Goal: Task Accomplishment & Management: Use online tool/utility

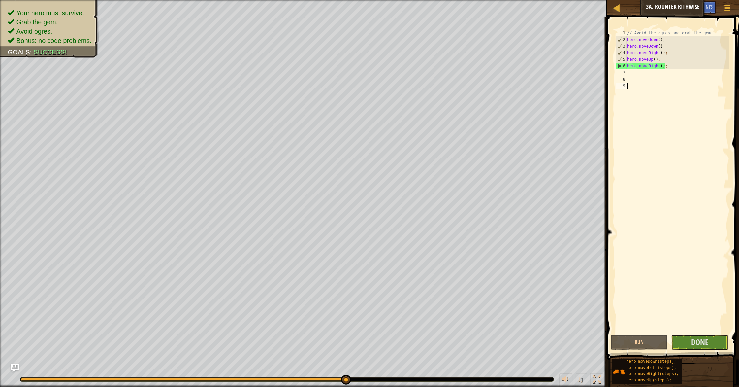
drag, startPoint x: 26, startPoint y: 376, endPoint x: 395, endPoint y: 368, distance: 369.7
click at [357, 375] on div "♫" at bounding box center [303, 378] width 607 height 20
click at [710, 338] on button "Done" at bounding box center [699, 342] width 57 height 15
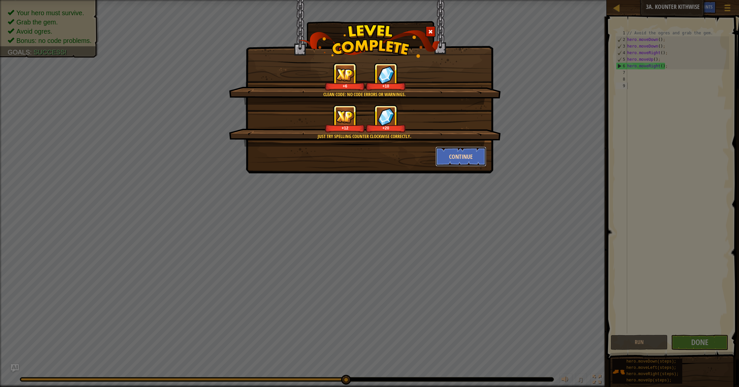
click at [454, 165] on button "Continue" at bounding box center [461, 157] width 51 height 20
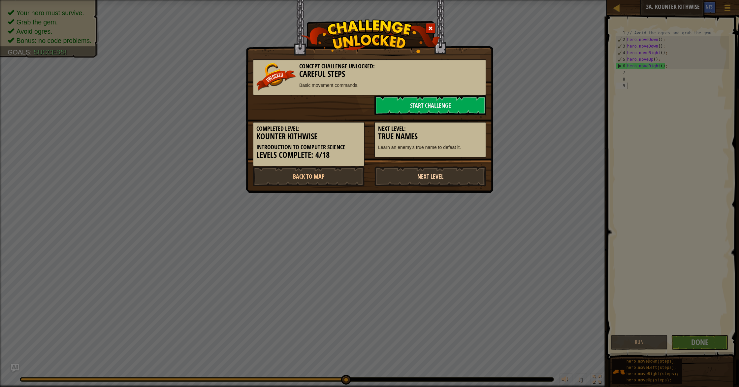
click at [446, 175] on link "Next Level" at bounding box center [431, 176] width 112 height 20
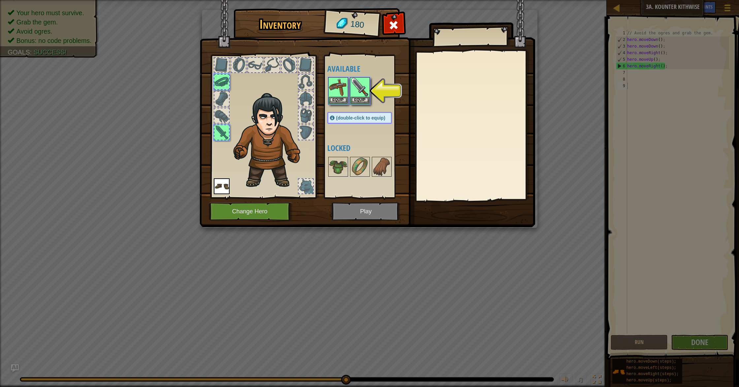
click at [370, 210] on img at bounding box center [368, 107] width 336 height 240
click at [354, 96] on img at bounding box center [360, 87] width 18 height 18
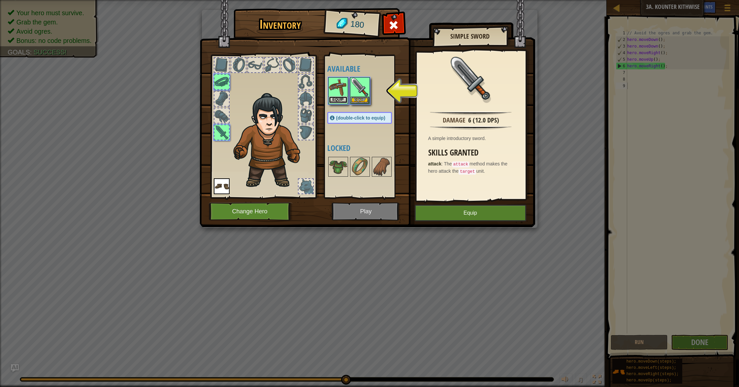
click at [340, 101] on button "Equip" at bounding box center [338, 99] width 18 height 7
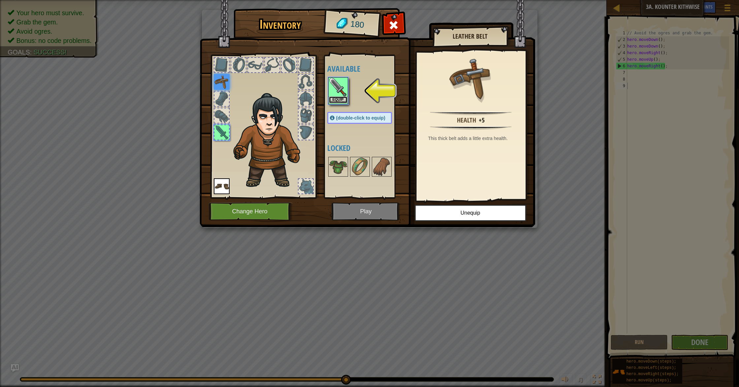
click at [343, 100] on button "Equip" at bounding box center [338, 99] width 18 height 7
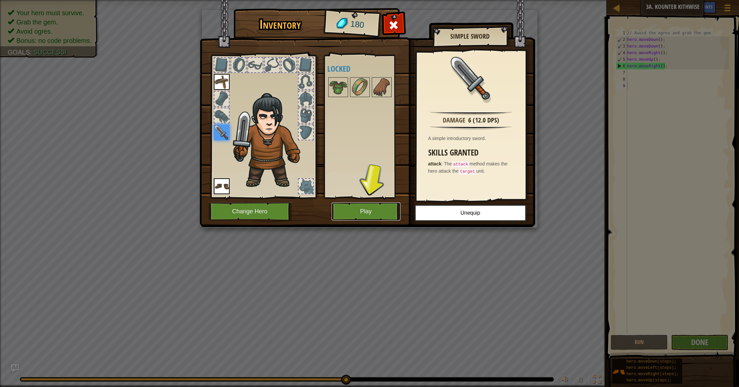
click at [358, 211] on button "Play" at bounding box center [366, 211] width 69 height 18
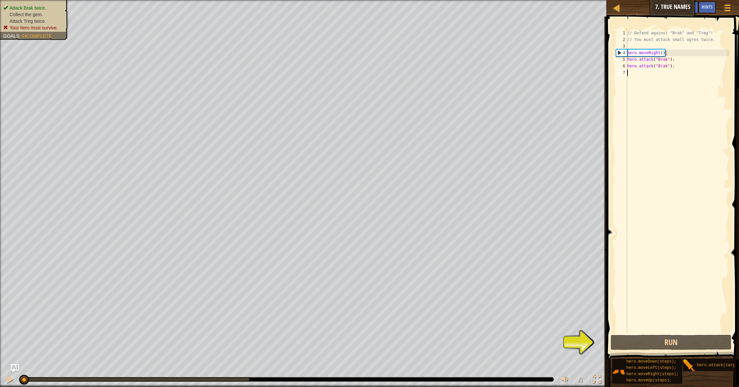
click at [3, 365] on div "Attack Brak twice. Collect the gem. Attack Treg twice. Your hero must survive. …" at bounding box center [369, 193] width 739 height 387
click at [12, 318] on div "Attack Brak twice. Collect the gem. Attack Treg twice. Your hero must survive. …" at bounding box center [369, 193] width 739 height 387
click at [679, 67] on div "// Defend against "Brak" and "Treg"! // You must attack small ogres twice. hero…" at bounding box center [677, 188] width 103 height 317
type textarea "hero.attack("Brak");"
click at [629, 72] on div "// Defend against "Brak" and "Treg"! // You must attack small ogres twice. hero…" at bounding box center [677, 188] width 103 height 317
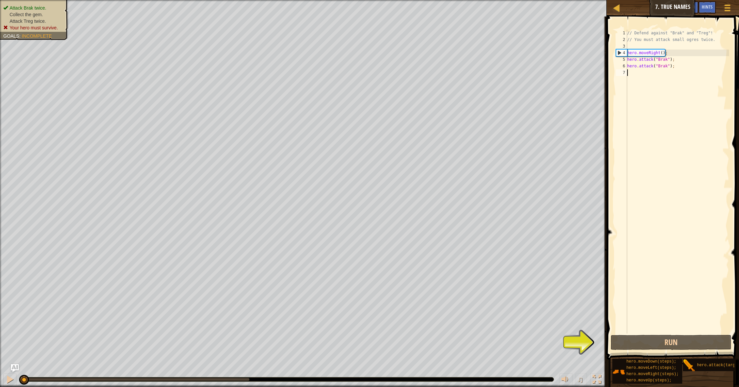
scroll to position [3, 0]
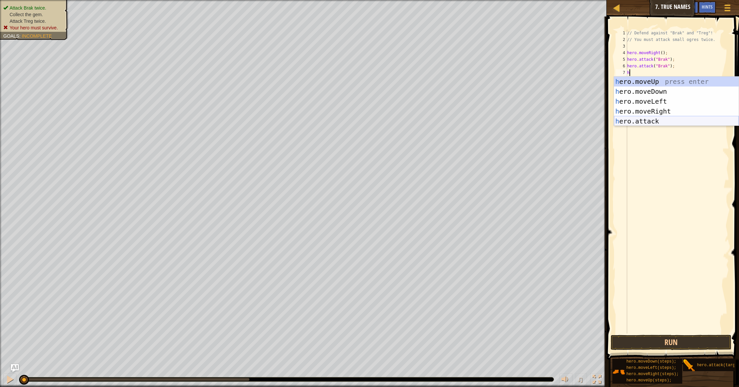
click at [647, 119] on div "h ero.moveUp press enter h ero.moveDown press enter h ero.moveLeft press enter …" at bounding box center [676, 111] width 125 height 69
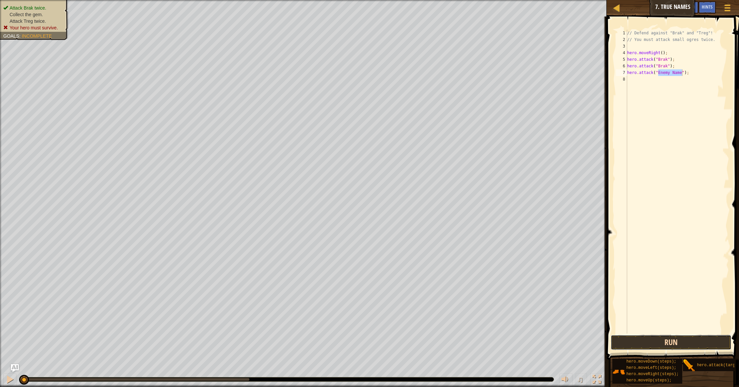
click at [653, 343] on button "Run" at bounding box center [671, 342] width 121 height 15
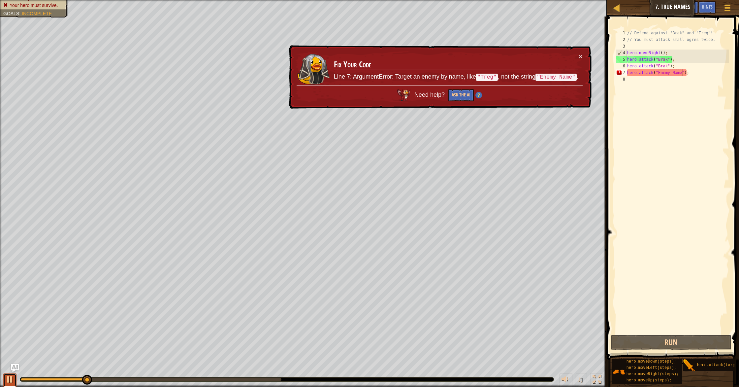
click at [7, 381] on div at bounding box center [10, 379] width 9 height 9
click at [700, 71] on div "// Defend against "Brak" and "Treg"! // You must attack small ogres twice. hero…" at bounding box center [677, 188] width 103 height 317
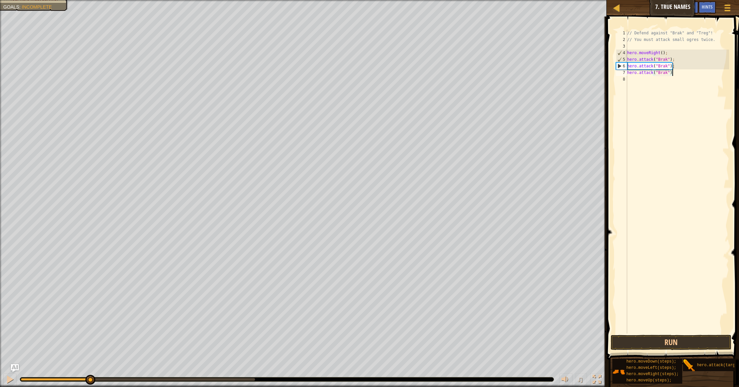
scroll to position [3, 4]
type textarea "hero.attack("Brak");"
click at [695, 347] on button "Run" at bounding box center [671, 342] width 121 height 15
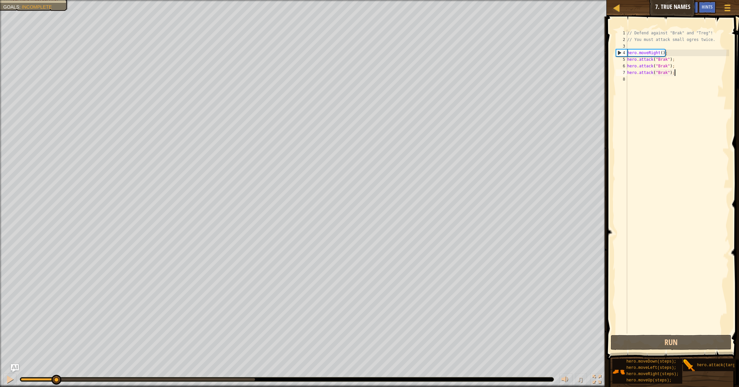
drag, startPoint x: 181, startPoint y: 381, endPoint x: 0, endPoint y: 356, distance: 183.2
click at [0, 356] on div "Attack Brak twice. Collect the gem. Attack Treg twice. Your hero must survive. …" at bounding box center [369, 193] width 739 height 387
drag, startPoint x: 7, startPoint y: 382, endPoint x: 18, endPoint y: 381, distance: 11.0
click at [7, 382] on div at bounding box center [10, 379] width 9 height 9
drag, startPoint x: 58, startPoint y: 382, endPoint x: 1, endPoint y: 380, distance: 57.1
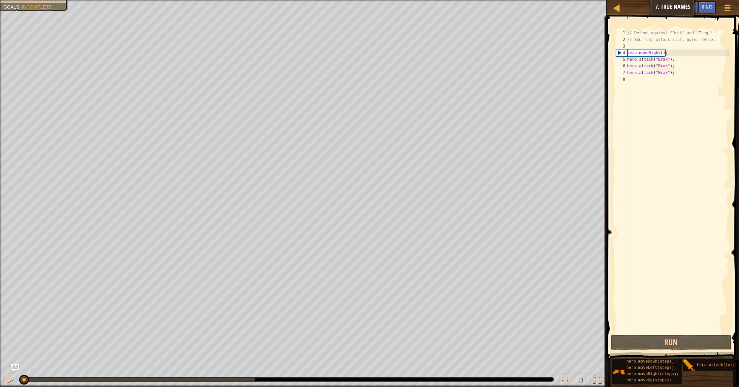
click at [2, 380] on div "♫" at bounding box center [303, 378] width 607 height 20
click at [630, 83] on div "// Defend against "Brak" and "Treg"! // You must attack small ogres twice. hero…" at bounding box center [677, 188] width 103 height 317
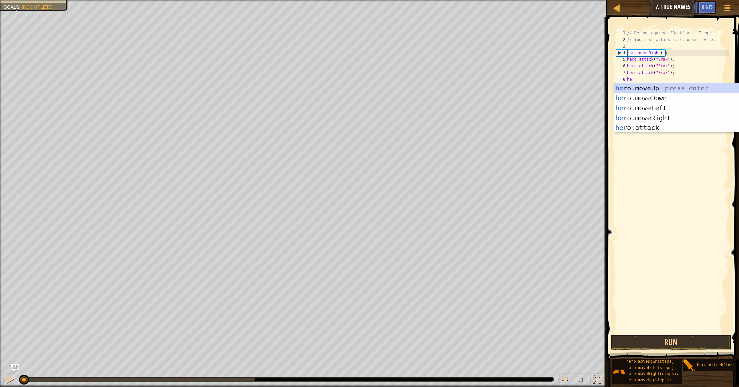
type textarea "her"
click at [651, 119] on div "her o.moveUp press enter her o.moveDown press enter her o.moveLeft press enter …" at bounding box center [676, 117] width 125 height 69
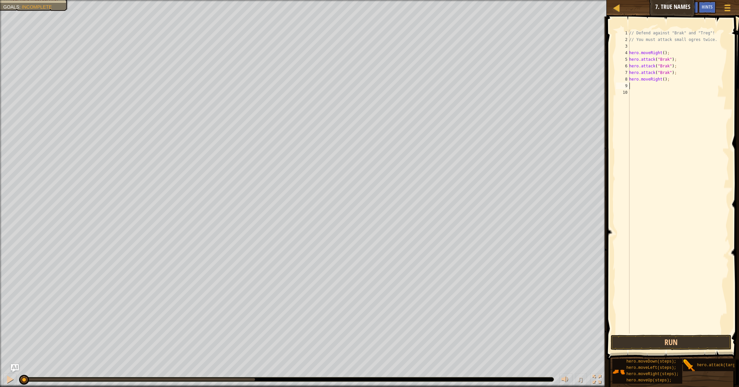
scroll to position [3, 0]
click at [638, 339] on button "Run" at bounding box center [671, 342] width 121 height 15
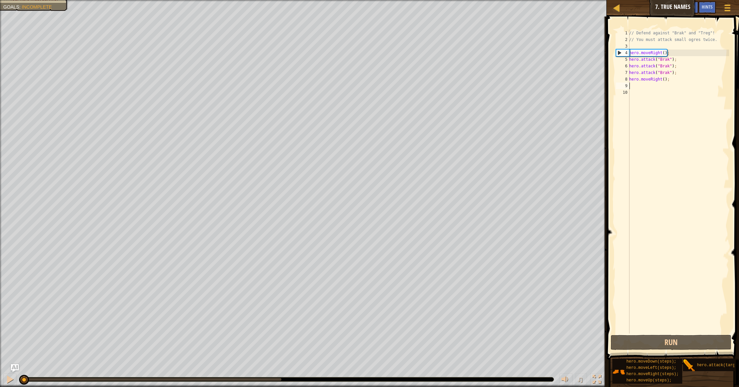
click at [7, 326] on div "Attack Brak twice. Collect the gem. Attack Treg twice. Your hero must survive. …" at bounding box center [369, 193] width 739 height 387
click at [10, 376] on div at bounding box center [10, 379] width 9 height 9
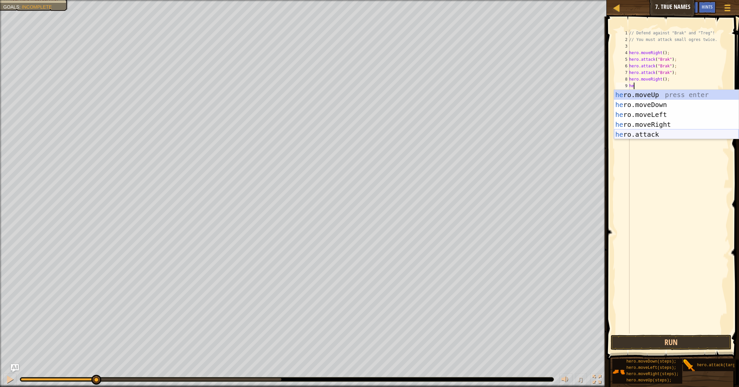
click at [647, 137] on div "he ro.moveUp press enter he ro.moveDown press enter he ro.moveLeft press enter …" at bounding box center [676, 124] width 125 height 69
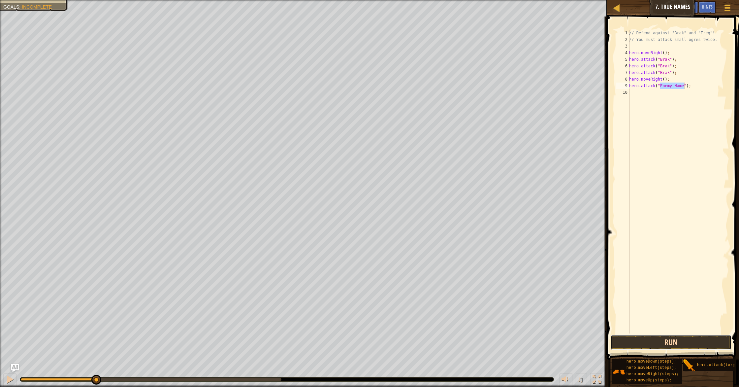
click at [655, 345] on button "Run" at bounding box center [671, 342] width 121 height 15
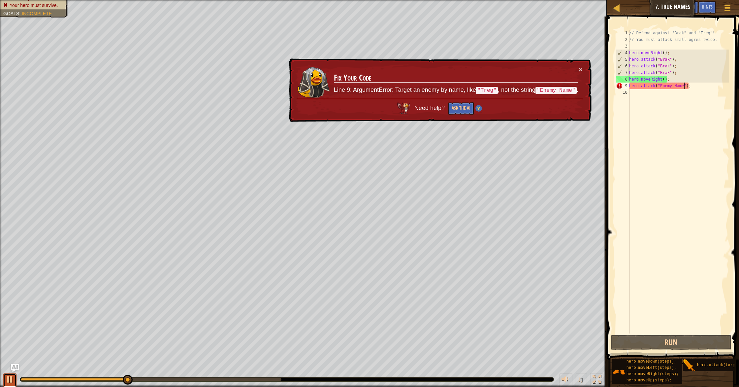
click at [9, 375] on div at bounding box center [10, 379] width 9 height 9
click at [698, 88] on div "// Defend against "Brak" and "Treg"! // You must attack small ogres twice. hero…" at bounding box center [678, 188] width 101 height 317
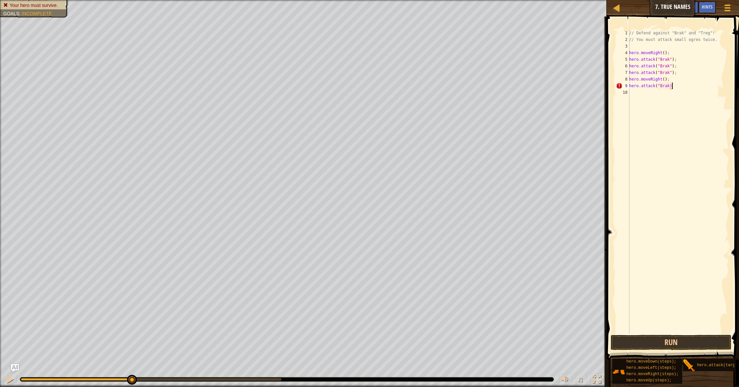
scroll to position [3, 3]
click at [682, 345] on button "Run" at bounding box center [671, 342] width 121 height 15
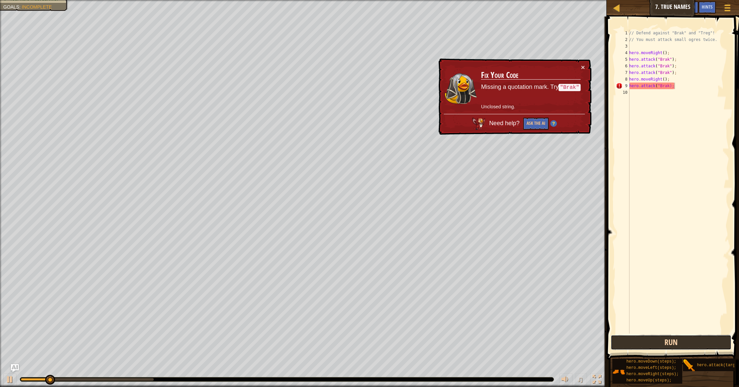
click at [679, 344] on button "Run" at bounding box center [671, 342] width 121 height 15
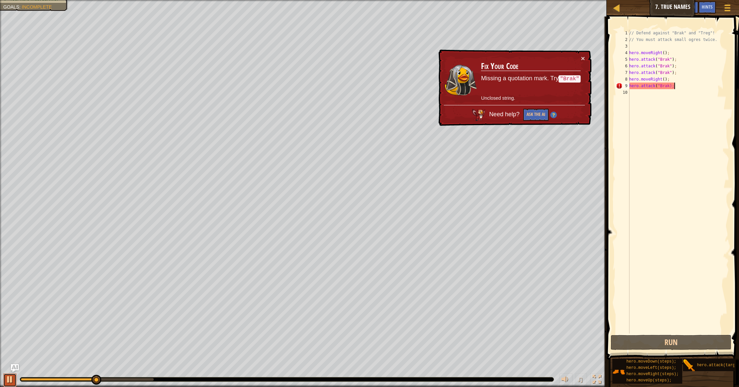
click at [6, 376] on div at bounding box center [10, 379] width 9 height 9
click at [696, 85] on div "// Defend against "Brak" and "Treg"! // You must attack small ogres twice. hero…" at bounding box center [678, 188] width 101 height 317
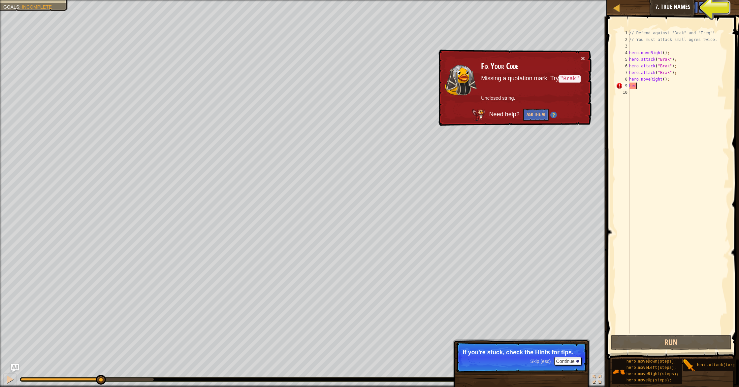
scroll to position [3, 0]
type textarea "h"
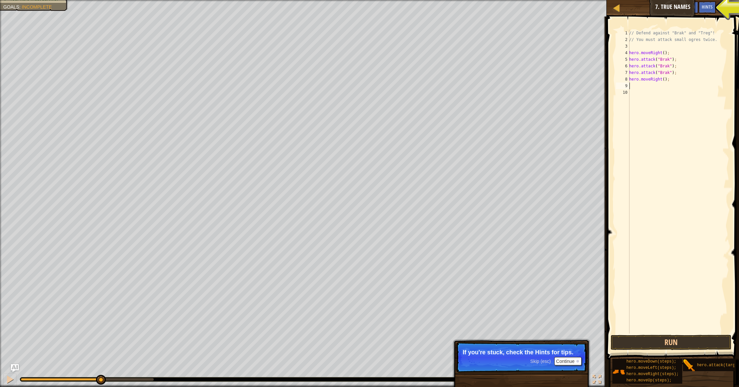
type textarea "h"
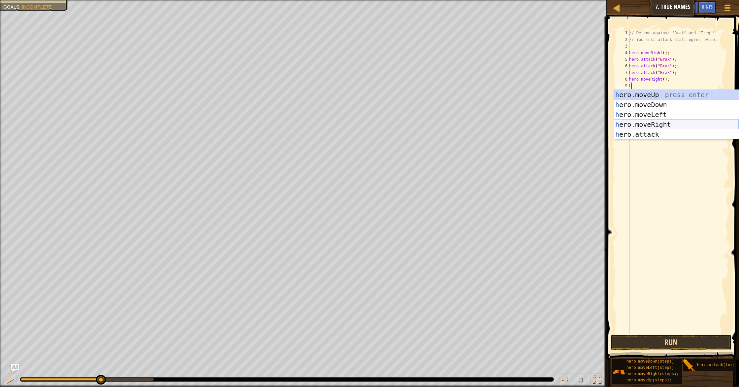
click at [683, 121] on div "h ero.moveUp press enter h ero.moveDown press enter h ero.moveLeft press enter …" at bounding box center [676, 124] width 125 height 69
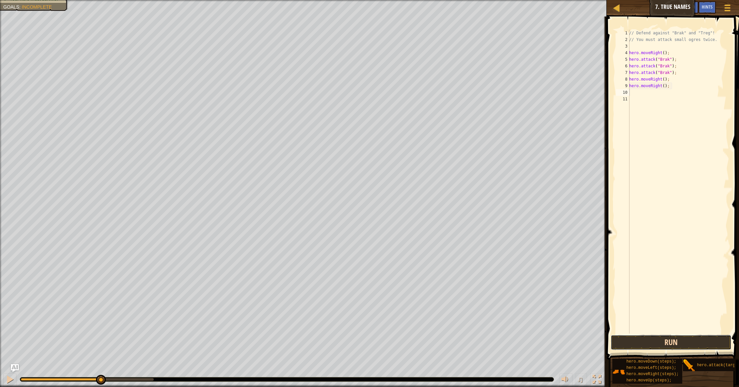
click at [656, 340] on button "Run" at bounding box center [671, 342] width 121 height 15
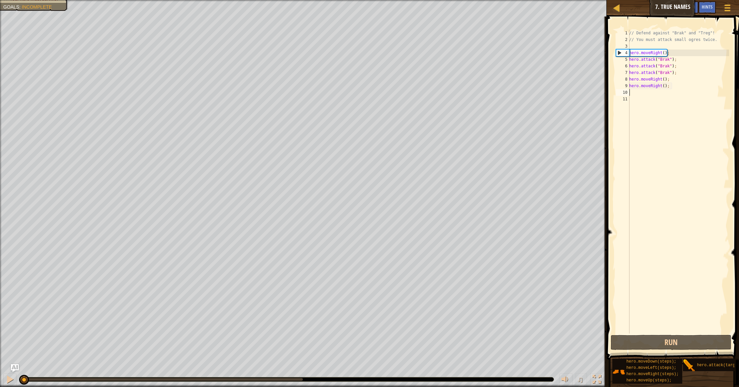
click at [11, 229] on div "Attack Brak twice. Collect the gem. Attack Treg twice. Your hero must survive. …" at bounding box center [369, 193] width 739 height 387
click at [11, 377] on div at bounding box center [10, 379] width 9 height 9
type textarea "h"
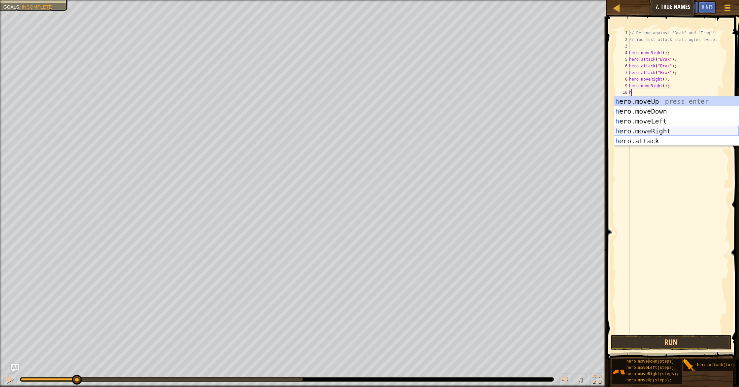
click at [647, 134] on div "h ero.moveUp press enter h ero.moveDown press enter h ero.moveLeft press enter …" at bounding box center [676, 130] width 125 height 69
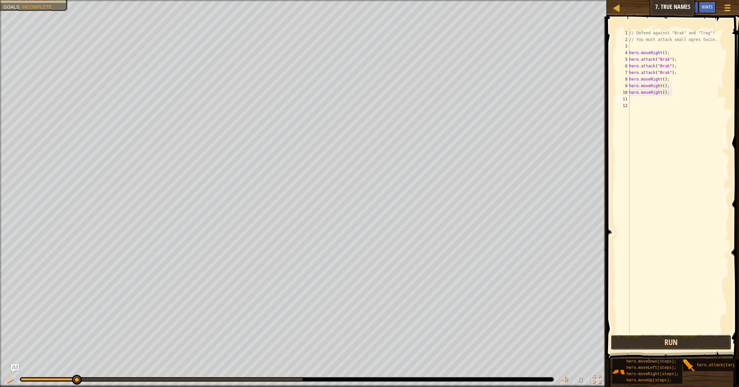
click at [645, 342] on button "Run" at bounding box center [671, 342] width 121 height 15
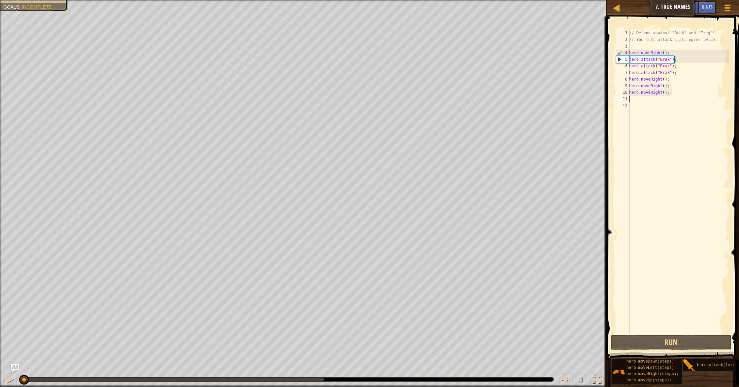
drag, startPoint x: 304, startPoint y: 379, endPoint x: 0, endPoint y: 367, distance: 303.8
click at [0, 367] on div "Attack Brak twice. Collect the gem. Attack Treg twice. Your hero must survive. …" at bounding box center [369, 193] width 739 height 387
click at [7, 376] on div at bounding box center [10, 379] width 9 height 9
click at [680, 95] on div "// Defend against "Brak" and "Treg"! // You must attack small ogres twice. hero…" at bounding box center [678, 188] width 101 height 317
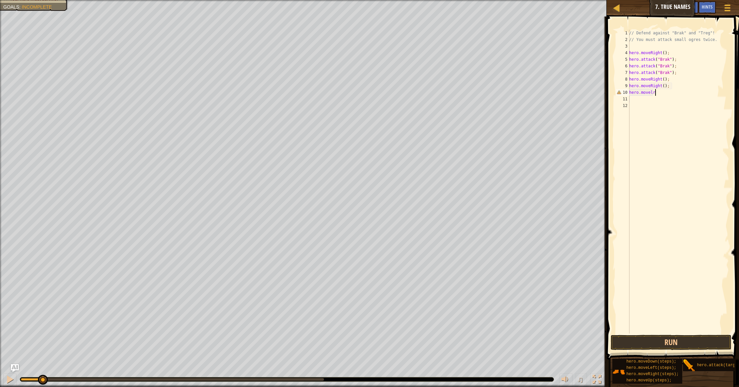
scroll to position [3, 2]
type textarea "hero.movele"
click at [658, 102] on div "hero.moveLe ft press enter" at bounding box center [676, 111] width 125 height 30
click at [683, 344] on button "Run" at bounding box center [671, 342] width 121 height 15
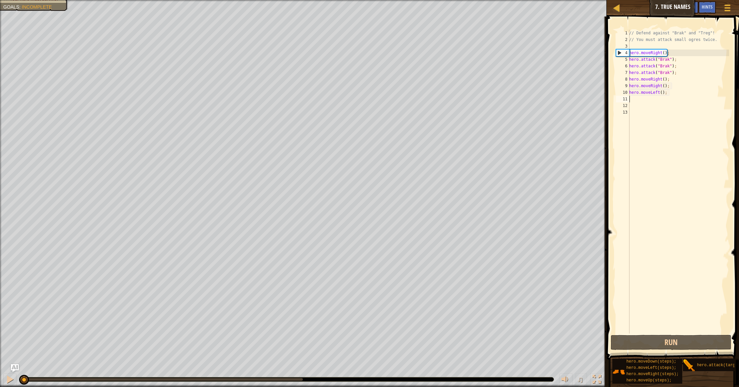
drag, startPoint x: 303, startPoint y: 381, endPoint x: 1, endPoint y: 330, distance: 306.8
click at [0, 330] on div "Attack Brak twice. Collect the gem. Attack Treg twice. Your hero must survive. …" at bounding box center [369, 193] width 739 height 387
click at [675, 95] on div "// Defend against "Brak" and "Treg"! // You must attack small ogres twice. hero…" at bounding box center [678, 188] width 101 height 317
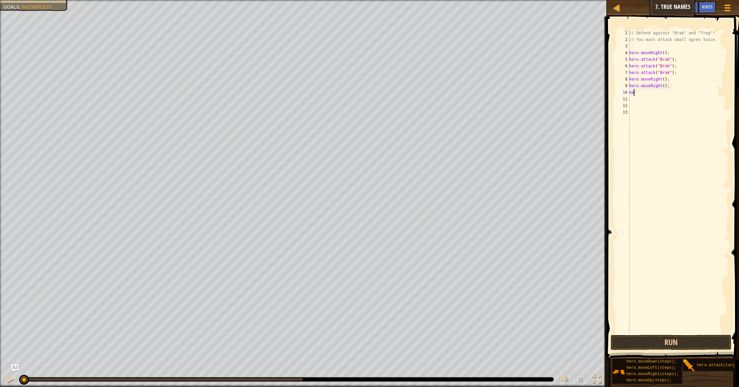
type textarea "h"
click at [686, 90] on div "[DOMAIN_NAME] tack press enter" at bounding box center [676, 98] width 125 height 30
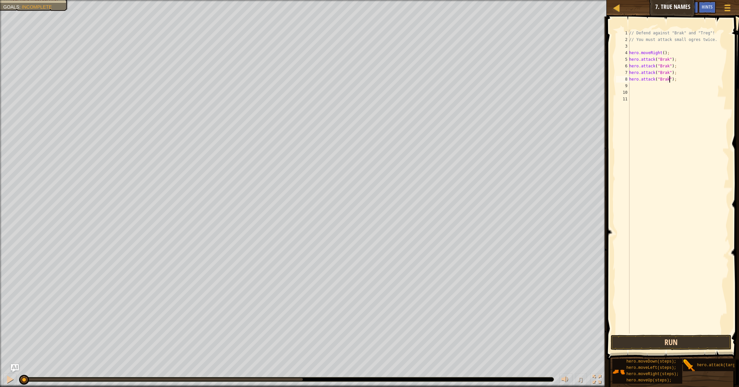
type textarea "hero.attack("Brak");"
click at [653, 340] on button "Run" at bounding box center [671, 342] width 121 height 15
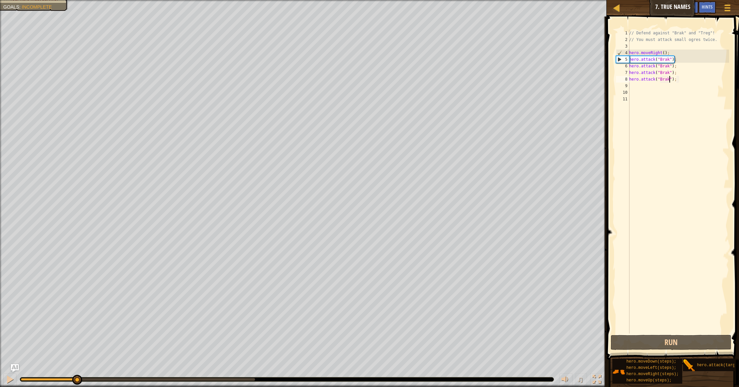
click at [48, 365] on div "Attack Brak twice. Collect the gem. Attack Treg twice. Your hero must survive. …" at bounding box center [369, 193] width 739 height 387
click at [8, 375] on div at bounding box center [10, 379] width 9 height 9
click at [670, 162] on div "// Defend against "Brak" and "Treg"! // You must attack small ogres twice. hero…" at bounding box center [678, 188] width 101 height 317
click at [7, 383] on div at bounding box center [10, 379] width 9 height 9
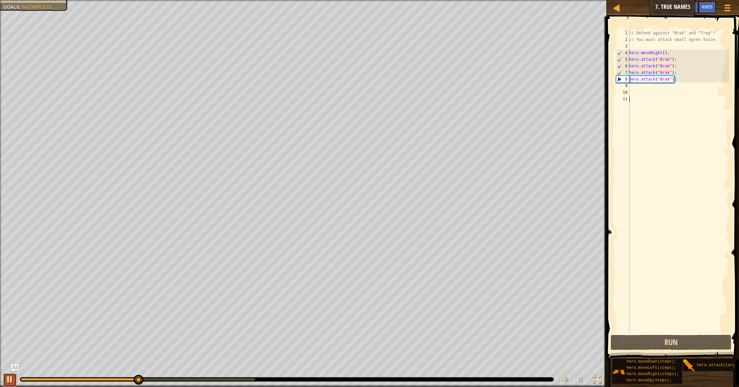
click at [7, 382] on div at bounding box center [10, 379] width 9 height 9
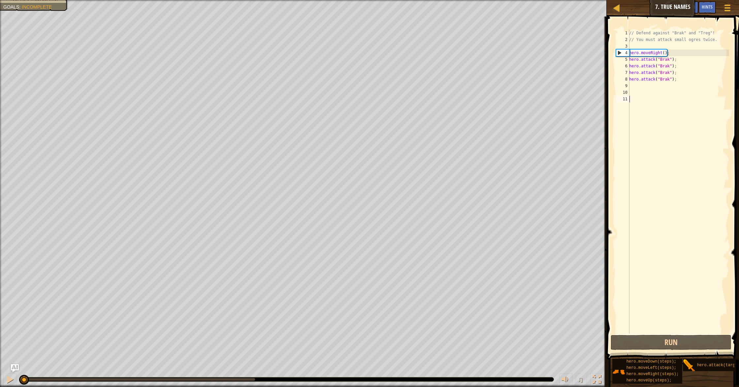
drag, startPoint x: 135, startPoint y: 381, endPoint x: 0, endPoint y: 322, distance: 147.3
click at [0, 322] on div "Attack Brak twice. Collect the gem. Attack Treg twice. Your hero must survive. …" at bounding box center [369, 193] width 739 height 387
click at [683, 83] on div "// Defend against "Brak" and "Treg"! // You must attack small ogres twice. hero…" at bounding box center [678, 188] width 101 height 317
click at [682, 78] on div "// Defend against "Brak" and "Treg"! // You must attack small ogres twice. hero…" at bounding box center [678, 188] width 101 height 317
type textarea "h"
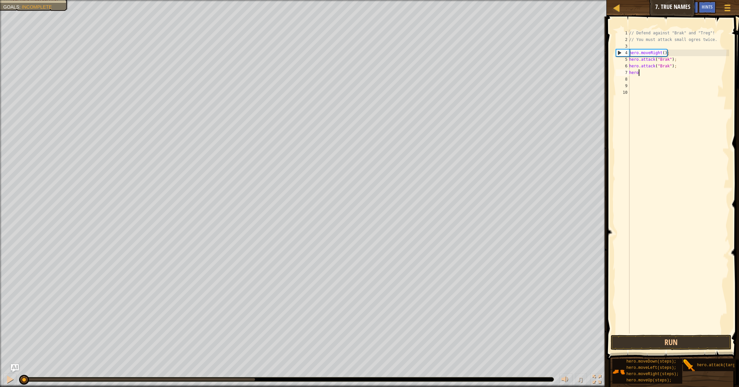
type textarea "h"
click at [671, 340] on button "Run" at bounding box center [671, 342] width 121 height 15
drag, startPoint x: 150, startPoint y: 376, endPoint x: 0, endPoint y: 356, distance: 151.8
click at [0, 356] on div "Attack Brak twice. Collect the gem. Attack Treg twice. Your hero must survive. …" at bounding box center [369, 193] width 739 height 387
click at [6, 376] on div at bounding box center [10, 379] width 9 height 9
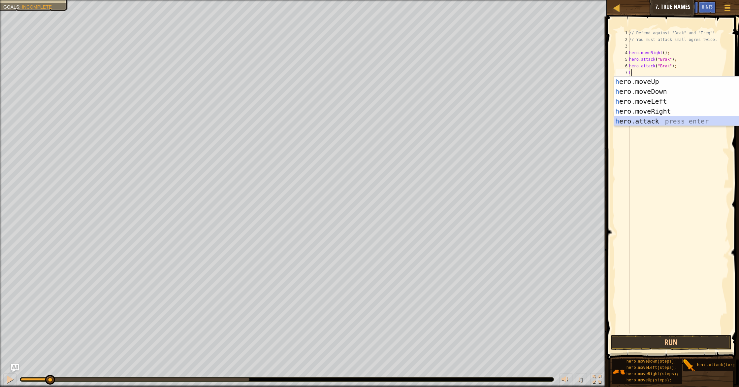
click at [655, 117] on div "h ero.moveUp press enter h ero.moveDown press enter h ero.moveLeft press enter …" at bounding box center [676, 111] width 125 height 69
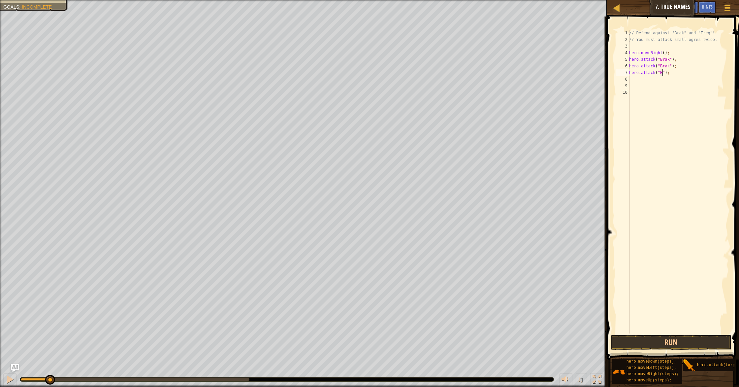
scroll to position [3, 3]
click at [672, 75] on div "// Defend against "Brak" and "Treg"! // You must attack small ogres twice. hero…" at bounding box center [678, 188] width 101 height 317
type textarea "hero.ri"
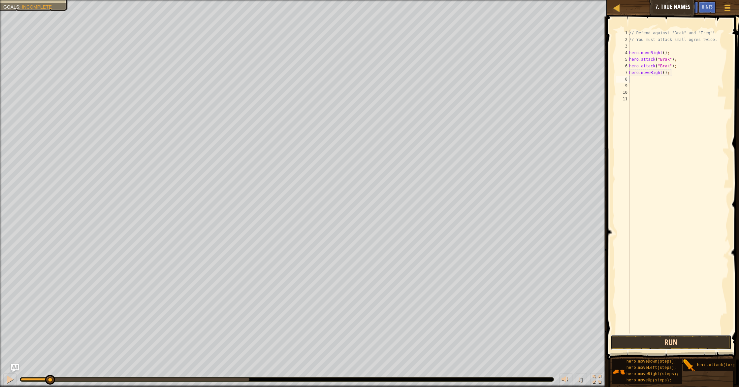
click at [672, 344] on button "Run" at bounding box center [671, 342] width 121 height 15
click at [21, 362] on div "Attack Brak twice. Collect the gem. Attack Treg twice. Your hero must survive. …" at bounding box center [369, 193] width 739 height 387
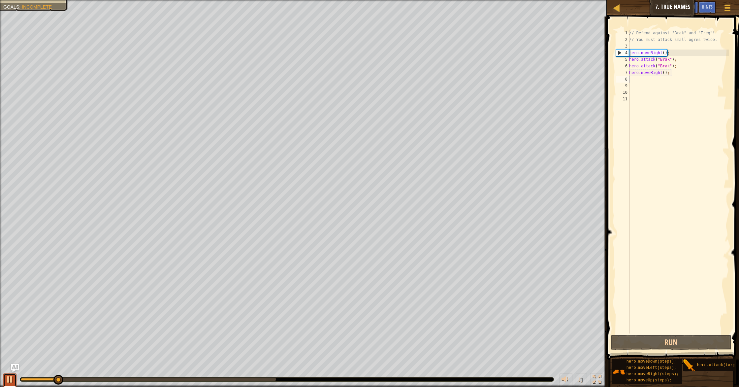
click at [14, 379] on div at bounding box center [10, 379] width 9 height 9
click at [718, 42] on div "// Defend against "Brak" and "Treg"! // You must attack small ogres twice. hero…" at bounding box center [678, 188] width 101 height 317
type textarea "/"
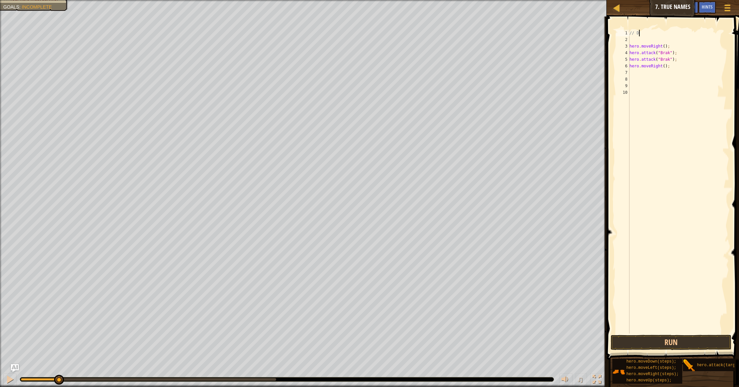
type textarea "/"
click at [674, 71] on div "hero . moveRight ( ) ; hero . attack ( "Brak" ) ; hero . attack ( "Brak" ) ; he…" at bounding box center [678, 188] width 101 height 317
click at [670, 69] on div "hero . moveRight ( ) ; hero . attack ( "Brak" ) ; hero . attack ( "Brak" ) ; he…" at bounding box center [678, 188] width 101 height 317
type textarea "h"
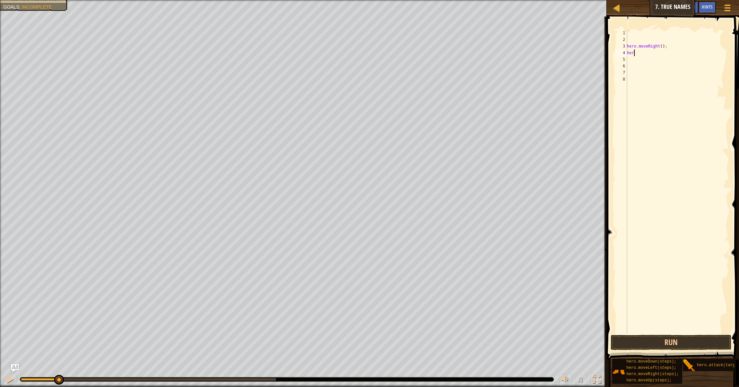
type textarea "h"
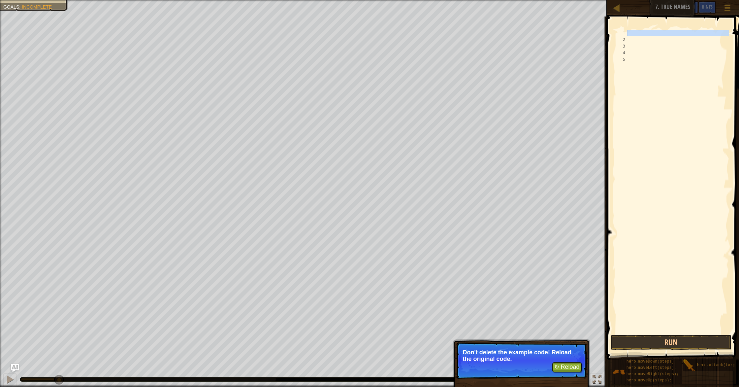
click at [622, 33] on div "1" at bounding box center [621, 33] width 11 height 7
click at [623, 32] on div "1" at bounding box center [621, 33] width 11 height 7
click at [631, 35] on div at bounding box center [678, 188] width 104 height 317
click at [633, 338] on button "Run" at bounding box center [671, 342] width 121 height 15
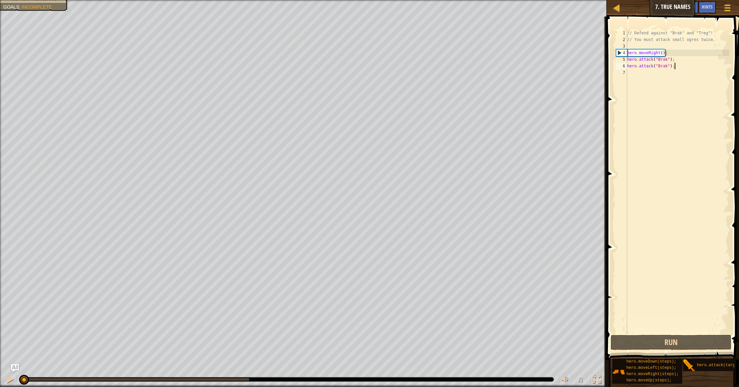
click at [677, 67] on div "// Defend against "Brak" and "Treg"! // You must attack small ogres twice. hero…" at bounding box center [677, 188] width 103 height 317
type textarea "h"
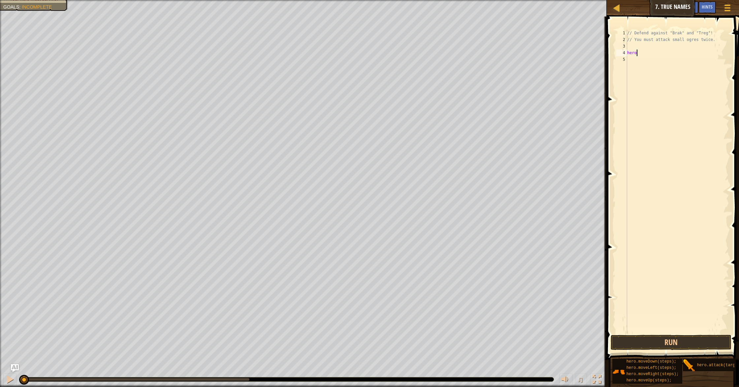
type textarea "h"
click at [630, 47] on div "// Defend against "Brak" and "Treg"! // You must attack small ogres twice." at bounding box center [677, 188] width 103 height 317
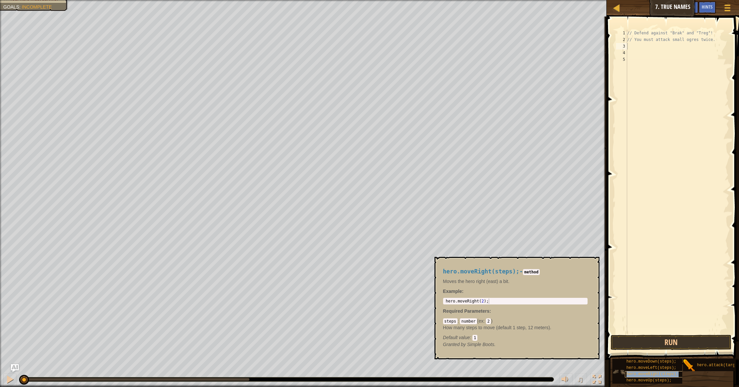
click at [660, 375] on span "hero.moveRight(steps);" at bounding box center [653, 374] width 52 height 5
type textarea "hero.moveRight(2);"
click at [489, 301] on div "hero . moveRight ( 2 ) ;" at bounding box center [515, 306] width 142 height 16
click at [592, 264] on button "×" at bounding box center [591, 264] width 5 height 9
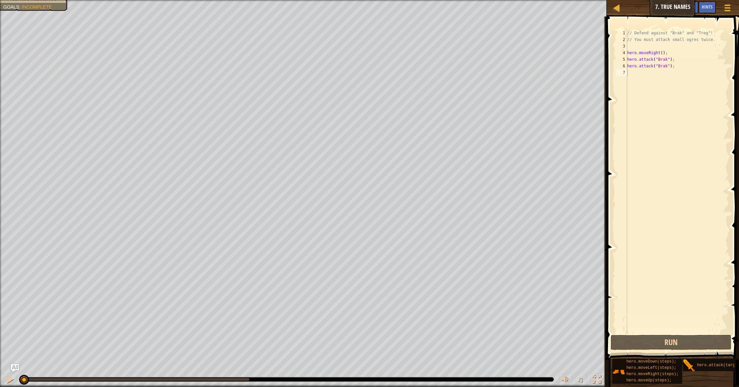
click at [676, 52] on div "// Defend against "Brak" and "Treg"! // You must attack small ogres twice. hero…" at bounding box center [677, 188] width 103 height 317
click at [676, 60] on div "// Defend against "Brak" and "Treg"! // You must attack small ogres twice. hero…" at bounding box center [677, 188] width 103 height 317
type textarea "hero.attack("Brak");"
click at [631, 76] on div "// Defend against "Brak" and "Treg"! // You must attack small ogres twice. hero…" at bounding box center [677, 188] width 103 height 317
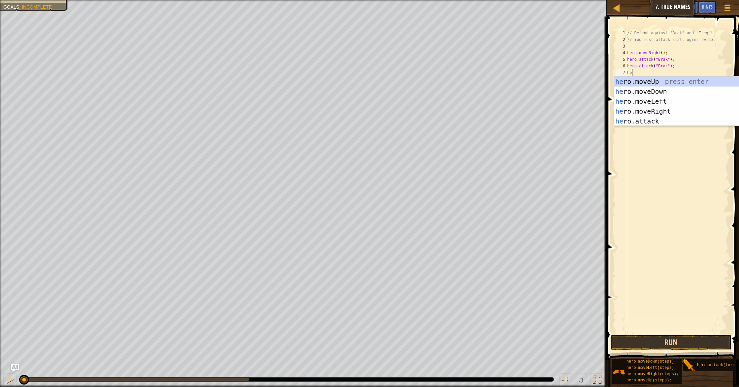
scroll to position [3, 0]
click at [648, 121] on div "her o.moveUp press enter her o.moveDown press enter her o.moveLeft press enter …" at bounding box center [676, 111] width 125 height 69
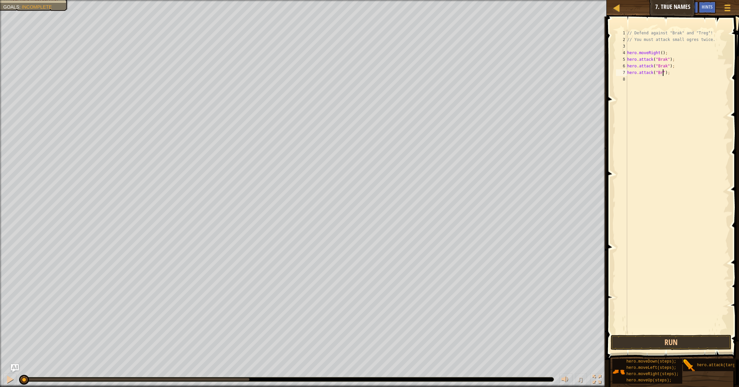
scroll to position [3, 3]
type textarea "hero.attack("Brak");"
click at [675, 344] on button "Run" at bounding box center [671, 342] width 121 height 15
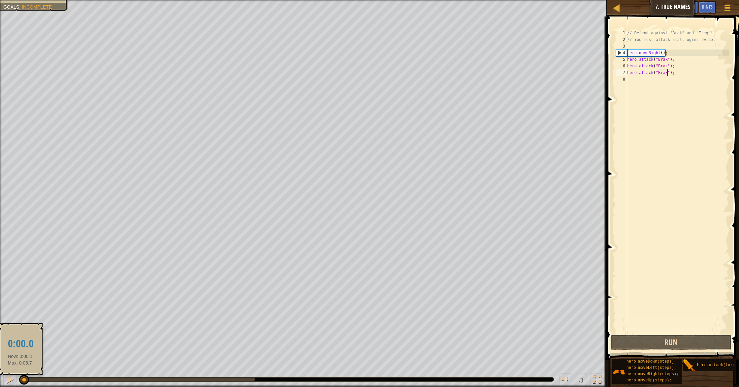
drag, startPoint x: 175, startPoint y: 382, endPoint x: 5, endPoint y: 374, distance: 169.5
click at [7, 0] on body "Map Introduction to Computer Science 7. True Names Game Menu Done Hints Ask AI …" at bounding box center [369, 0] width 739 height 0
click at [3, 379] on div "♫" at bounding box center [303, 378] width 607 height 20
click at [6, 379] on div at bounding box center [10, 379] width 9 height 9
drag, startPoint x: 63, startPoint y: 375, endPoint x: 66, endPoint y: 377, distance: 3.7
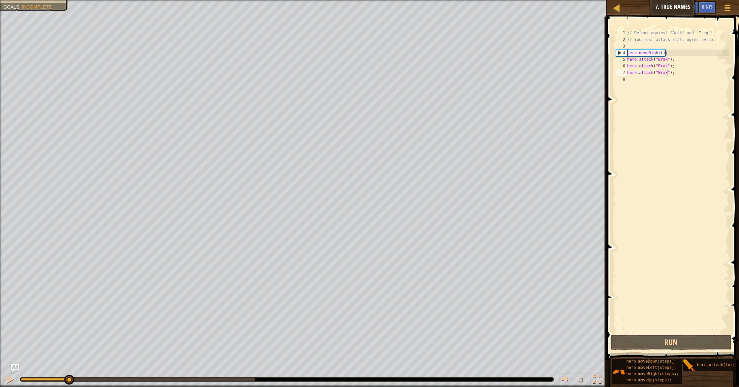
click at [55, 375] on div "♫" at bounding box center [303, 378] width 607 height 20
click at [632, 82] on div "// Defend against "Brak" and "Treg"! // You must attack small ogres twice. hero…" at bounding box center [677, 188] width 103 height 317
type textarea "he"
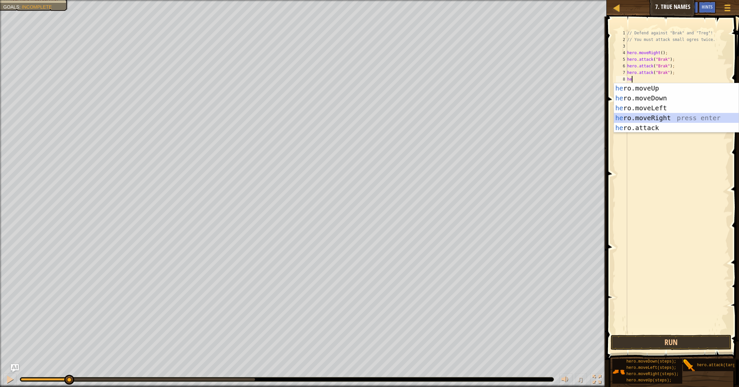
click at [651, 0] on body "Map Introduction to Computer Science 7. True Names Game Menu Done Hints Ask AI …" at bounding box center [369, 0] width 739 height 0
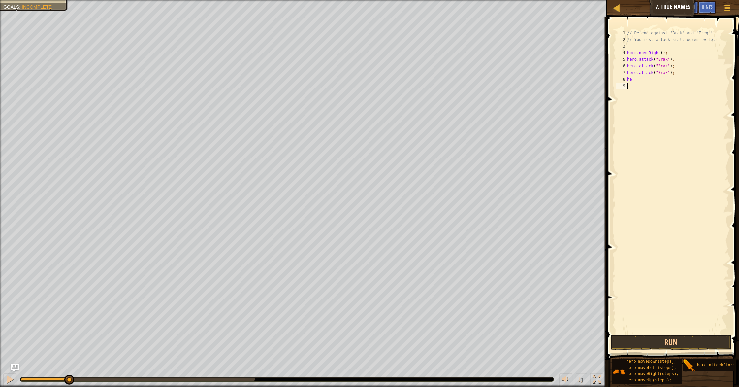
click at [642, 87] on div "// Defend against "Brak" and "Treg"! // You must attack small ogres twice. hero…" at bounding box center [677, 188] width 103 height 317
click at [638, 83] on div "// Defend against "Brak" and "Treg"! // You must attack small ogres twice. hero…" at bounding box center [677, 188] width 103 height 317
click at [636, 80] on div "// Defend against "Brak" and "Treg"! // You must attack small ogres twice. hero…" at bounding box center [677, 188] width 103 height 317
click at [650, 0] on body "Map Introduction to Computer Science 7. True Names Game Menu Done Hints Ask AI …" at bounding box center [369, 0] width 739 height 0
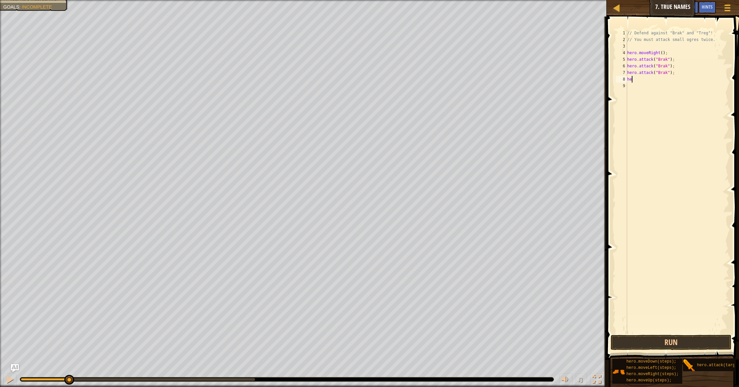
scroll to position [3, 0]
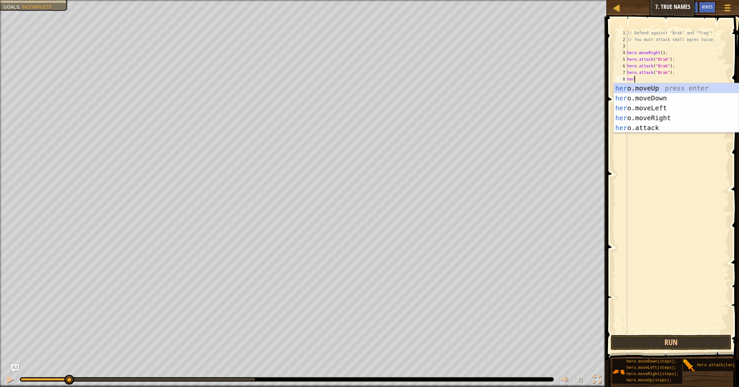
type textarea "hero"
click at [654, 115] on div "hero .moveUp press enter hero .moveDown press enter hero .moveLeft press enter …" at bounding box center [676, 117] width 125 height 69
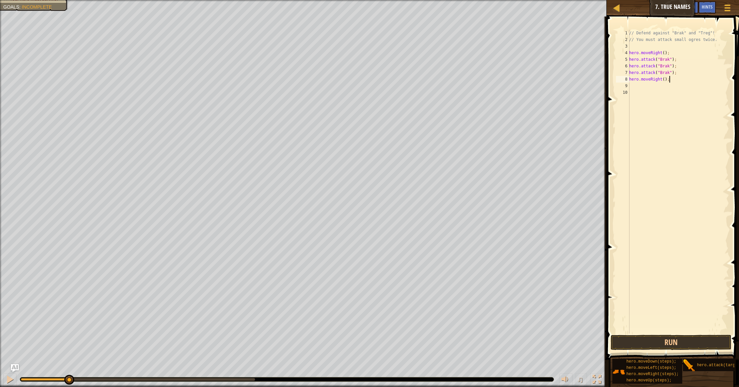
click at [673, 82] on div "// Defend against "Brak" and "Treg"! // You must attack small ogres twice. hero…" at bounding box center [678, 188] width 101 height 317
click at [686, 342] on button "Run" at bounding box center [671, 342] width 121 height 15
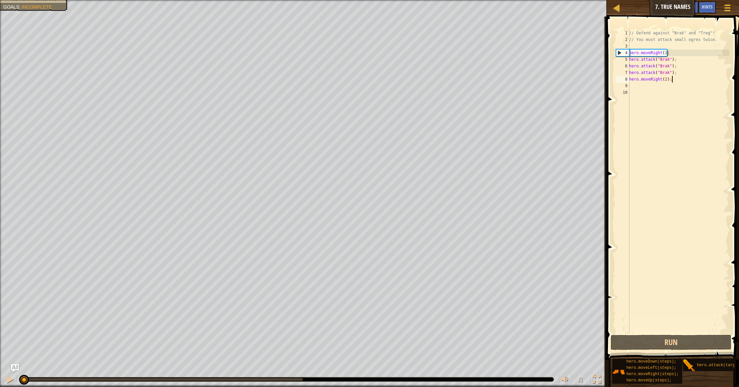
drag, startPoint x: 250, startPoint y: 381, endPoint x: 0, endPoint y: 385, distance: 250.5
click at [0, 385] on div "♫" at bounding box center [303, 378] width 607 height 20
click at [0, 383] on div "♫" at bounding box center [303, 378] width 607 height 20
click at [8, 383] on div at bounding box center [10, 379] width 9 height 9
click at [673, 52] on div "// Defend against "Brak" and "Treg"! // You must attack small ogres twice. hero…" at bounding box center [678, 188] width 101 height 317
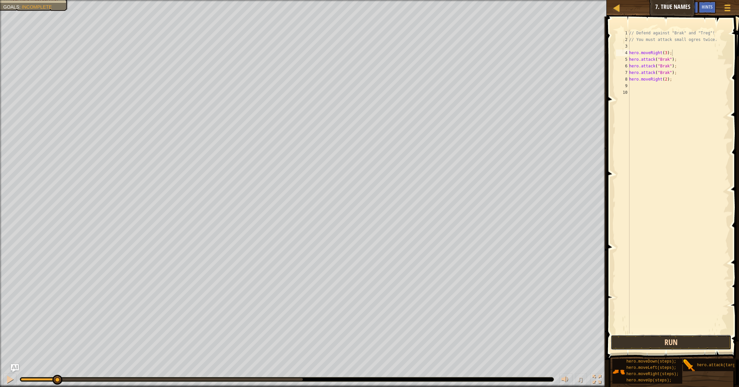
click at [703, 346] on button "Run" at bounding box center [671, 342] width 121 height 15
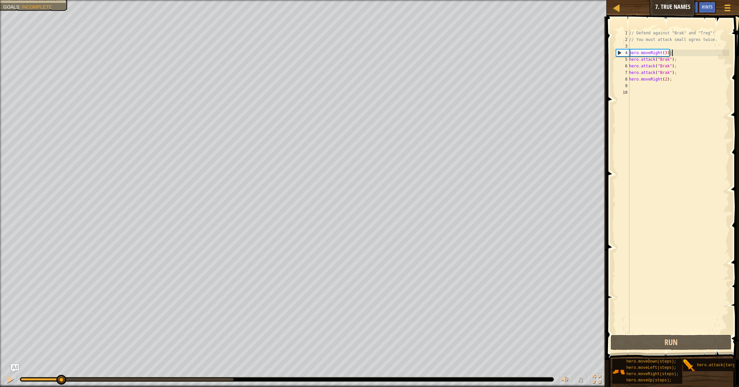
drag, startPoint x: 235, startPoint y: 381, endPoint x: 60, endPoint y: 385, distance: 174.9
click at [60, 385] on div "♫" at bounding box center [303, 378] width 607 height 20
click at [675, 81] on div "// Defend against "Brak" and "Treg"! // You must attack small ogres twice. hero…" at bounding box center [678, 188] width 101 height 317
type textarea "h"
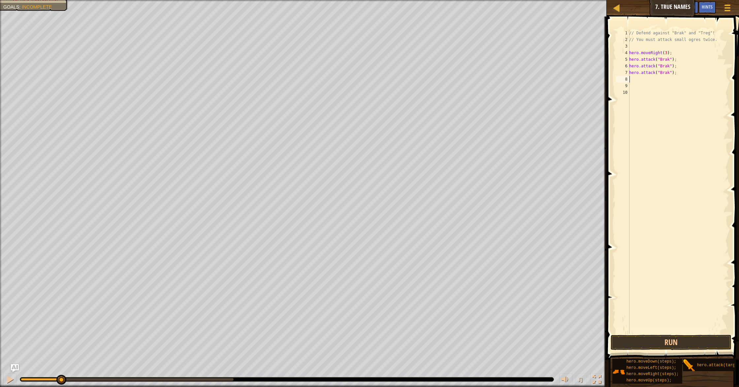
click at [676, 52] on div "// Defend against "Brak" and "Treg"! // You must attack small ogres twice. hero…" at bounding box center [678, 188] width 101 height 317
click at [695, 341] on button "Run" at bounding box center [671, 342] width 121 height 15
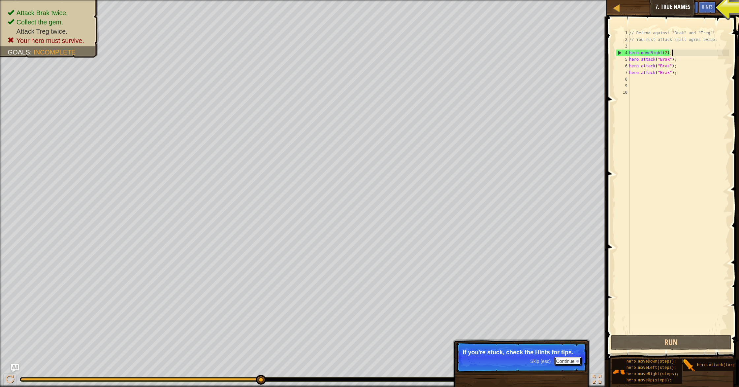
click at [573, 358] on button "Continue" at bounding box center [567, 361] width 27 height 9
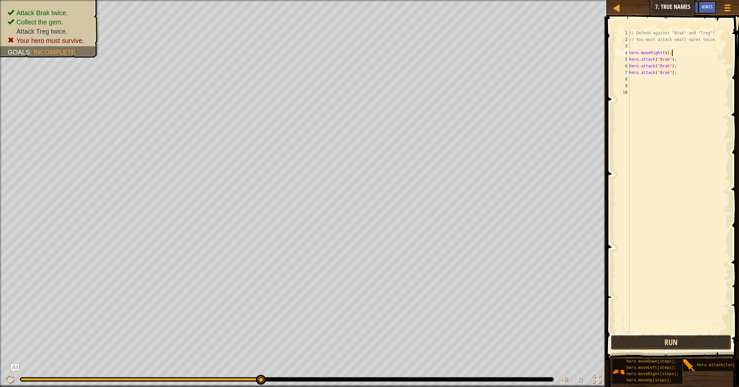
click at [673, 346] on button "Run" at bounding box center [671, 342] width 121 height 15
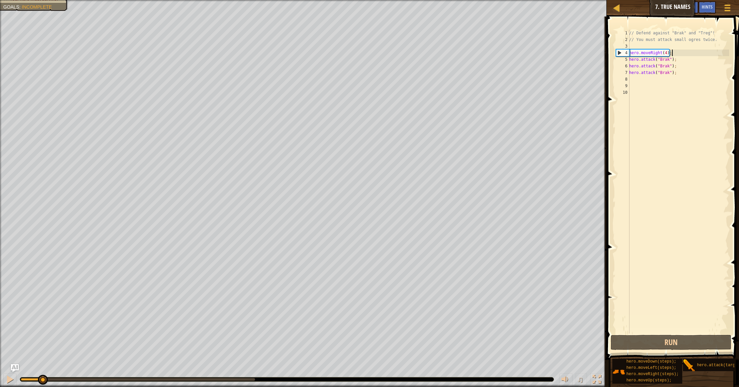
drag, startPoint x: 233, startPoint y: 379, endPoint x: 0, endPoint y: 386, distance: 232.8
click at [0, 386] on div "♫" at bounding box center [303, 378] width 607 height 20
click at [14, 383] on div at bounding box center [10, 379] width 9 height 9
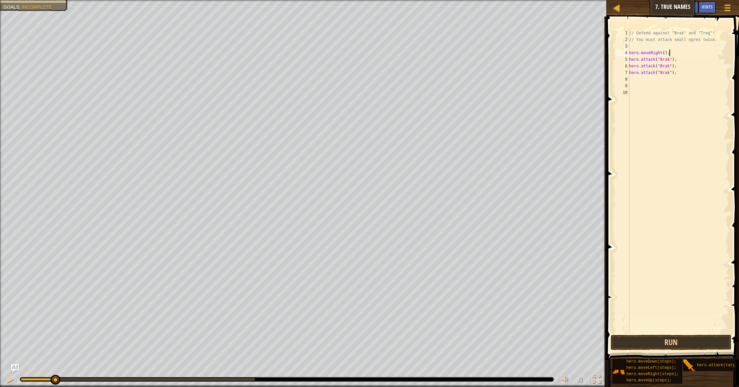
scroll to position [3, 3]
type textarea "hero.moveRight();"
click at [689, 344] on button "Run" at bounding box center [671, 342] width 121 height 15
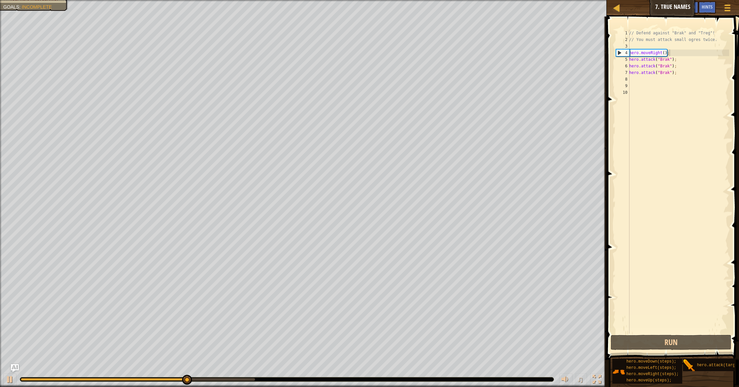
drag, startPoint x: 186, startPoint y: 372, endPoint x: 187, endPoint y: 379, distance: 6.6
click at [187, 379] on div "♫" at bounding box center [303, 378] width 607 height 20
drag, startPoint x: 194, startPoint y: 379, endPoint x: 12, endPoint y: 386, distance: 183.0
click at [12, 386] on div "♫" at bounding box center [303, 378] width 607 height 20
click at [13, 377] on div at bounding box center [10, 379] width 9 height 9
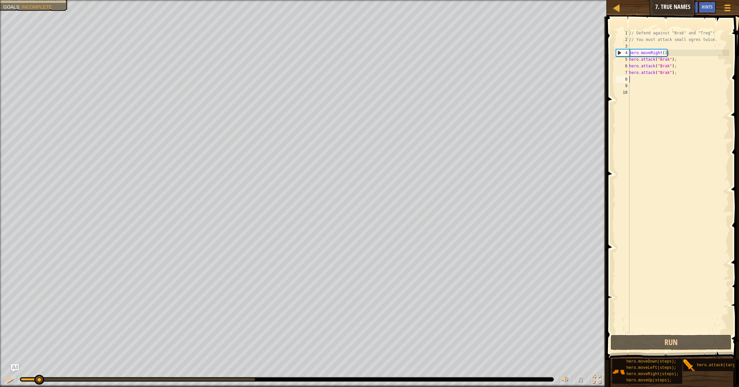
click at [642, 81] on div "// Defend against "Brak" and "Treg"! // You must attack small ogres twice. hero…" at bounding box center [678, 188] width 101 height 317
type textarea "h"
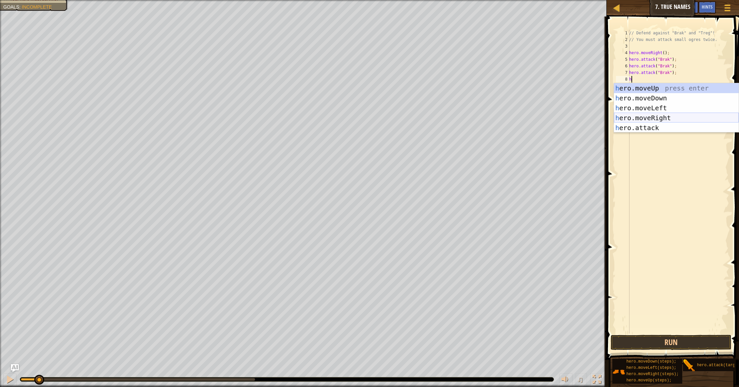
click at [647, 118] on div "h ero.moveUp press enter h ero.moveDown press enter h ero.moveLeft press enter …" at bounding box center [676, 117] width 125 height 69
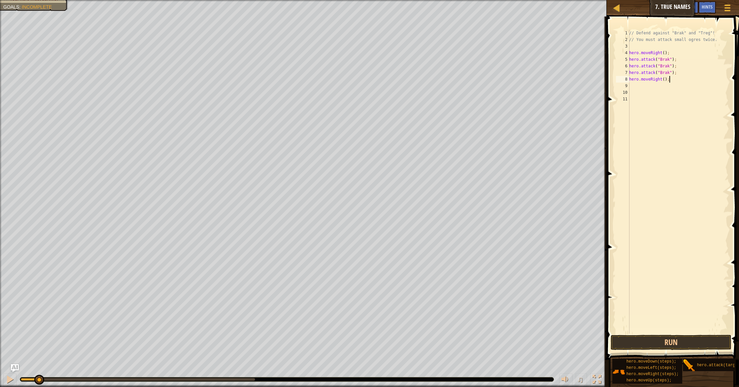
drag, startPoint x: 670, startPoint y: 80, endPoint x: 668, endPoint y: 65, distance: 14.4
click at [670, 78] on div "// Defend against "Brak" and "Treg"! // You must attack small ogres twice. hero…" at bounding box center [678, 188] width 101 height 317
type textarea "hero.moveRight(7);"
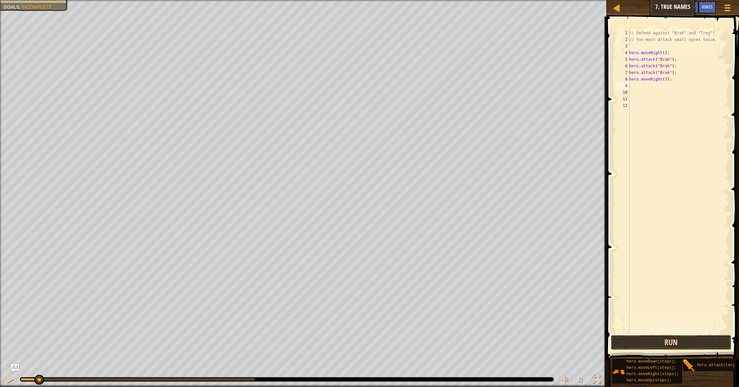
click at [665, 345] on button "Run" at bounding box center [671, 342] width 121 height 15
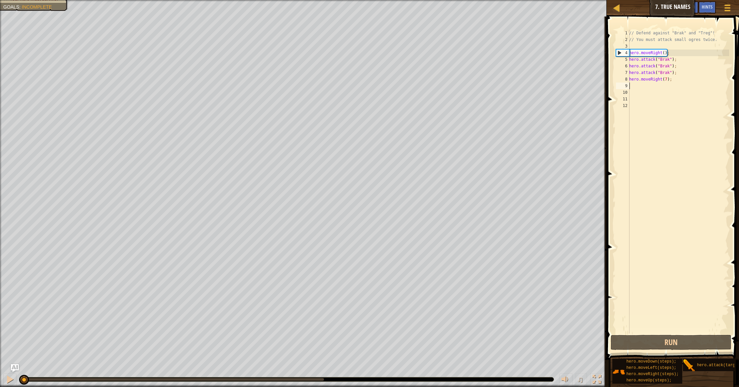
drag, startPoint x: 271, startPoint y: 379, endPoint x: 1, endPoint y: 386, distance: 270.0
click at [1, 386] on div "♫" at bounding box center [303, 378] width 607 height 20
click at [7, 383] on div at bounding box center [10, 379] width 9 height 9
click at [680, 74] on div "// Defend against "Brak" and "Treg"! // You must attack small ogres twice. hero…" at bounding box center [678, 188] width 101 height 317
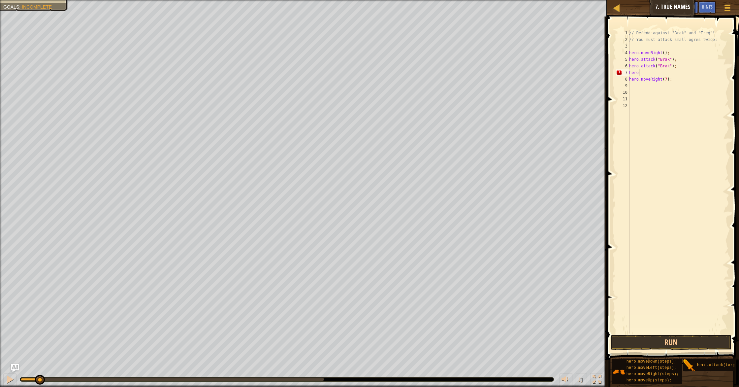
type textarea "h"
click at [683, 339] on button "Run" at bounding box center [671, 342] width 121 height 15
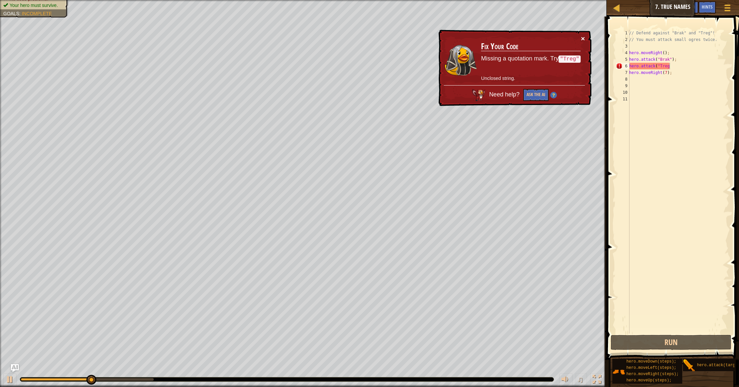
click at [584, 38] on button "×" at bounding box center [583, 38] width 4 height 7
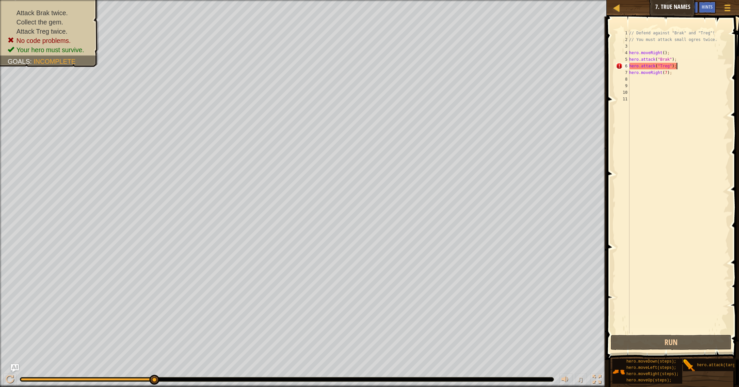
scroll to position [3, 4]
click at [673, 347] on button "Run" at bounding box center [671, 342] width 121 height 15
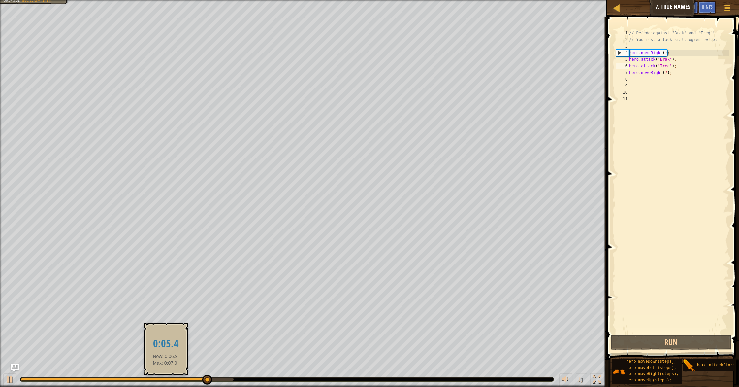
drag, startPoint x: 182, startPoint y: 381, endPoint x: 160, endPoint y: 377, distance: 22.0
click at [160, 377] on div at bounding box center [287, 379] width 534 height 5
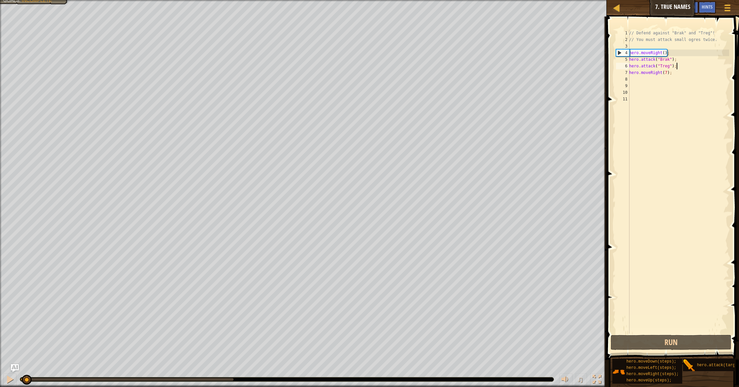
drag, startPoint x: 160, startPoint y: 377, endPoint x: 0, endPoint y: 359, distance: 161.1
click at [0, 358] on div "Attack Brak twice. Collect the gem. Attack Treg twice. Your hero must survive. …" at bounding box center [369, 193] width 739 height 387
drag, startPoint x: 10, startPoint y: 377, endPoint x: 16, endPoint y: 377, distance: 6.3
click at [10, 377] on div at bounding box center [10, 379] width 9 height 9
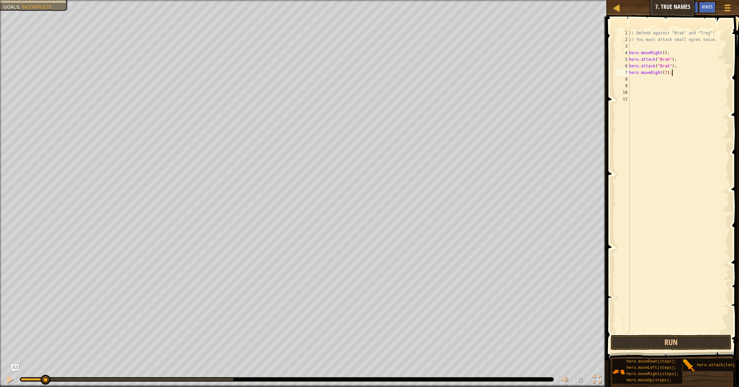
click at [681, 74] on div "// Defend against "Brak" and "Treg"! // You must attack small ogres twice. hero…" at bounding box center [678, 188] width 101 height 317
type textarea "h"
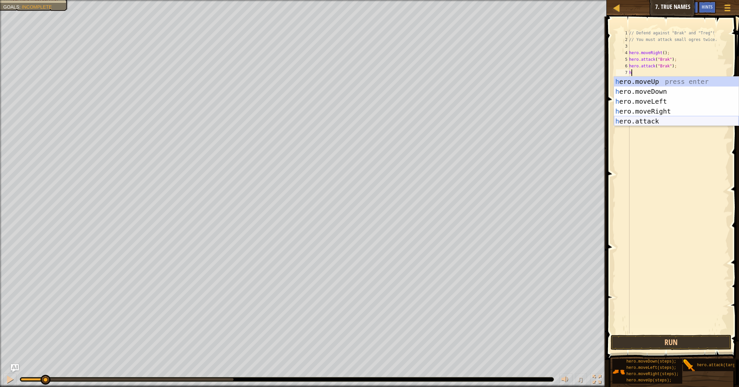
click at [672, 120] on div "h ero.moveUp press enter h ero.moveDown press enter h ero.moveLeft press enter …" at bounding box center [676, 111] width 125 height 69
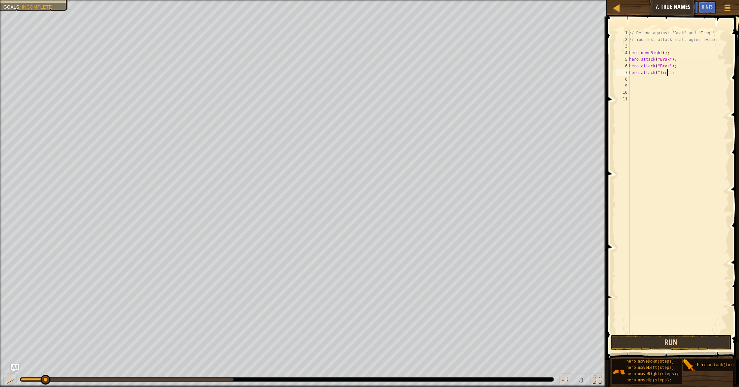
type textarea "hero.attack("Treg");"
click at [694, 344] on button "Run" at bounding box center [671, 342] width 121 height 15
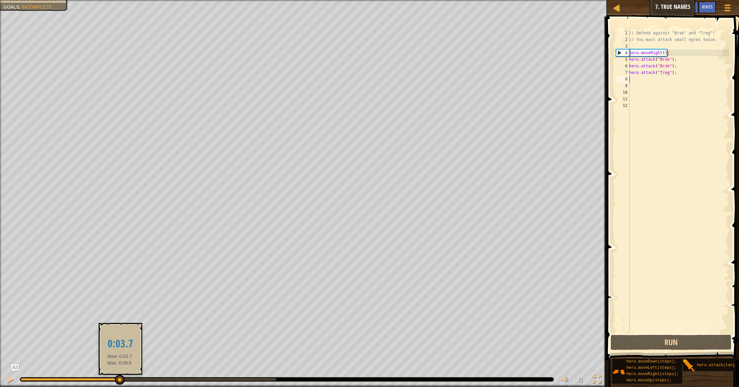
drag, startPoint x: 215, startPoint y: 380, endPoint x: 69, endPoint y: 374, distance: 146.3
click at [74, 378] on div at bounding box center [70, 379] width 98 height 3
drag, startPoint x: 10, startPoint y: 376, endPoint x: 42, endPoint y: 377, distance: 31.7
click at [11, 376] on div at bounding box center [10, 379] width 9 height 9
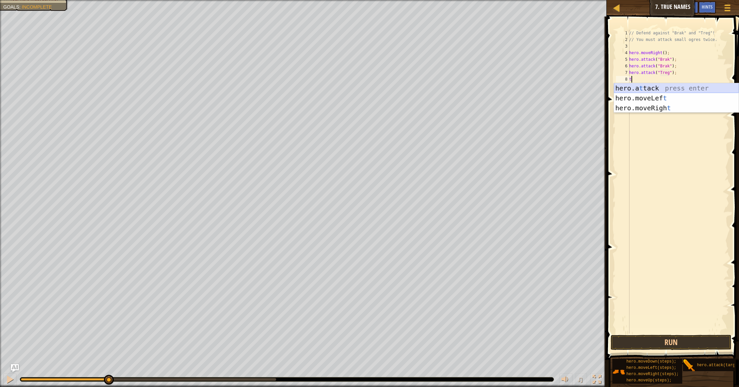
click at [678, 88] on div "hero.a t tack press enter hero.moveLef t press enter hero.moveRigh t press enter" at bounding box center [676, 107] width 125 height 49
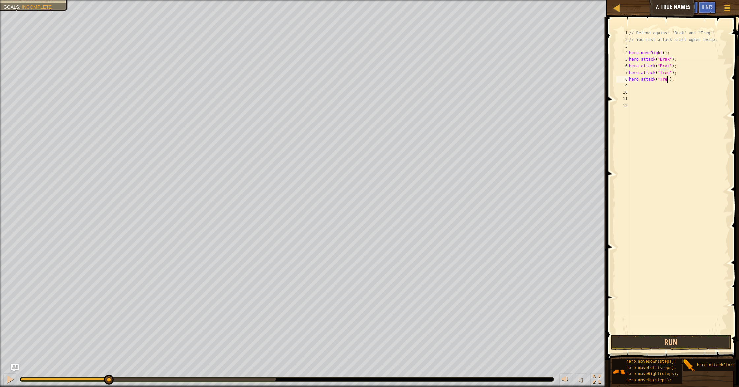
type textarea "hero.attack("Treg");"
click at [705, 341] on button "Run" at bounding box center [671, 342] width 121 height 15
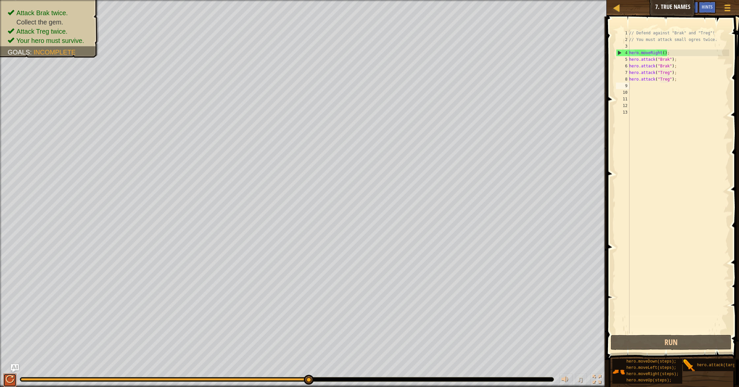
click at [13, 378] on div at bounding box center [10, 379] width 9 height 9
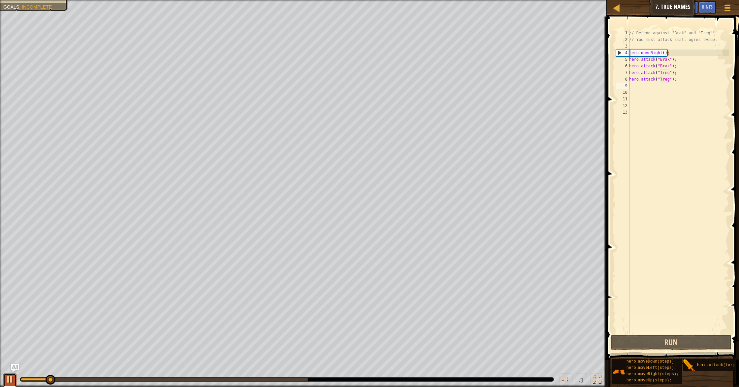
click at [13, 378] on div at bounding box center [10, 379] width 9 height 9
drag, startPoint x: 49, startPoint y: 380, endPoint x: 41, endPoint y: 376, distance: 9.3
click at [43, 376] on div at bounding box center [48, 380] width 10 height 10
click at [11, 377] on div at bounding box center [10, 379] width 9 height 9
drag, startPoint x: 115, startPoint y: 383, endPoint x: 13, endPoint y: 376, distance: 102.5
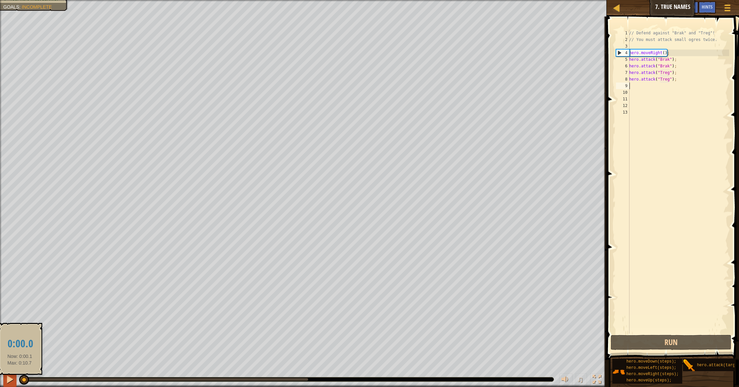
click at [13, 376] on div "♫" at bounding box center [303, 378] width 607 height 20
drag, startPoint x: 43, startPoint y: 378, endPoint x: 14, endPoint y: 376, distance: 29.4
click at [14, 376] on div "♫" at bounding box center [303, 378] width 607 height 20
drag, startPoint x: 38, startPoint y: 379, endPoint x: 24, endPoint y: 377, distance: 13.7
click at [33, 377] on div at bounding box center [38, 380] width 10 height 10
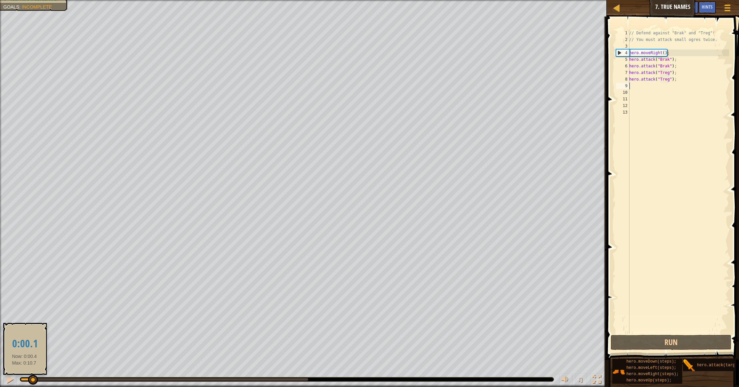
click at [24, 378] on div at bounding box center [27, 379] width 12 height 3
click at [26, 378] on div at bounding box center [23, 379] width 5 height 3
click at [26, 377] on div at bounding box center [27, 379] width 10 height 10
click at [23, 376] on div at bounding box center [24, 378] width 10 height 10
click at [22, 376] on div at bounding box center [24, 378] width 10 height 10
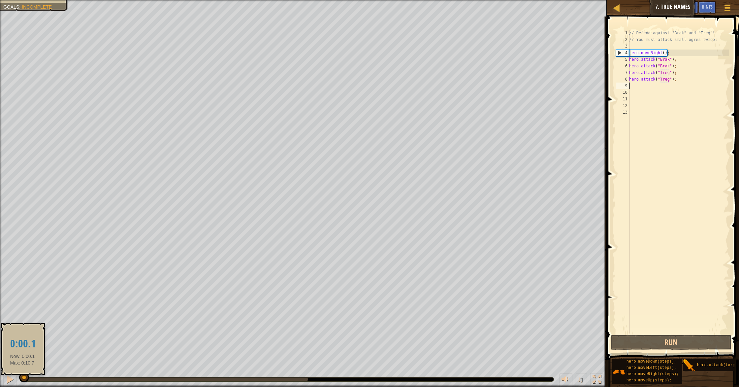
click at [22, 376] on div at bounding box center [24, 377] width 10 height 10
drag, startPoint x: 22, startPoint y: 376, endPoint x: 0, endPoint y: 369, distance: 23.3
click at [10, 375] on div at bounding box center [10, 379] width 9 height 9
drag, startPoint x: 195, startPoint y: 381, endPoint x: 32, endPoint y: 372, distance: 163.6
click at [32, 372] on div "♫" at bounding box center [303, 378] width 607 height 20
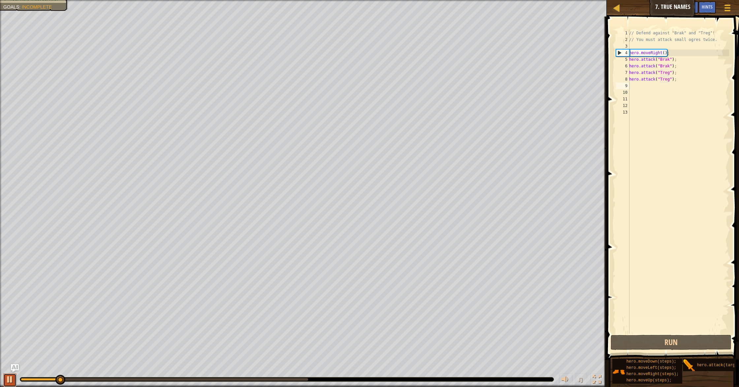
click at [11, 375] on div at bounding box center [10, 379] width 9 height 9
click at [616, 7] on div at bounding box center [616, 8] width 8 height 8
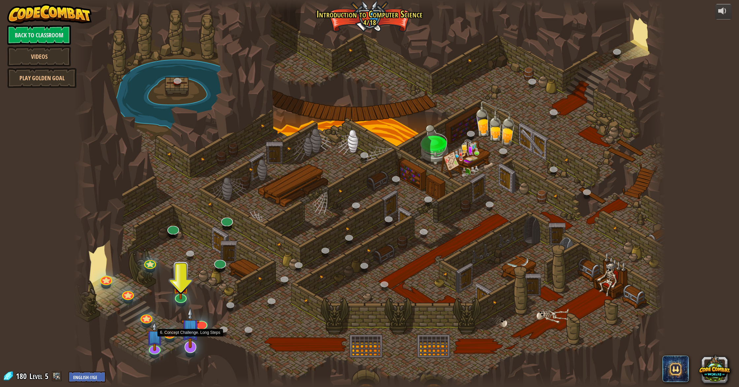
click at [190, 338] on img at bounding box center [190, 327] width 18 height 41
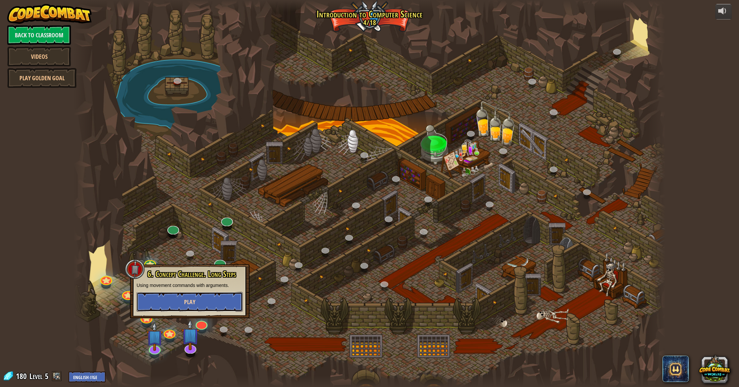
click at [186, 299] on span "Play" at bounding box center [189, 302] width 11 height 8
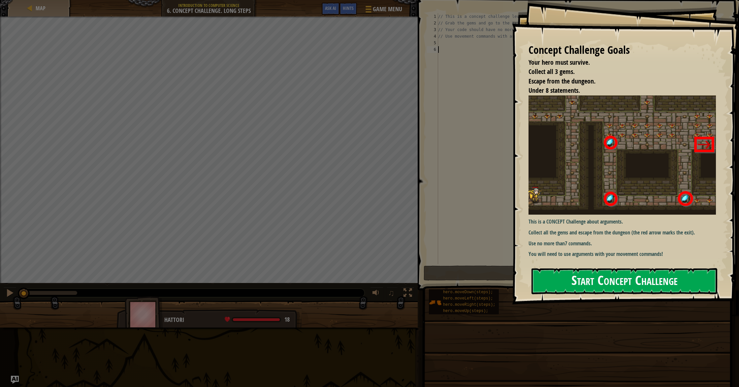
click at [554, 285] on button "Start Concept Challenge" at bounding box center [625, 281] width 186 height 26
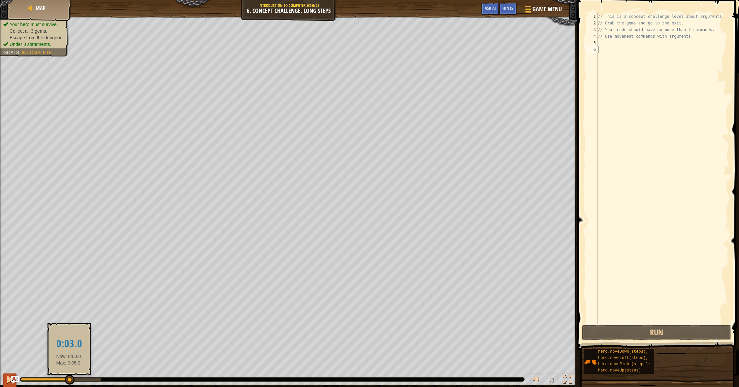
drag, startPoint x: 24, startPoint y: 378, endPoint x: 7, endPoint y: 386, distance: 18.6
click at [7, 386] on div "♫" at bounding box center [288, 378] width 577 height 20
click at [599, 43] on div "// This is a concept challenge level about arguments. // Grab the gems and go t…" at bounding box center [663, 174] width 133 height 323
type textarea "H"
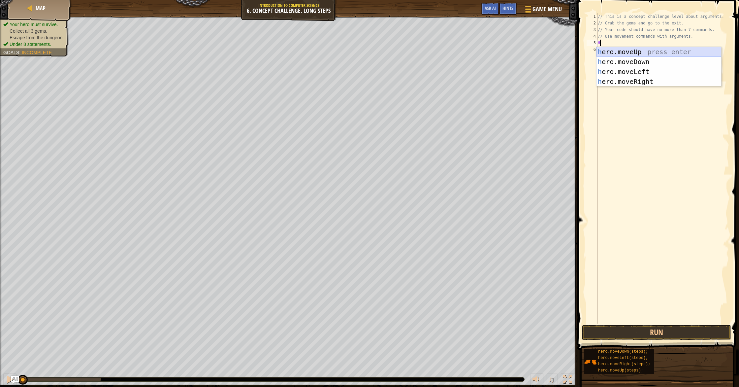
click at [640, 53] on div "h ero.moveUp press enter h ero.moveDown press enter h ero.moveLeft press enter …" at bounding box center [659, 76] width 125 height 59
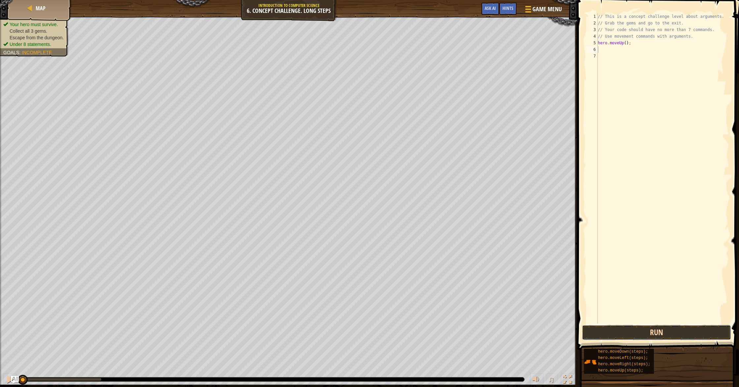
click at [679, 337] on button "Run" at bounding box center [656, 332] width 149 height 15
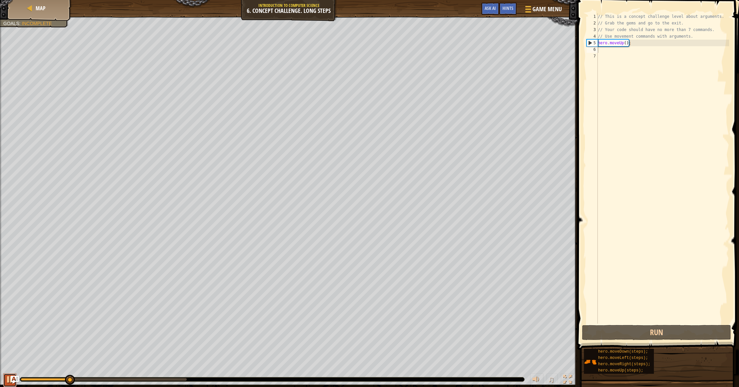
click at [7, 379] on div at bounding box center [10, 379] width 9 height 9
drag, startPoint x: 70, startPoint y: 379, endPoint x: 0, endPoint y: 386, distance: 70.0
click at [0, 386] on div "♫" at bounding box center [288, 378] width 577 height 20
click at [507, 6] on span "Hints" at bounding box center [508, 8] width 11 height 6
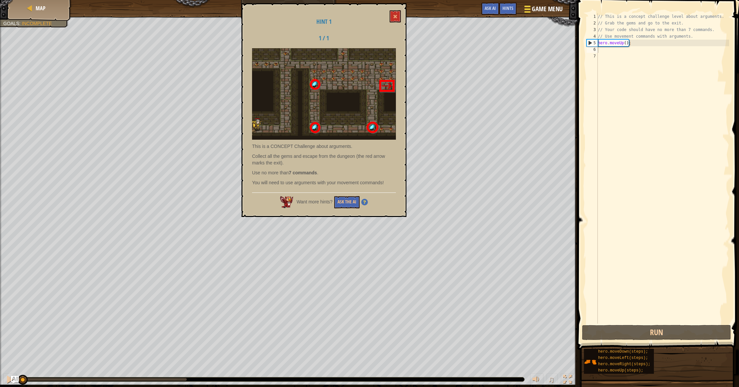
click at [534, 8] on span "Game Menu" at bounding box center [547, 9] width 31 height 9
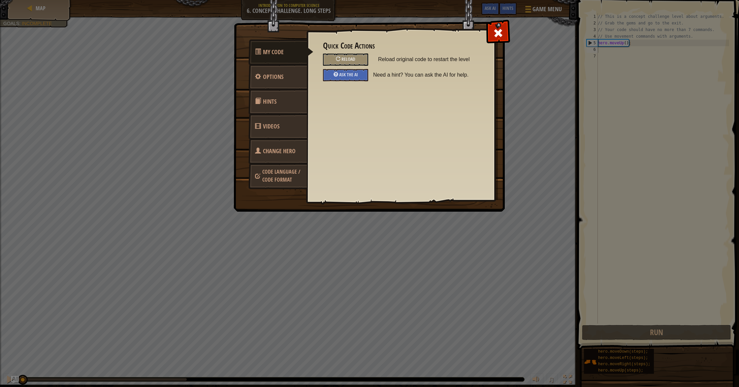
click at [267, 148] on span "Change Hero" at bounding box center [279, 151] width 33 height 8
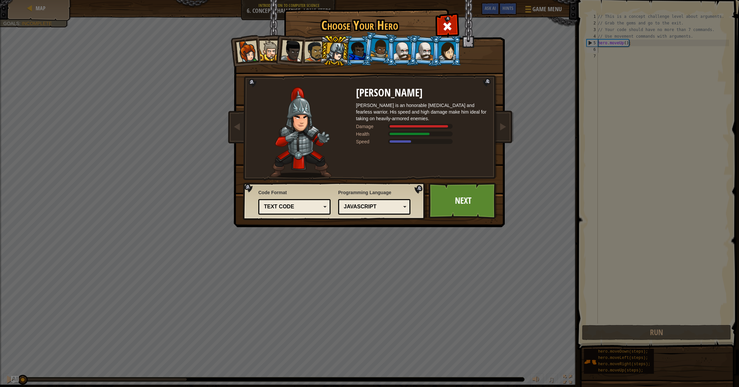
click at [266, 55] on div at bounding box center [269, 51] width 20 height 20
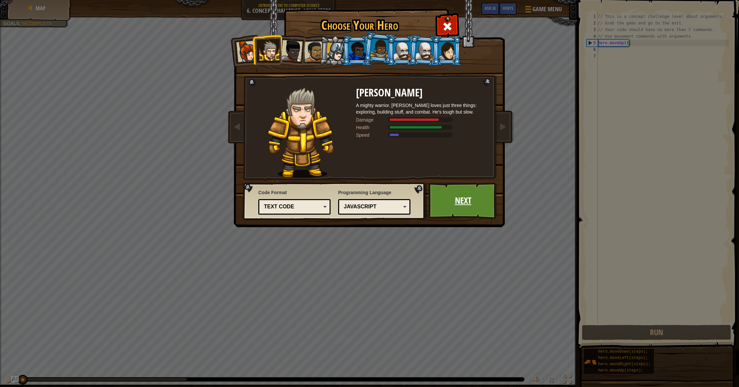
click at [451, 191] on link "Next" at bounding box center [463, 200] width 69 height 36
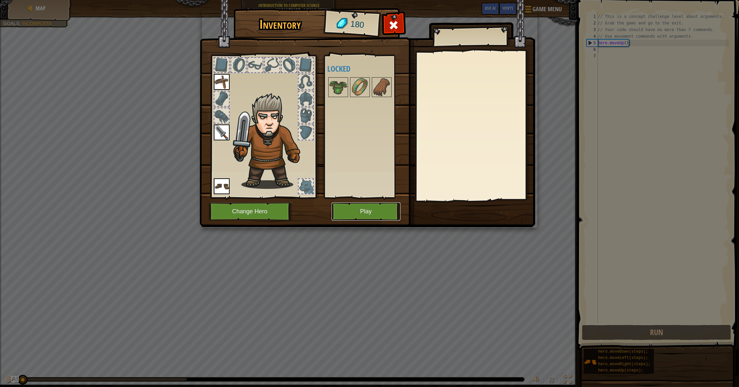
click at [363, 219] on button "Play" at bounding box center [366, 211] width 69 height 18
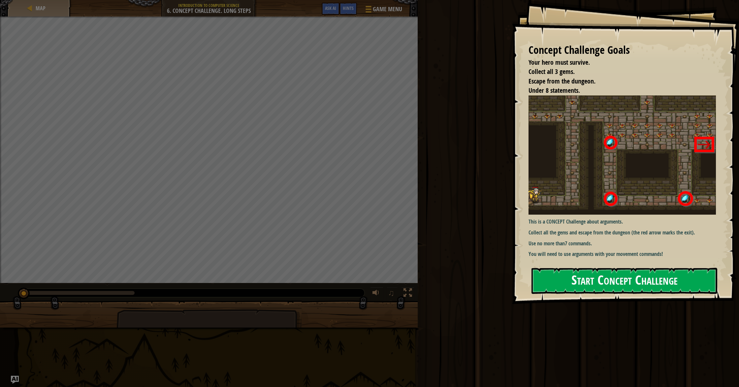
click at [635, 279] on button "Start Concept Challenge" at bounding box center [625, 281] width 186 height 26
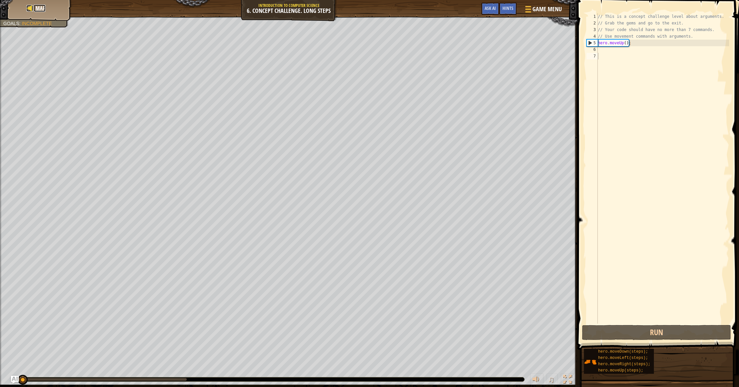
click at [27, 5] on div at bounding box center [29, 8] width 7 height 7
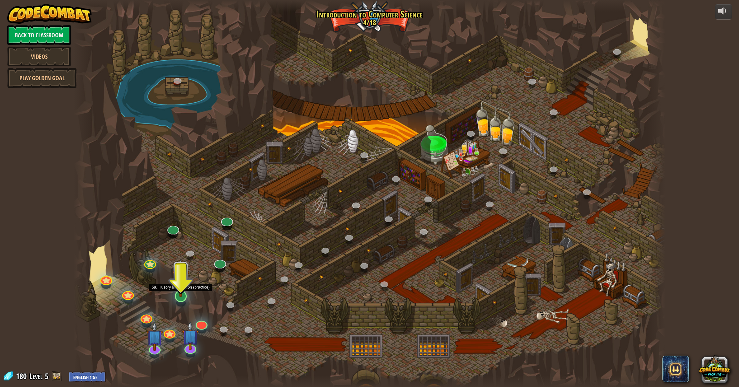
click at [179, 296] on img at bounding box center [181, 278] width 17 height 38
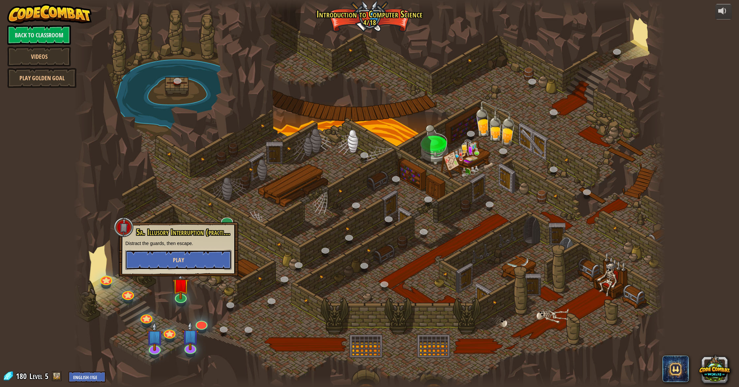
click at [184, 257] on button "Play" at bounding box center [178, 260] width 106 height 20
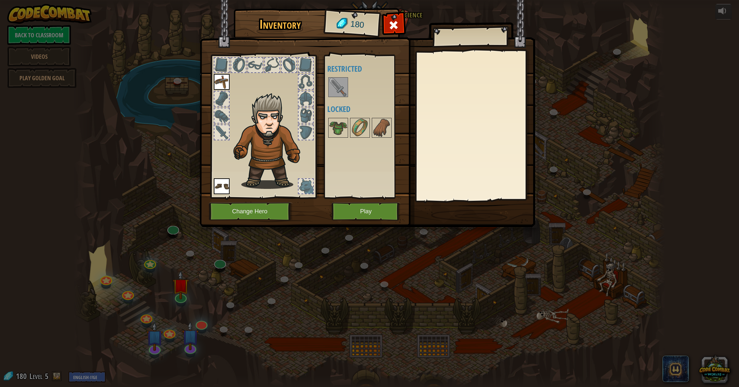
click at [346, 221] on img at bounding box center [368, 107] width 336 height 240
click at [351, 204] on button "Play" at bounding box center [366, 211] width 69 height 18
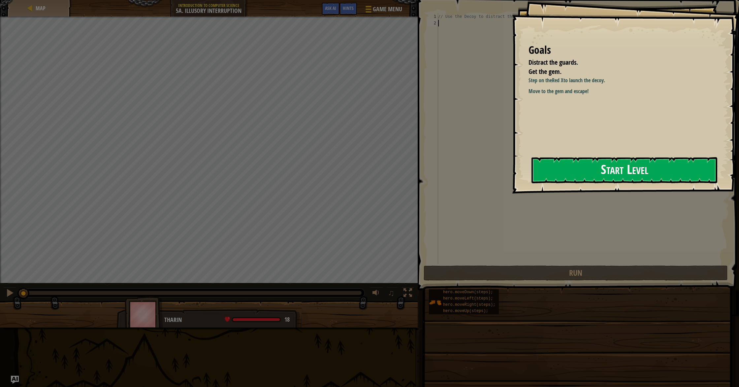
drag, startPoint x: 579, startPoint y: 175, endPoint x: 577, endPoint y: 178, distance: 3.6
click at [578, 176] on button "Start Level" at bounding box center [625, 170] width 186 height 26
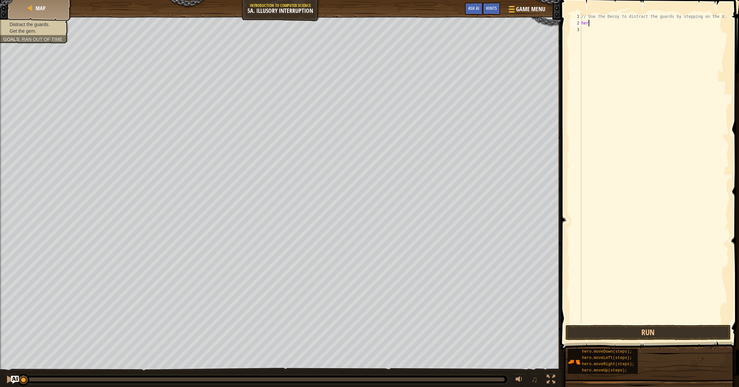
scroll to position [3, 0]
type textarea "hero"
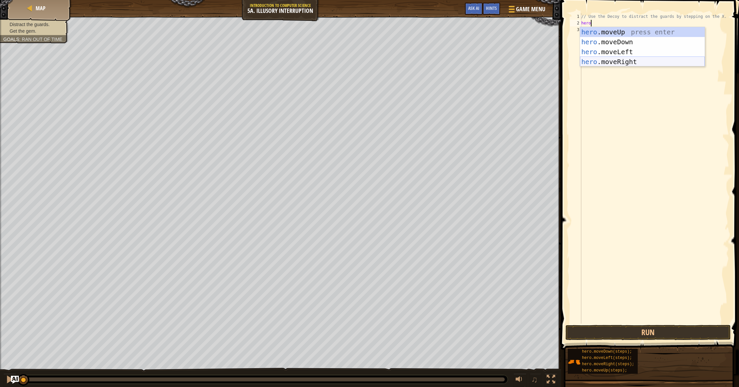
click at [605, 59] on div "hero .moveUp press enter hero .moveDown press enter hero .moveLeft press enter …" at bounding box center [642, 56] width 125 height 59
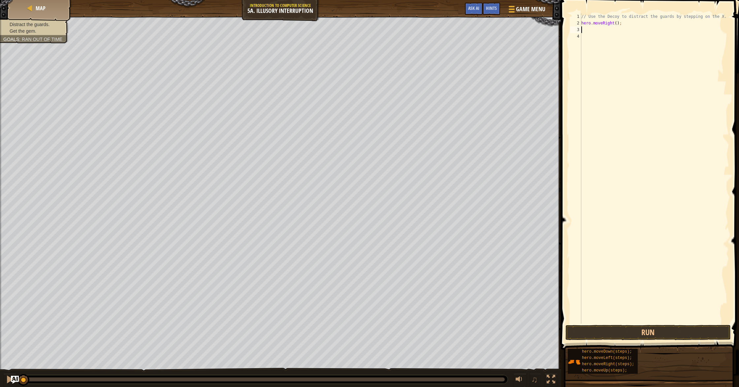
scroll to position [3, 0]
click at [672, 332] on button "Run" at bounding box center [648, 332] width 165 height 15
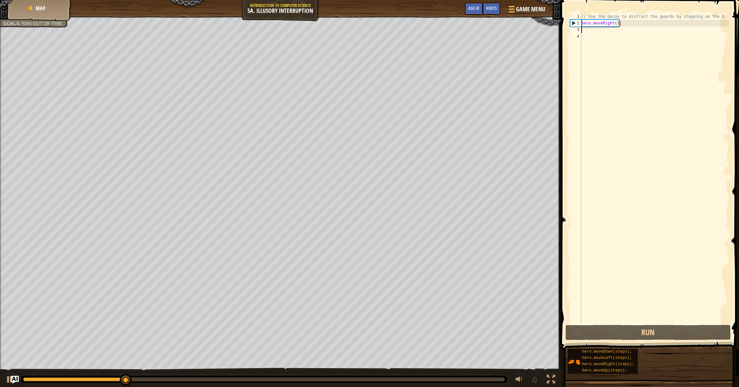
type textarea "h"
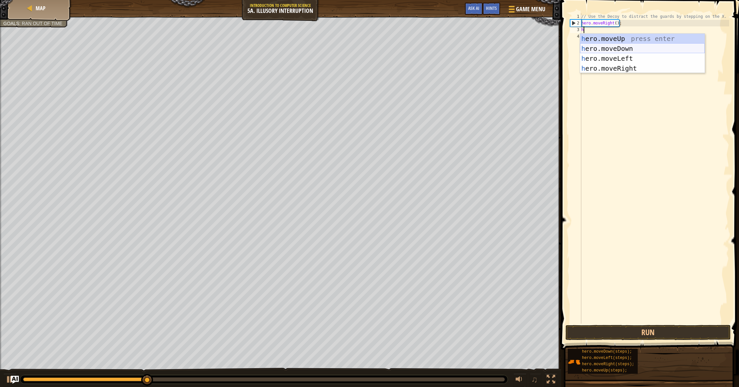
click at [607, 47] on div "h ero.moveUp press enter h ero.moveDown press enter h ero.moveLeft press enter …" at bounding box center [642, 63] width 125 height 59
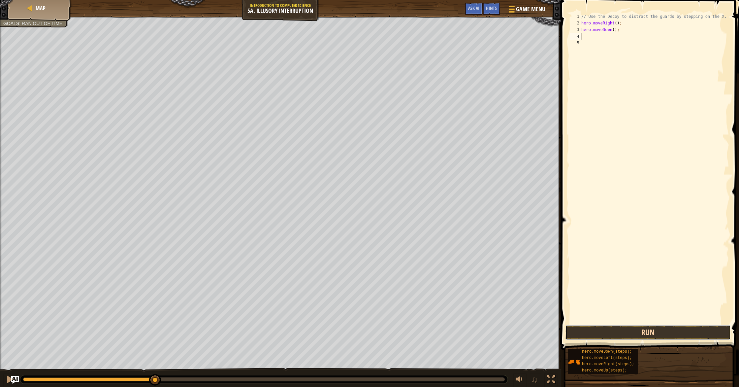
click at [664, 334] on button "Run" at bounding box center [648, 332] width 165 height 15
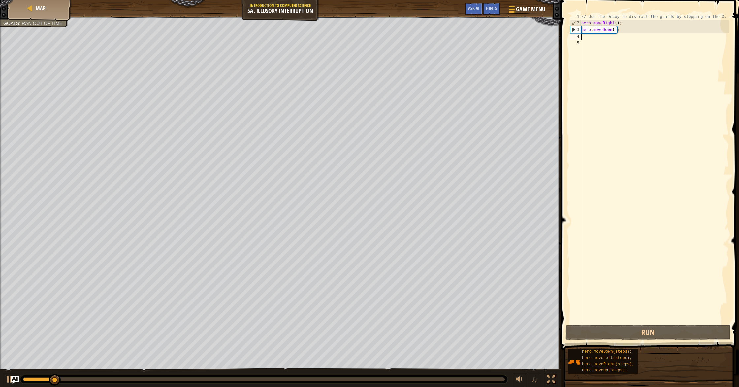
type textarea "d"
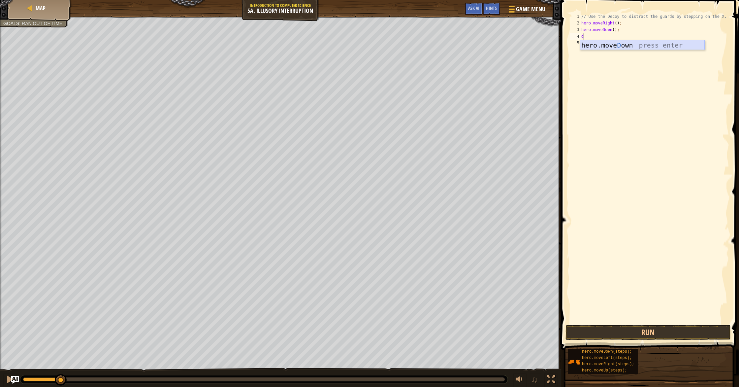
click at [628, 44] on div "hero.move D own press enter" at bounding box center [642, 55] width 125 height 30
click at [644, 337] on button "Run" at bounding box center [648, 332] width 165 height 15
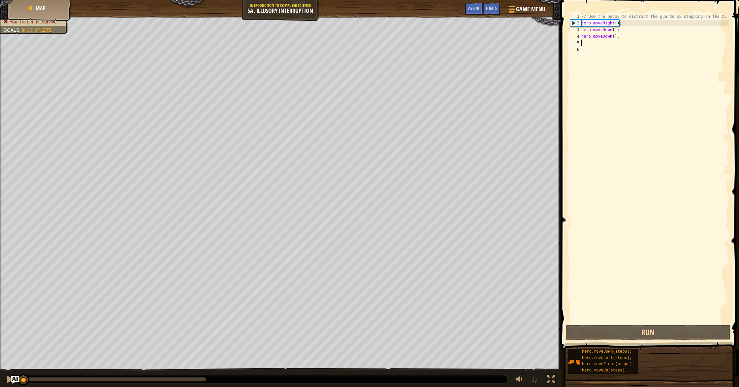
click at [18, 352] on div "Distract the guards. Get the gem. Your hero must survive. Goals : Incomplete ♫ …" at bounding box center [369, 201] width 739 height 371
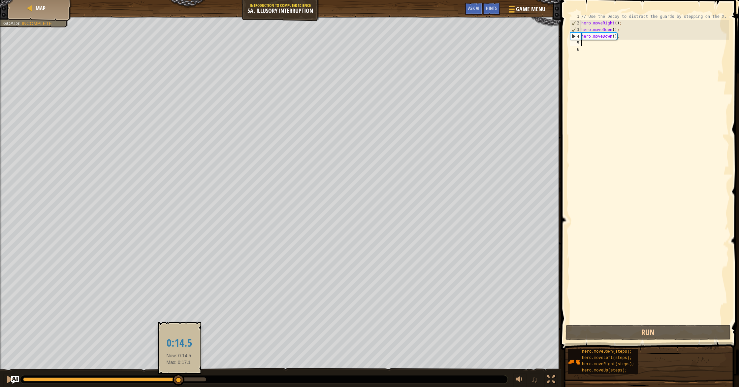
drag, startPoint x: 47, startPoint y: 379, endPoint x: 179, endPoint y: 379, distance: 131.7
click at [179, 380] on div at bounding box center [179, 380] width 12 height 12
drag, startPoint x: 193, startPoint y: 382, endPoint x: 176, endPoint y: 386, distance: 17.9
click at [176, 386] on div "♫" at bounding box center [280, 378] width 561 height 20
drag, startPoint x: 205, startPoint y: 378, endPoint x: 177, endPoint y: 377, distance: 28.7
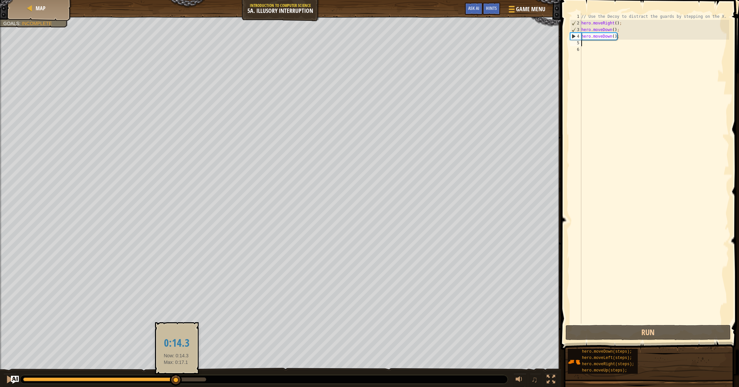
click at [177, 377] on div at bounding box center [176, 380] width 12 height 12
click at [179, 378] on div at bounding box center [179, 380] width 12 height 12
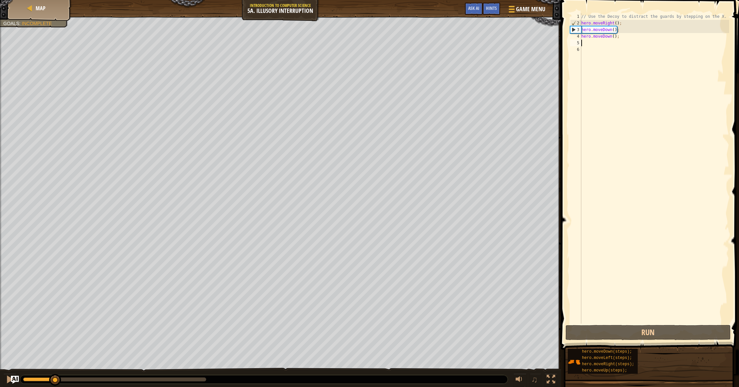
click at [55, 363] on div "Distract the guards. Get the gem. Your hero must survive. Goals : Incomplete ♫ …" at bounding box center [369, 201] width 739 height 371
click at [2, 377] on div "♫" at bounding box center [280, 378] width 561 height 20
click at [5, 377] on button at bounding box center [9, 380] width 13 height 14
type textarea "d"
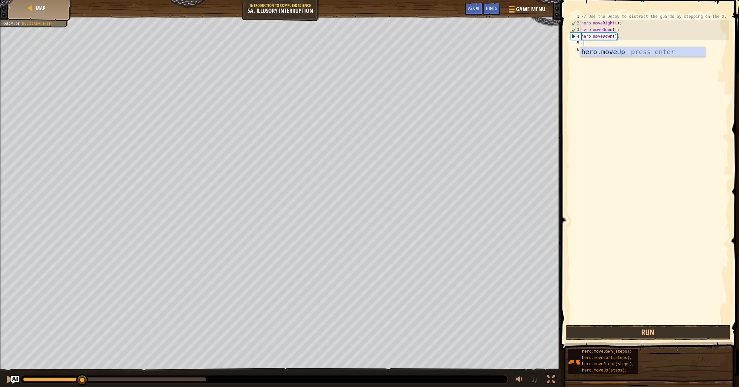
type textarea "up"
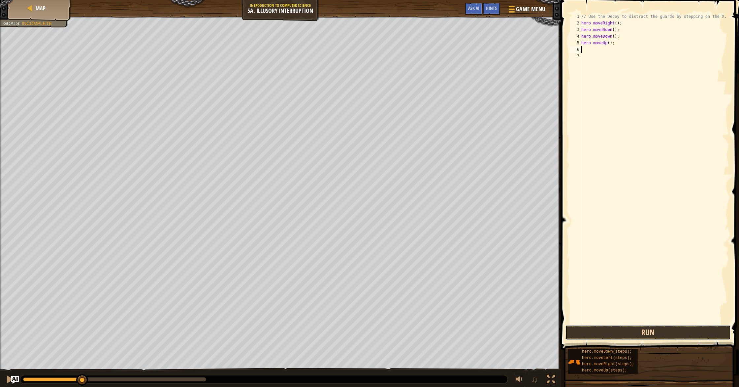
click at [643, 332] on button "Run" at bounding box center [648, 332] width 165 height 15
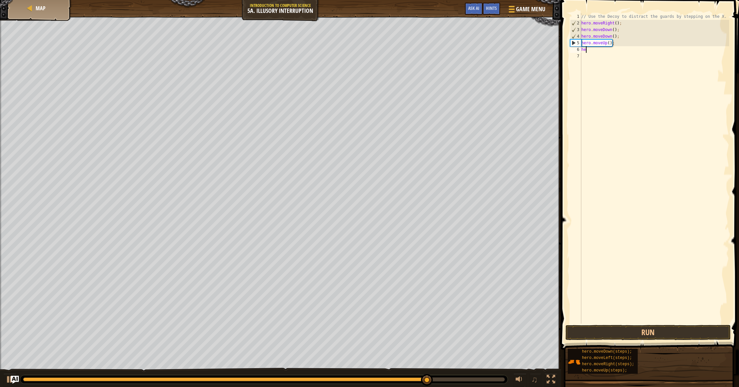
type textarea "her"
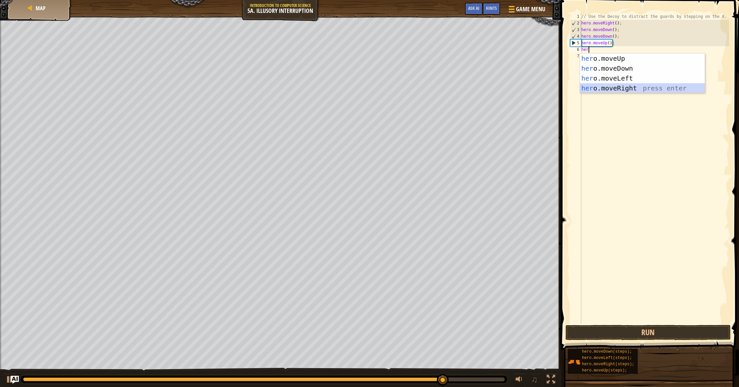
click at [605, 89] on div "her o.moveUp press enter her o.moveDown press enter her o.moveLeft press enter …" at bounding box center [642, 82] width 125 height 59
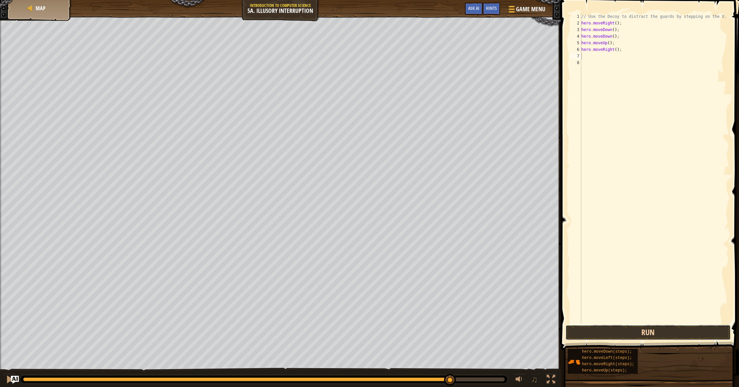
click at [656, 333] on button "Run" at bounding box center [648, 332] width 165 height 15
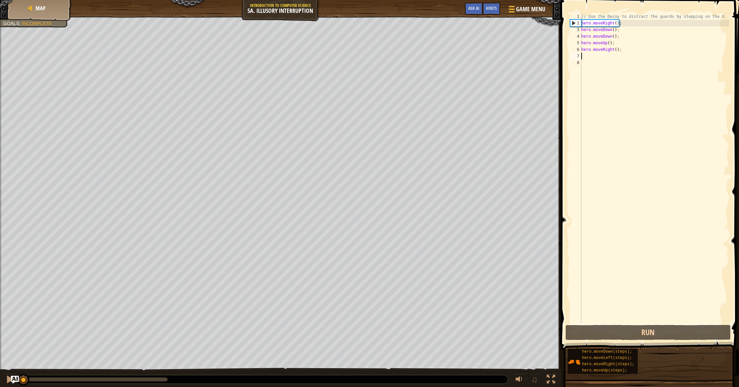
drag, startPoint x: 168, startPoint y: 374, endPoint x: 35, endPoint y: 375, distance: 133.6
click at [17, 377] on div "Map Introduction to Computer Science 5a. Illusory Interruption Game Menu Done H…" at bounding box center [369, 193] width 739 height 387
click at [635, 47] on div "// Use the Decoy to distract the guards by stepping on the X. hero . moveRight …" at bounding box center [654, 174] width 149 height 323
type textarea "h"
click at [620, 45] on div "// Use the Decoy to distract the guards by stepping on the X. hero . moveRight …" at bounding box center [654, 174] width 149 height 323
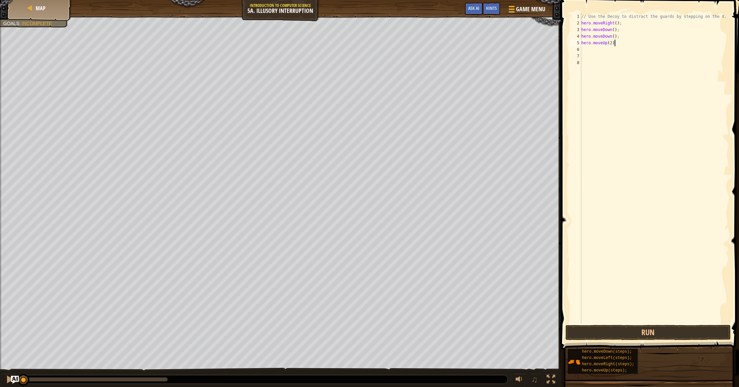
scroll to position [3, 3]
type textarea "hero.moveUp(2);"
click at [665, 335] on button "Run" at bounding box center [648, 332] width 165 height 15
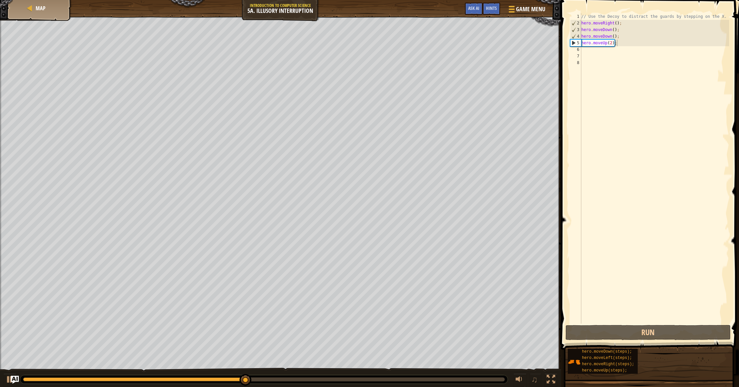
drag, startPoint x: 225, startPoint y: 383, endPoint x: 211, endPoint y: 381, distance: 14.7
click at [211, 381] on div at bounding box center [264, 379] width 488 height 9
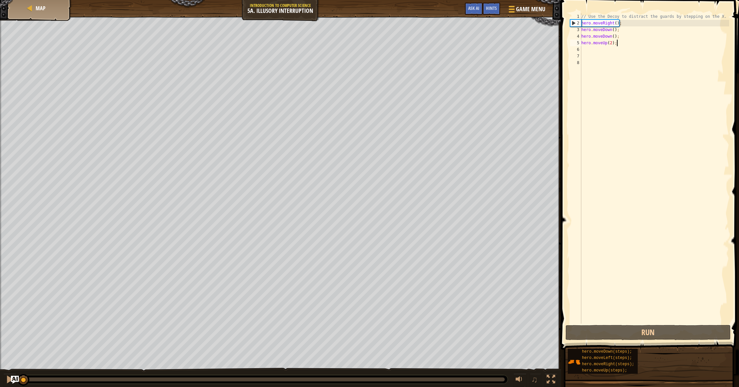
drag, startPoint x: 265, startPoint y: 381, endPoint x: 1, endPoint y: 386, distance: 264.0
click at [0, 386] on div "♫" at bounding box center [280, 378] width 561 height 20
click at [584, 49] on div "// Use the Decoy to distract the guards by stepping on the X. hero . moveRight …" at bounding box center [654, 174] width 149 height 323
type textarea "h"
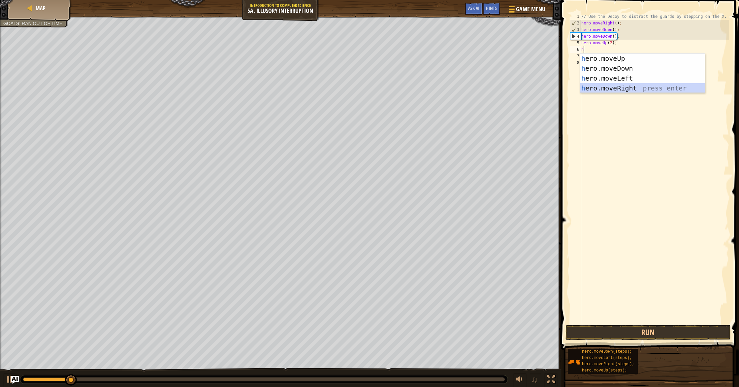
click at [609, 90] on div "h ero.moveUp press enter h ero.moveDown press enter h ero.moveLeft press enter …" at bounding box center [642, 82] width 125 height 59
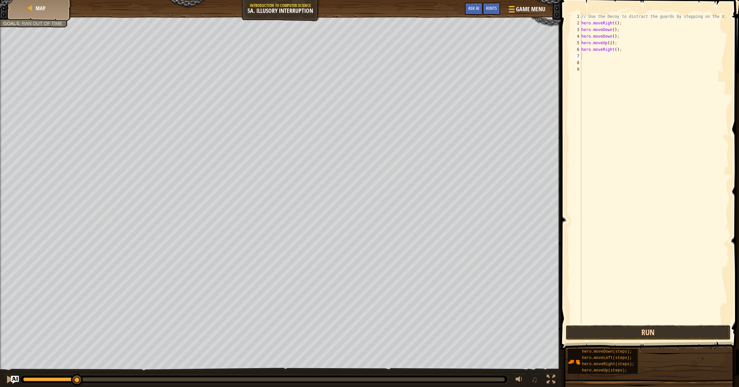
click at [671, 330] on button "Run" at bounding box center [648, 332] width 165 height 15
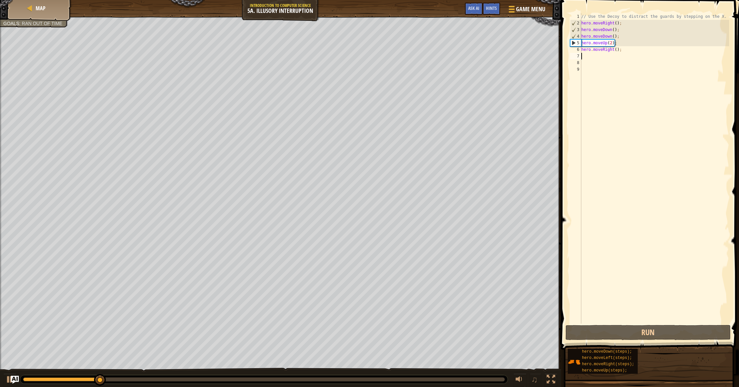
click at [626, 54] on div "// Use the Decoy to distract the guards by stepping on the X. hero . moveRight …" at bounding box center [654, 174] width 149 height 323
click at [624, 49] on div "// Use the Decoy to distract the guards by stepping on the X. hero . moveRight …" at bounding box center [654, 174] width 149 height 323
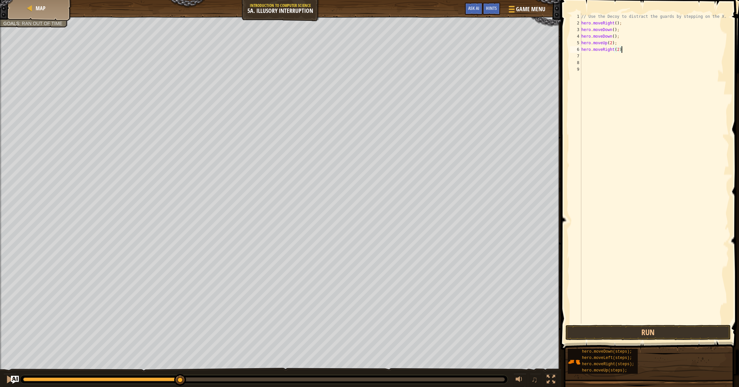
scroll to position [3, 3]
type textarea "hero.moveRight(2);"
click at [683, 334] on button "Run" at bounding box center [648, 332] width 165 height 15
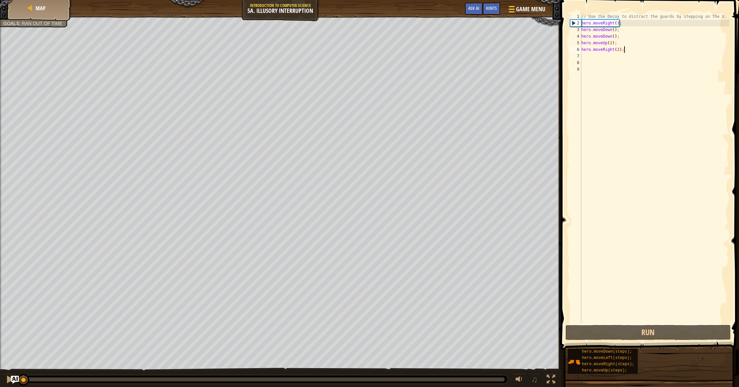
drag, startPoint x: 319, startPoint y: 380, endPoint x: 35, endPoint y: 385, distance: 283.8
click at [0, 386] on div "♫" at bounding box center [280, 378] width 561 height 20
click at [585, 59] on div "// Use the Decoy to distract the guards by stepping on the X. hero . moveRight …" at bounding box center [654, 174] width 149 height 323
type textarea "h"
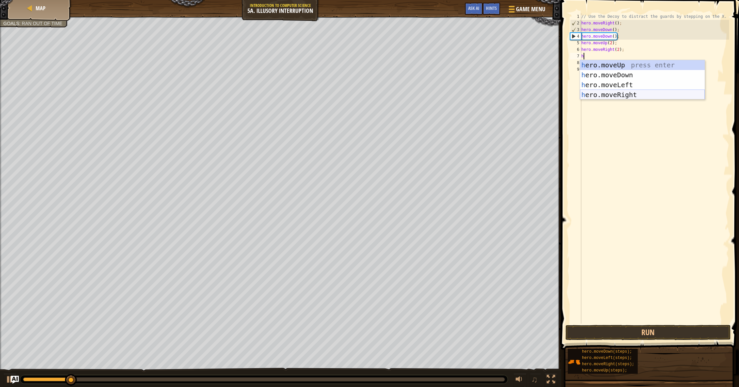
click at [637, 93] on div "h ero.moveUp press enter h ero.moveDown press enter h ero.moveLeft press enter …" at bounding box center [642, 89] width 125 height 59
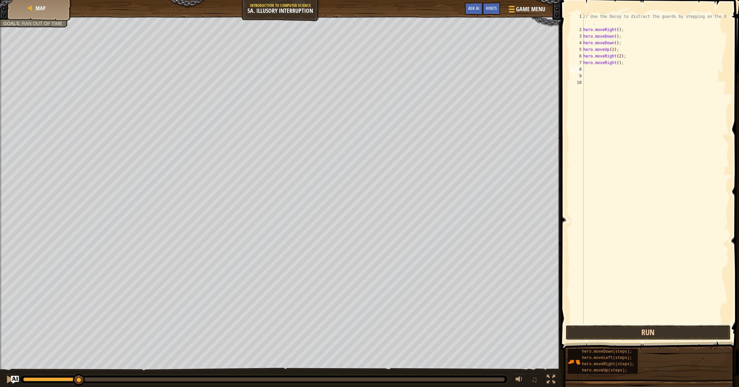
click at [622, 327] on button "Run" at bounding box center [648, 332] width 165 height 15
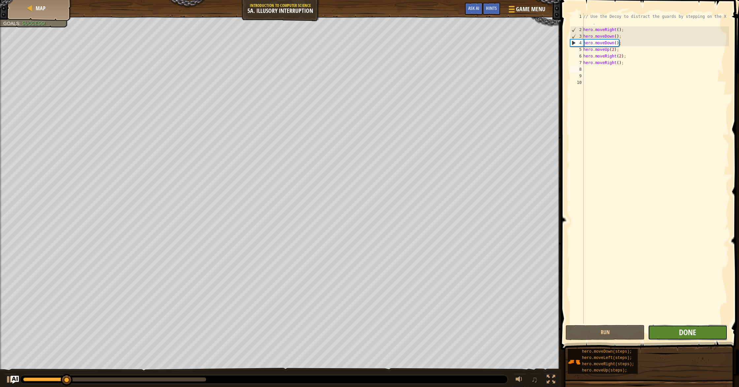
click at [679, 332] on span "Done" at bounding box center [687, 332] width 17 height 11
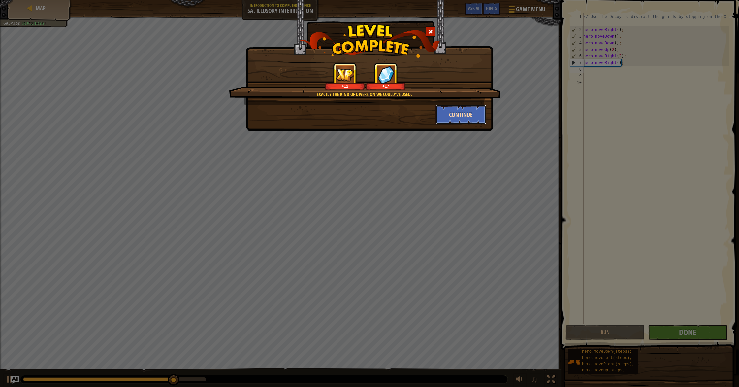
click at [454, 115] on button "Continue" at bounding box center [461, 115] width 51 height 20
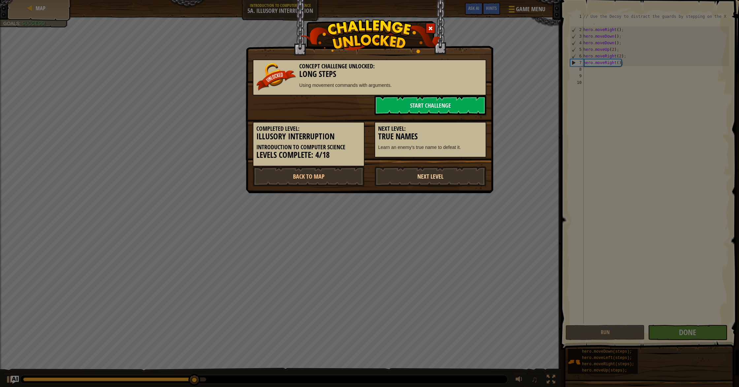
drag, startPoint x: 446, startPoint y: 167, endPoint x: 452, endPoint y: 177, distance: 11.8
click at [451, 175] on link "Next Level" at bounding box center [431, 176] width 112 height 20
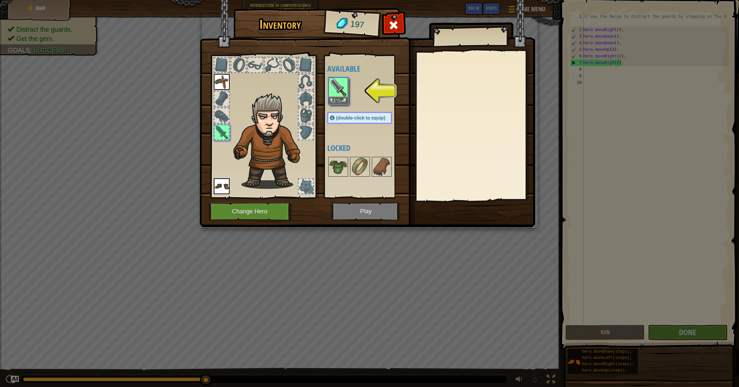
click at [361, 211] on img at bounding box center [368, 107] width 336 height 240
click at [342, 98] on button "Equip" at bounding box center [338, 100] width 18 height 7
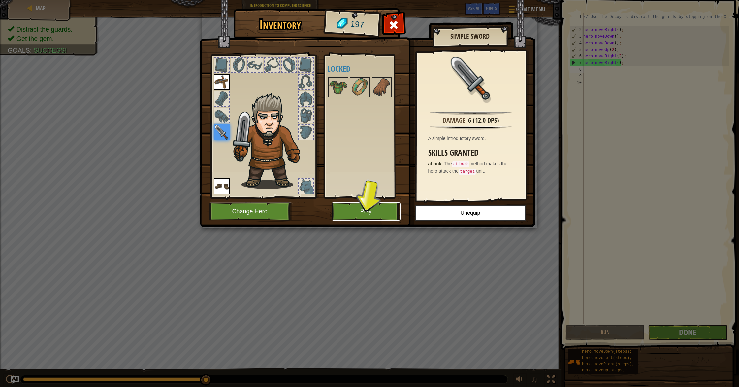
click at [371, 212] on button "Play" at bounding box center [366, 211] width 69 height 18
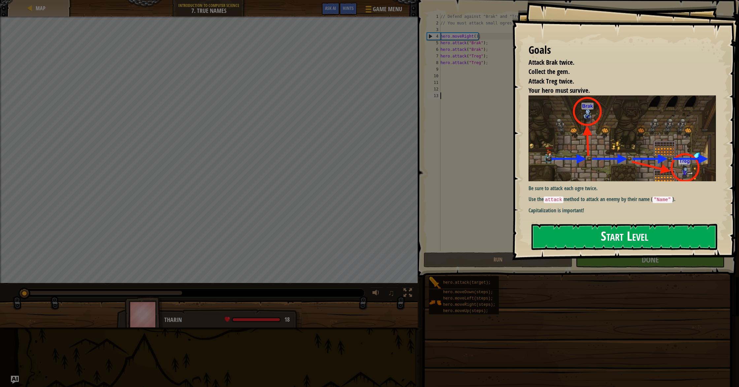
click at [588, 242] on button "Start Level" at bounding box center [625, 237] width 186 height 26
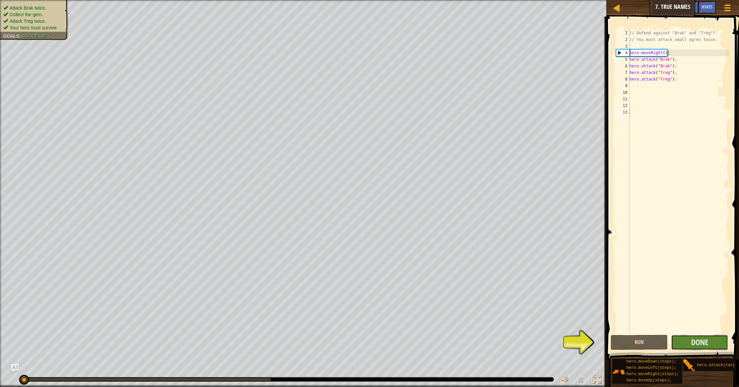
click at [683, 337] on button "Done" at bounding box center [699, 342] width 57 height 15
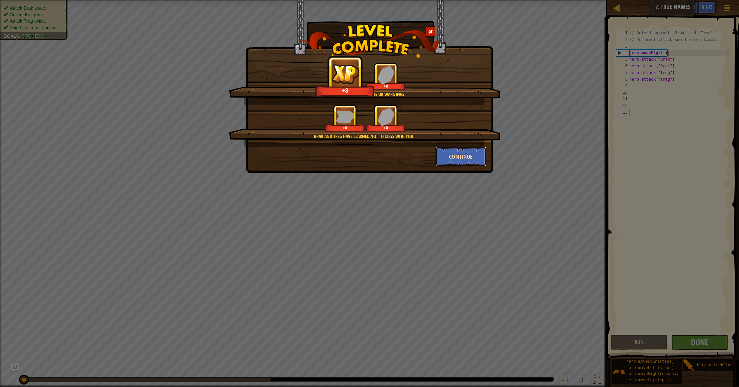
click at [454, 160] on button "Continue" at bounding box center [461, 157] width 51 height 20
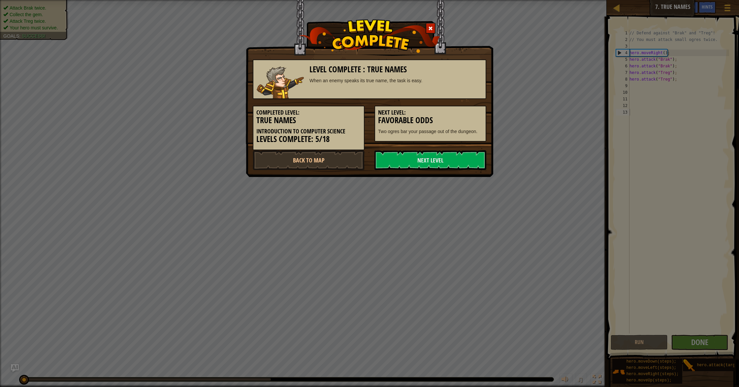
click at [454, 160] on link "Next Level" at bounding box center [431, 160] width 112 height 20
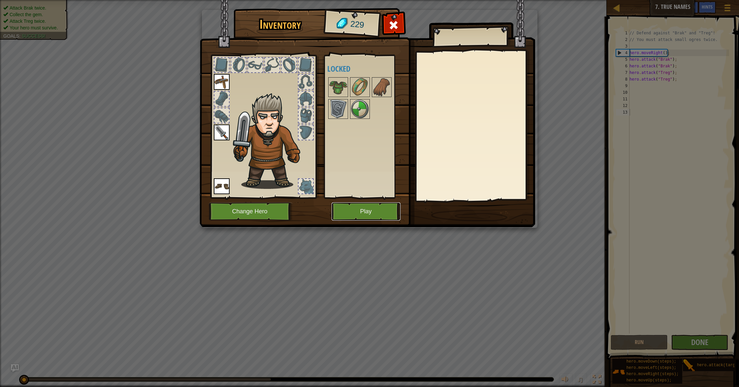
click at [384, 215] on button "Play" at bounding box center [366, 211] width 69 height 18
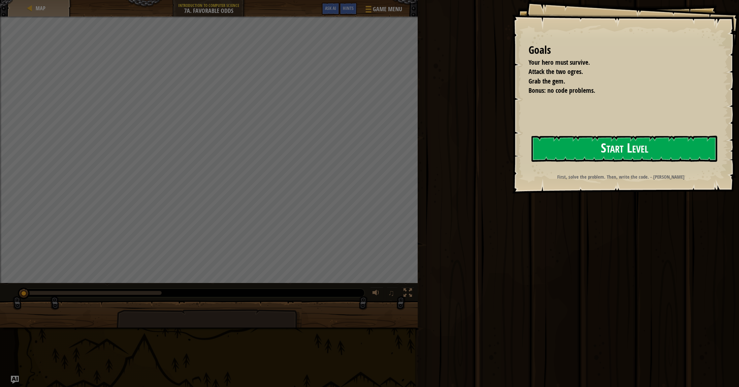
click at [563, 150] on button "Start Level" at bounding box center [625, 149] width 186 height 26
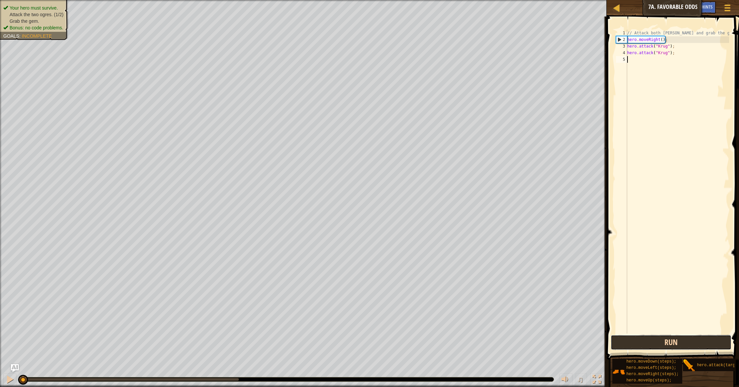
click at [663, 343] on button "Run" at bounding box center [671, 342] width 121 height 15
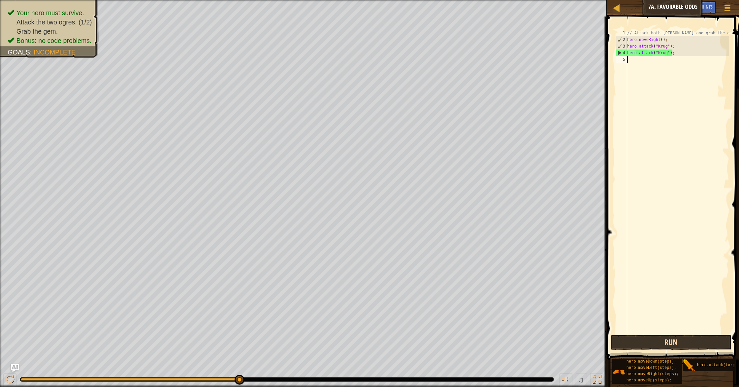
scroll to position [3, 0]
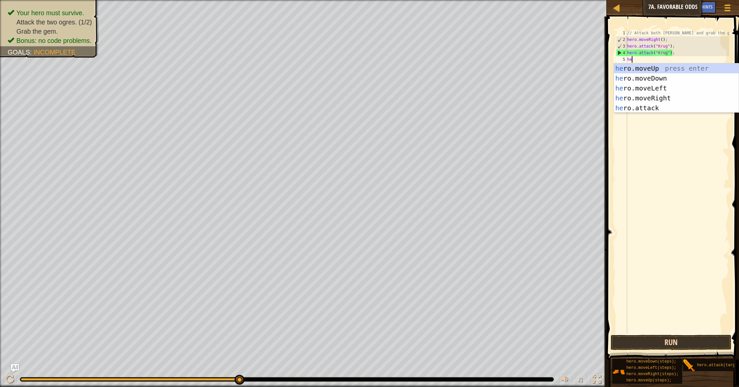
type textarea "her"
click at [666, 98] on div "her o.moveUp press enter her o.moveDown press enter her o.moveLeft press enter …" at bounding box center [676, 97] width 125 height 69
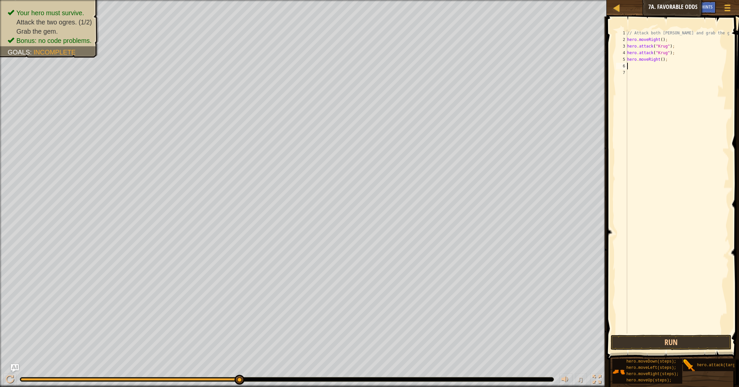
scroll to position [3, 0]
click at [678, 345] on button "Run" at bounding box center [671, 342] width 121 height 15
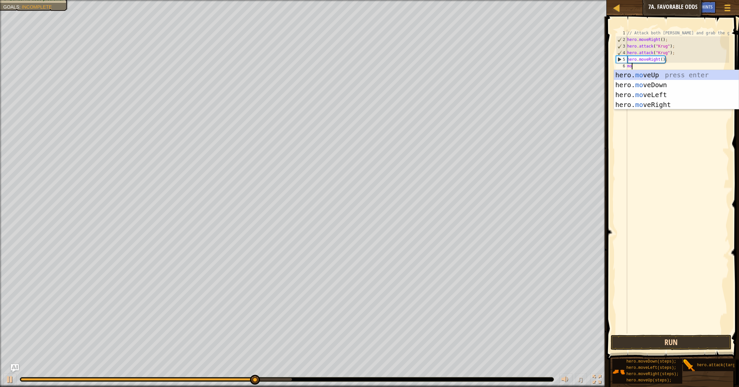
type textarea "mov"
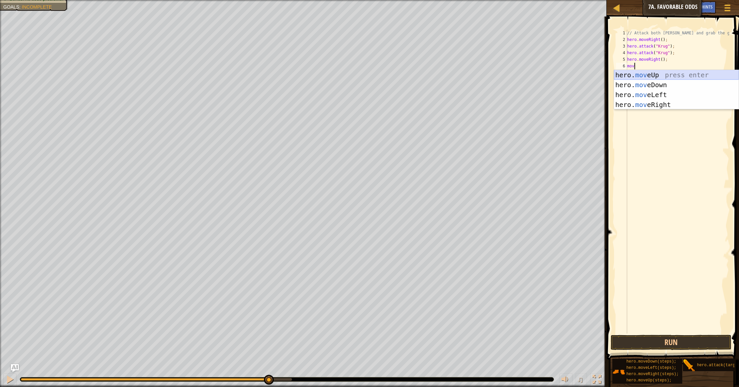
click at [706, 74] on div "hero. mov eUp press enter hero. mov eDown press enter hero. mov eLeft press ent…" at bounding box center [676, 99] width 125 height 59
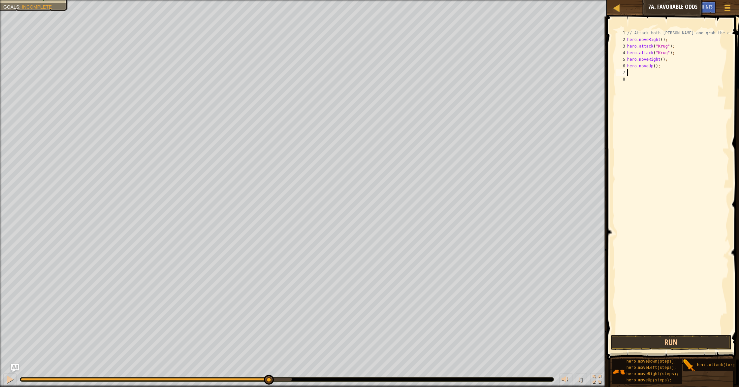
scroll to position [3, 0]
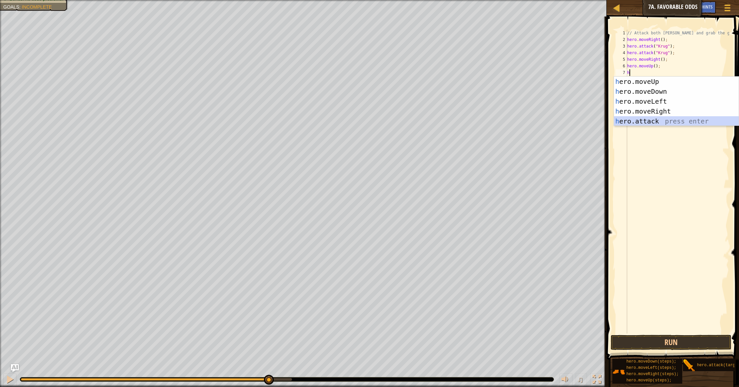
click at [644, 121] on div "h ero.moveUp press enter h ero.moveDown press enter h ero.moveLeft press enter …" at bounding box center [676, 111] width 125 height 69
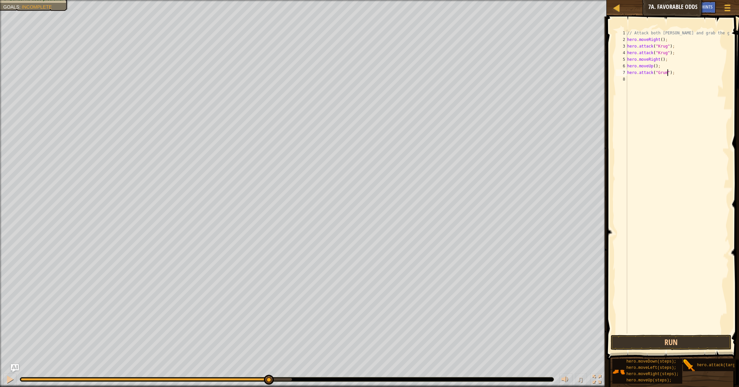
type textarea "hero.attack("Grump");"
click at [660, 337] on button "Run" at bounding box center [671, 342] width 121 height 15
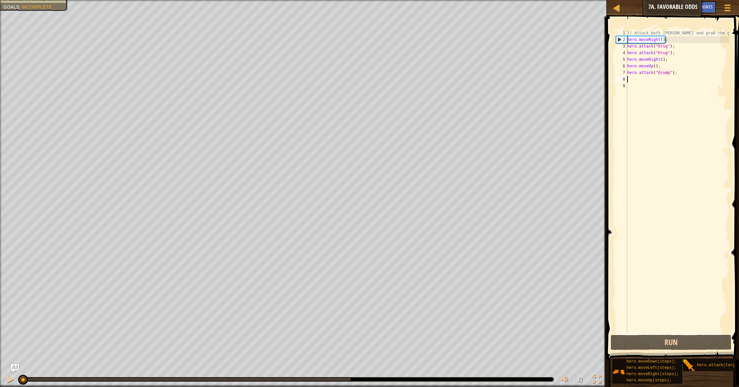
drag, startPoint x: 310, startPoint y: 381, endPoint x: 0, endPoint y: 384, distance: 310.2
click at [0, 384] on div "♫" at bounding box center [303, 378] width 607 height 20
drag, startPoint x: 11, startPoint y: 377, endPoint x: 61, endPoint y: 373, distance: 50.0
click at [12, 377] on div at bounding box center [10, 379] width 9 height 9
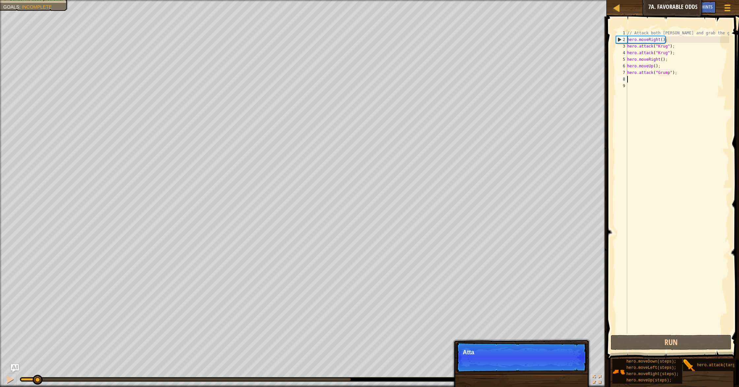
type textarea "g"
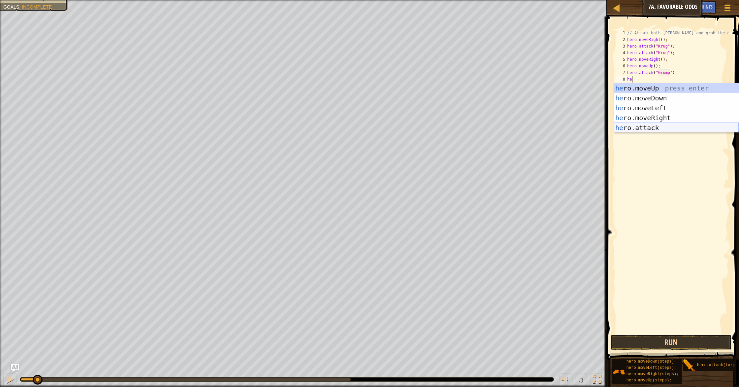
click at [669, 127] on div "he ro.moveUp press enter he ro.moveDown press enter he ro.moveLeft press enter …" at bounding box center [676, 117] width 125 height 69
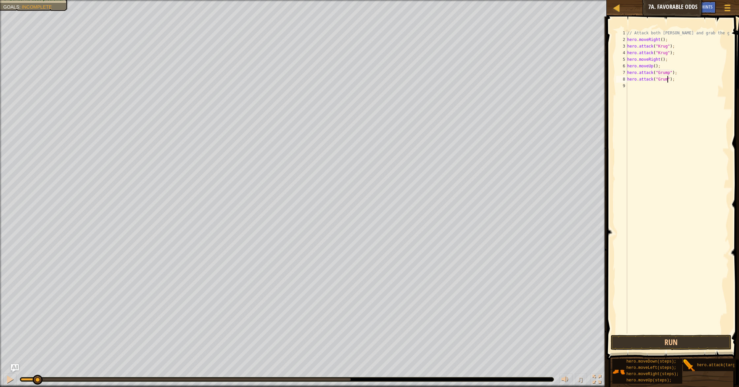
scroll to position [3, 4]
type textarea "hero.attack("Grump");"
click at [700, 340] on button "Run" at bounding box center [671, 342] width 121 height 15
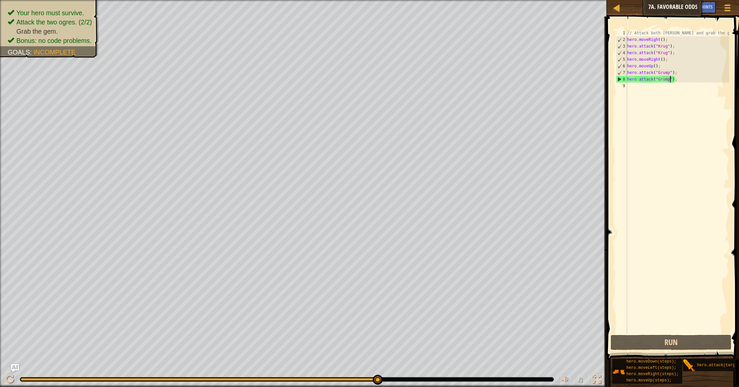
click at [631, 88] on div "// Attack both [PERSON_NAME] and grab the gem. hero . moveRight ( ) ; hero . at…" at bounding box center [677, 188] width 103 height 317
type textarea "h"
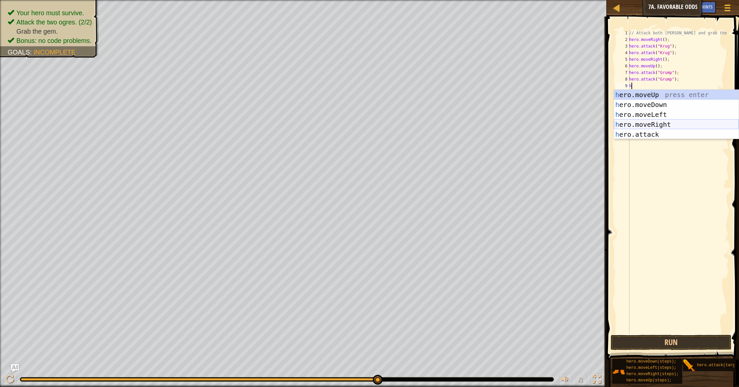
click at [653, 125] on div "h ero.moveUp press enter h ero.moveDown press enter h ero.moveLeft press enter …" at bounding box center [676, 124] width 125 height 69
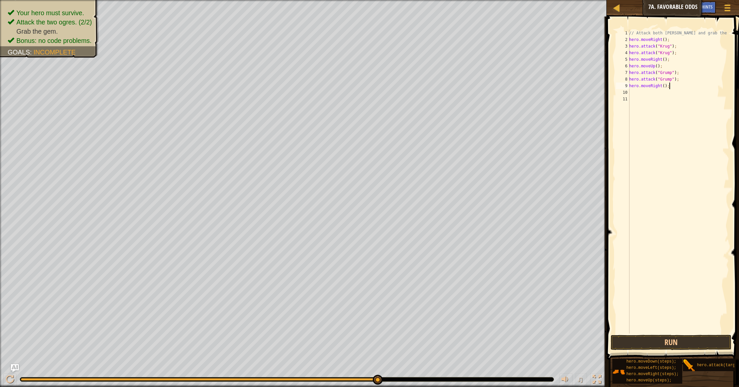
click at [672, 87] on div "// Attack both [PERSON_NAME] and grab the gem. hero . moveRight ( ) ; hero . at…" at bounding box center [678, 188] width 101 height 317
click at [692, 338] on button "Run" at bounding box center [671, 342] width 121 height 15
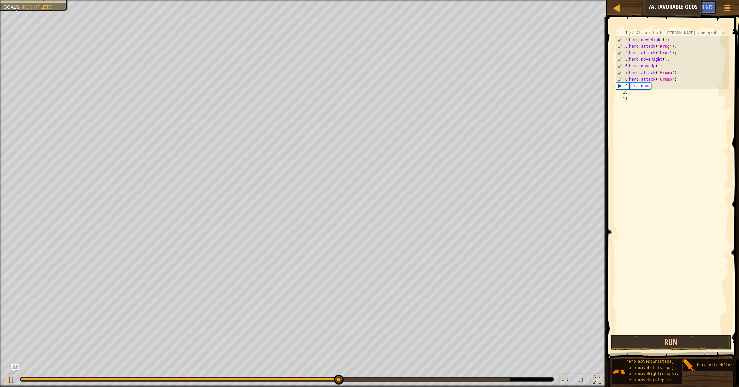
type textarea "hero.movel"
click at [690, 97] on div "hero.moveL eft press enter" at bounding box center [676, 105] width 125 height 30
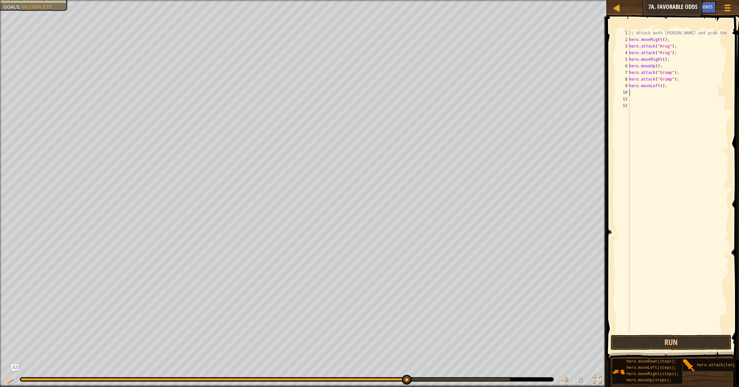
click at [672, 86] on div "// Attack both [PERSON_NAME] and grab the gem. hero . moveRight ( ) ; hero . at…" at bounding box center [678, 188] width 101 height 317
type textarea "hero.moveLeft(2);"
click at [681, 338] on button "Run" at bounding box center [671, 342] width 121 height 15
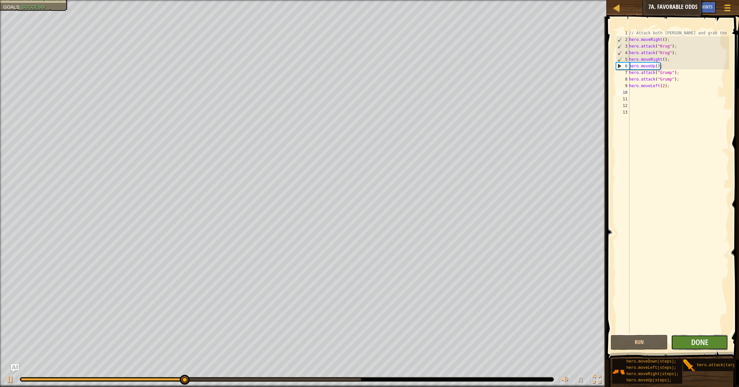
click at [681, 338] on button "Done" at bounding box center [699, 342] width 57 height 15
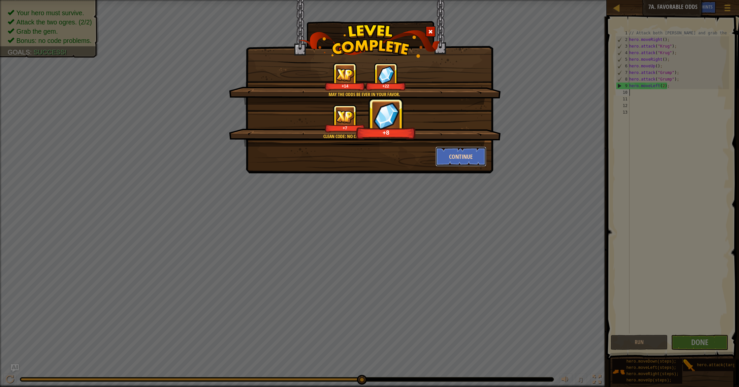
click at [454, 158] on button "Continue" at bounding box center [461, 157] width 51 height 20
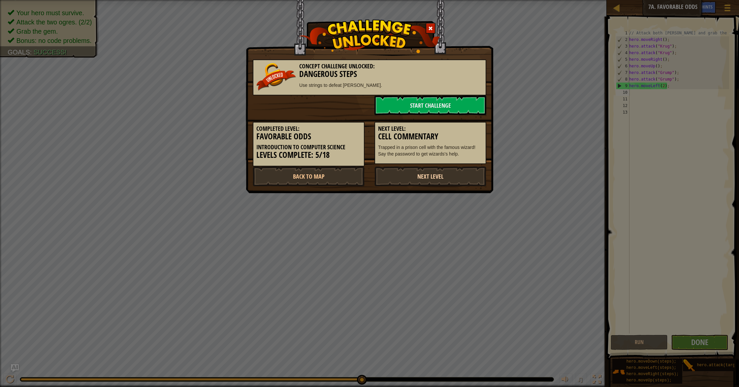
click at [451, 180] on link "Next Level" at bounding box center [431, 176] width 112 height 20
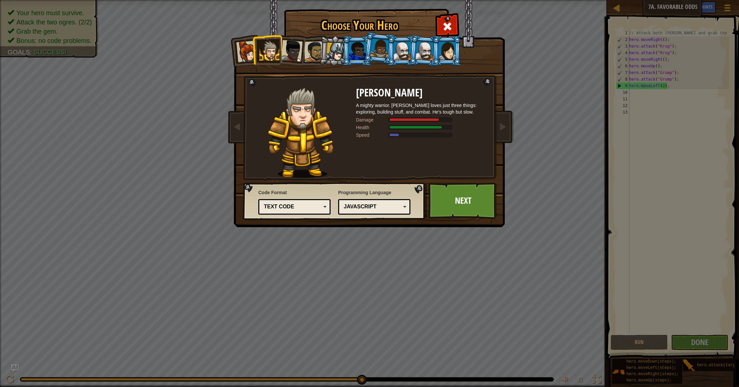
click at [404, 50] on div at bounding box center [402, 51] width 17 height 18
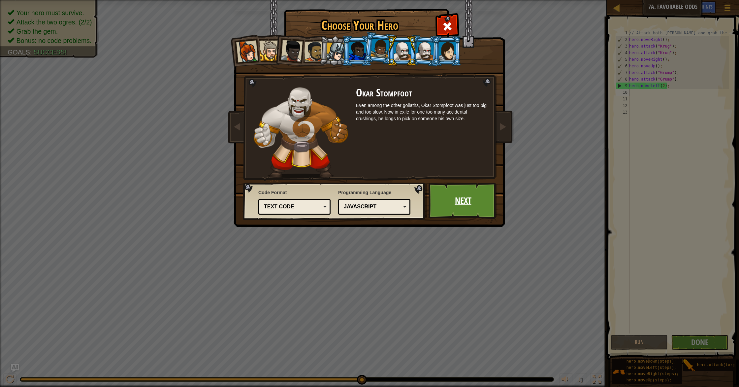
click at [453, 203] on link "Next" at bounding box center [463, 200] width 69 height 36
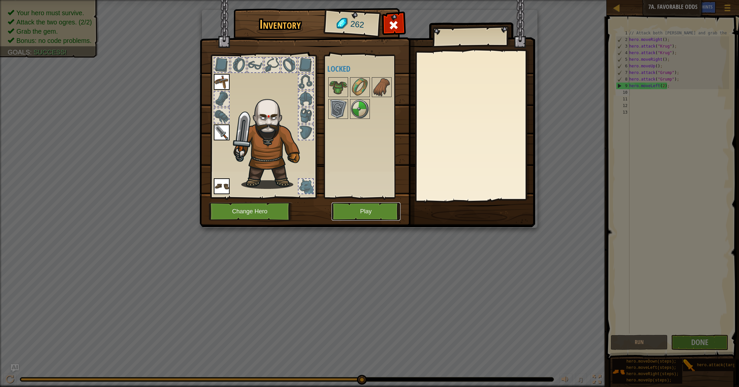
click at [379, 204] on button "Play" at bounding box center [366, 211] width 69 height 18
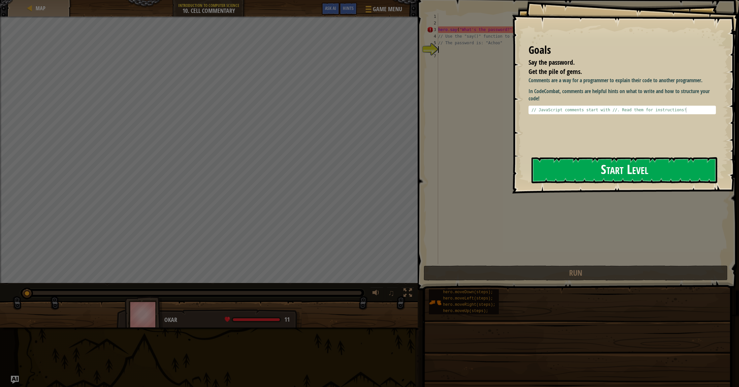
click at [557, 173] on button "Start Level" at bounding box center [625, 170] width 186 height 26
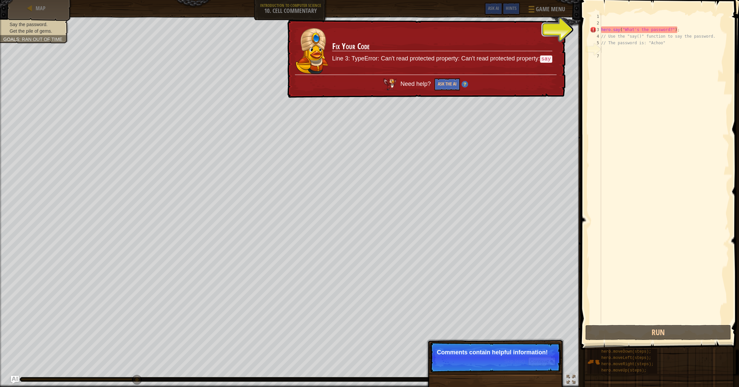
click at [687, 27] on div "hero . say ( "What's the password?" ) ; // Use the "say()" function to say the …" at bounding box center [664, 174] width 129 height 323
click at [682, 32] on div "hero . say ( "What's the password?" ) ; // Use the "say()" function to say the …" at bounding box center [664, 174] width 129 height 323
click at [681, 30] on div "hero . say ( "What's the password?" ) ; // Use the "say()" function to say the …" at bounding box center [664, 174] width 129 height 323
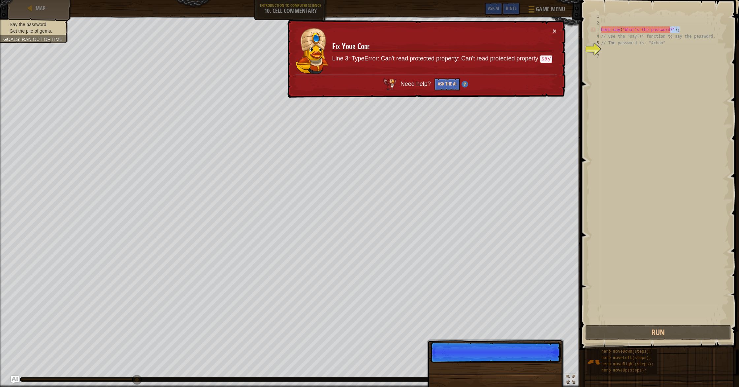
click at [680, 30] on div "hero . say ( "What's the password?" ) ; // Use the "say()" function to say the …" at bounding box center [664, 174] width 129 height 323
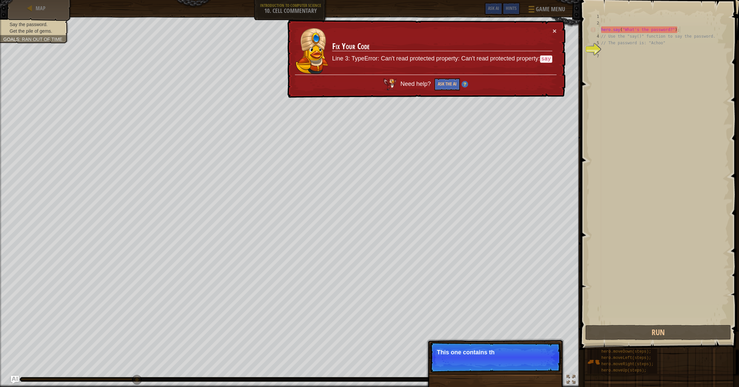
click at [680, 30] on div "hero . say ( "What's the password?" ) ; // Use the "say()" function to say the …" at bounding box center [664, 174] width 129 height 323
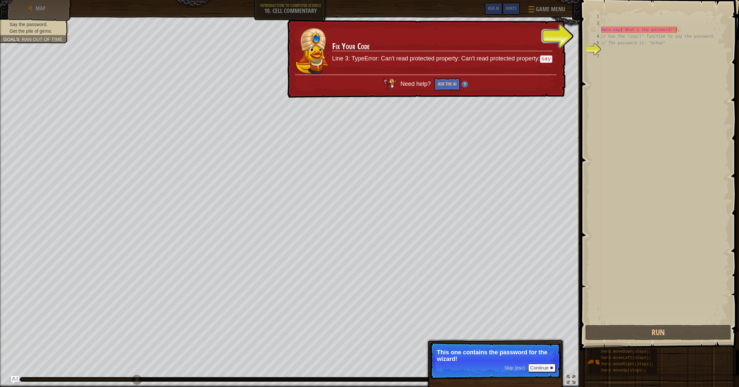
click at [555, 30] on button "×" at bounding box center [555, 31] width 4 height 7
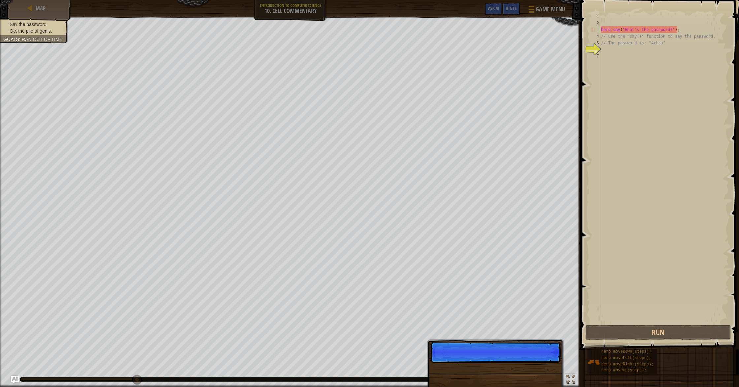
scroll to position [3, 6]
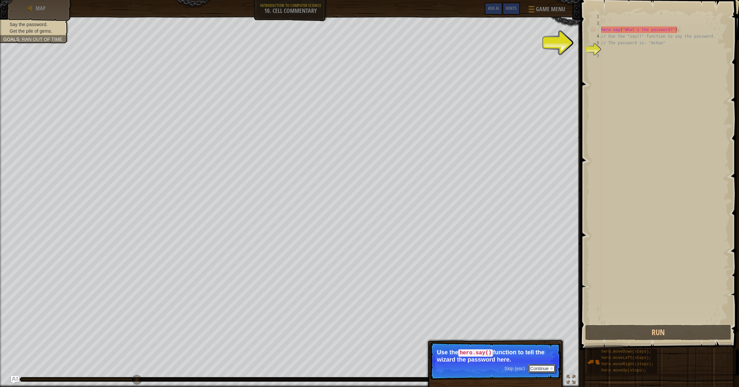
click at [541, 368] on button "Continue" at bounding box center [541, 368] width 27 height 9
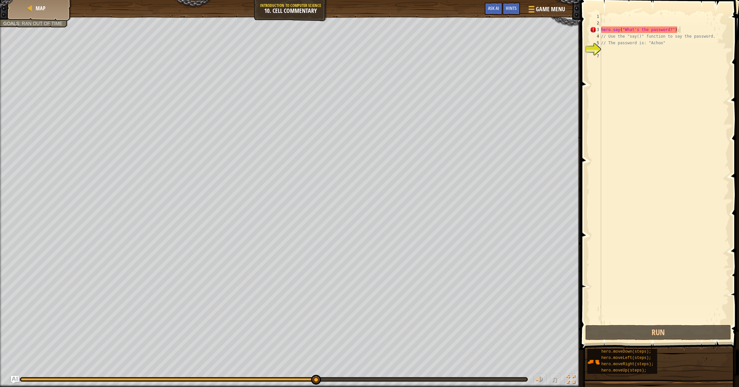
click at [10, 377] on div "♫" at bounding box center [290, 378] width 581 height 20
click at [685, 30] on div "hero . say ( "What's the password?" ) ; // Use the "say()" function to say the …" at bounding box center [664, 174] width 129 height 323
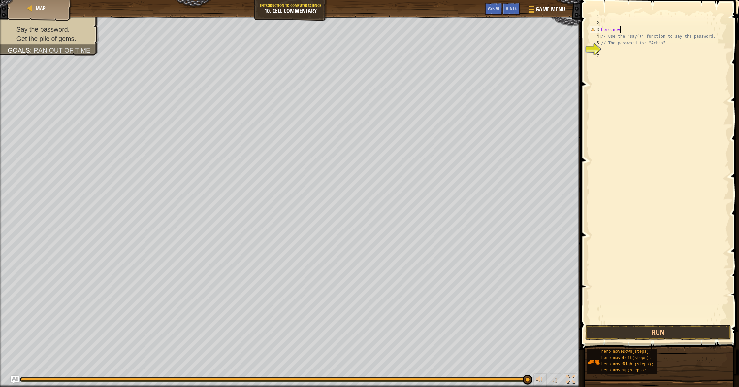
scroll to position [3, 1]
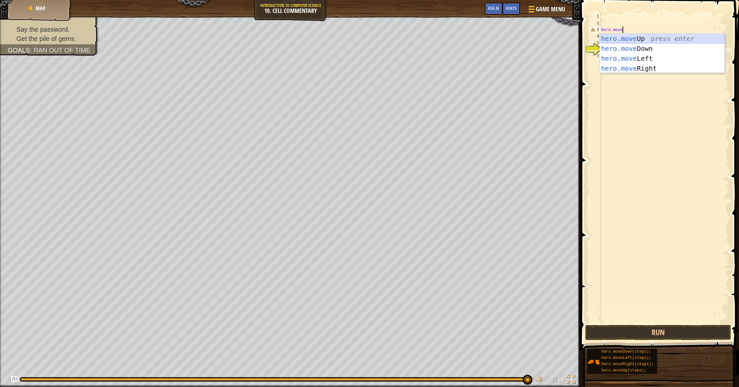
click at [649, 0] on body "Map Introduction to Computer Science 10. Cell Commentary Game Menu Done Hints A…" at bounding box center [369, 0] width 739 height 0
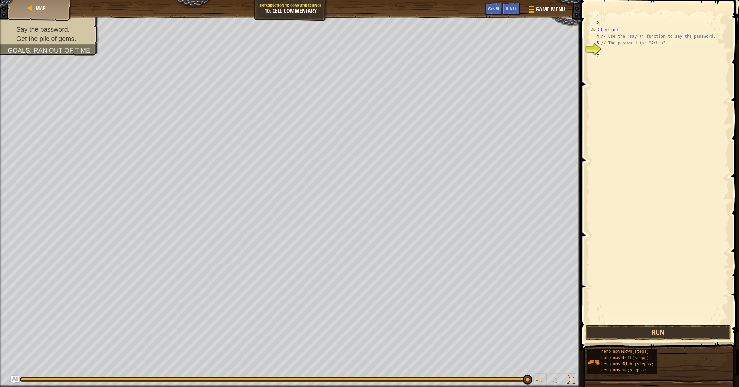
type textarea "hero.mov"
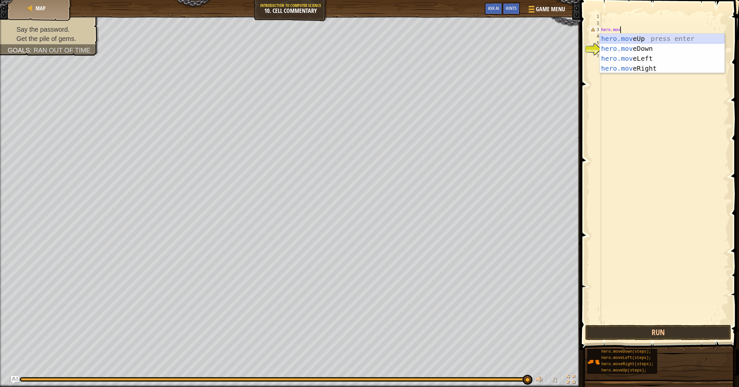
click at [642, 37] on div "hero.mov eUp press enter hero.mov eDown press enter hero.mov eLeft press enter …" at bounding box center [662, 63] width 125 height 59
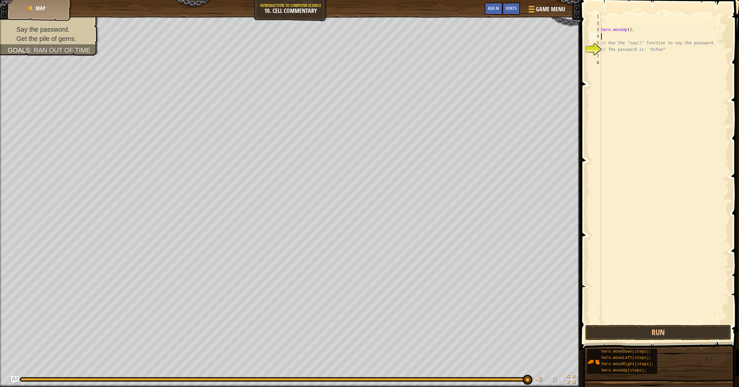
scroll to position [3, 0]
click at [685, 328] on button "Run" at bounding box center [658, 332] width 146 height 15
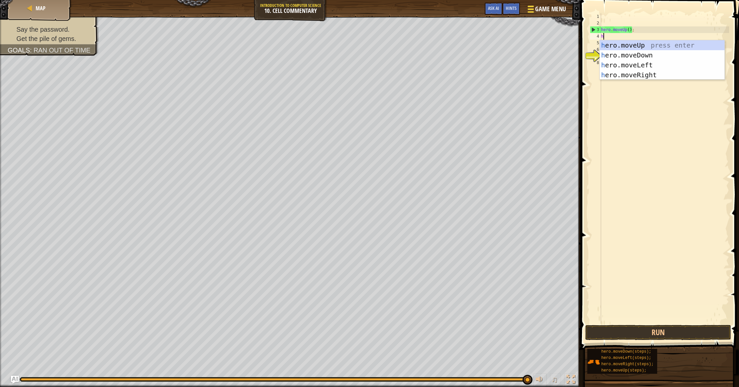
type textarea "h"
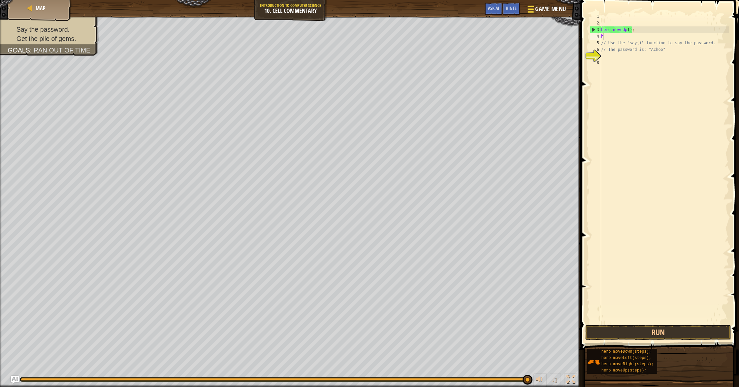
click at [537, 6] on span "Game Menu" at bounding box center [551, 9] width 31 height 9
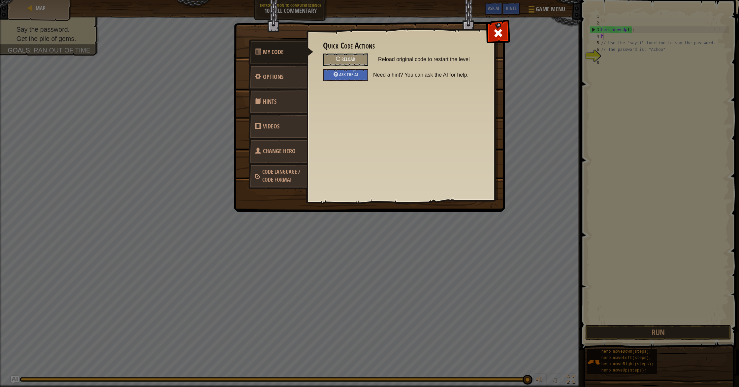
click at [261, 155] on link "Change Hero" at bounding box center [277, 151] width 59 height 26
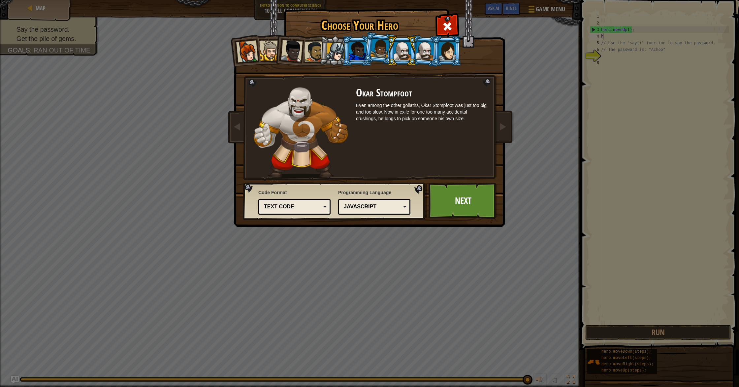
click at [425, 52] on div at bounding box center [425, 50] width 18 height 19
click at [407, 53] on div at bounding box center [402, 51] width 17 height 18
click at [341, 48] on div at bounding box center [335, 52] width 19 height 19
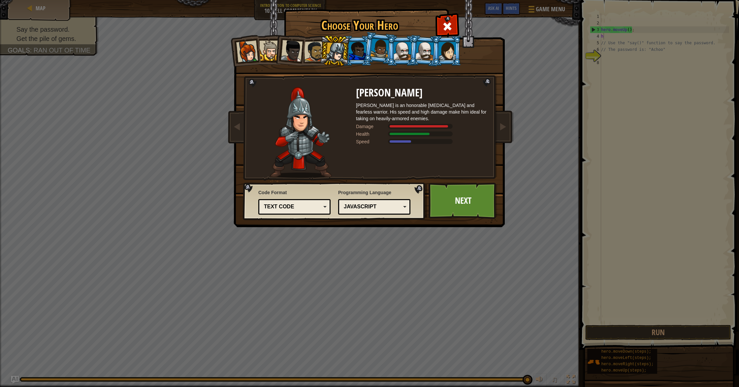
click at [353, 52] on div at bounding box center [357, 51] width 17 height 18
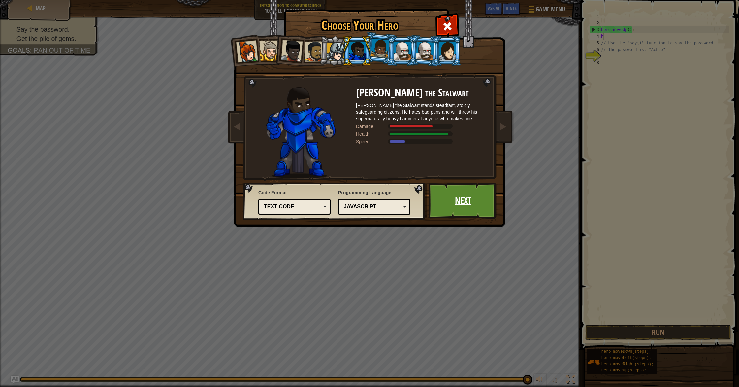
click at [436, 200] on link "Next" at bounding box center [463, 200] width 69 height 36
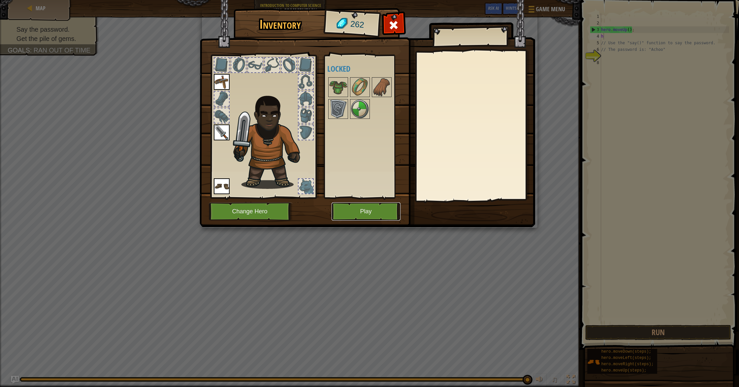
click at [383, 210] on button "Play" at bounding box center [366, 211] width 69 height 18
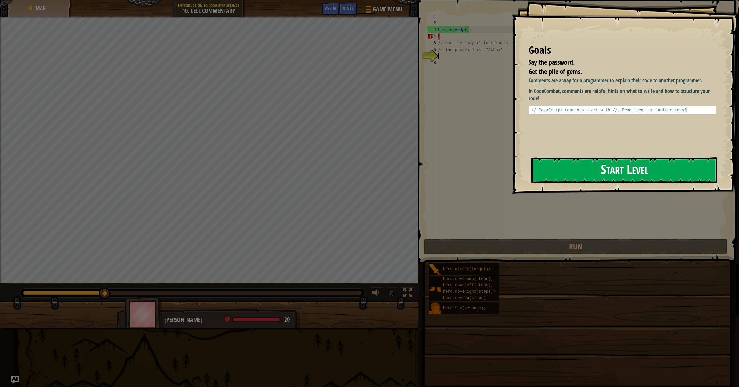
click at [560, 176] on button "Start Level" at bounding box center [625, 170] width 186 height 26
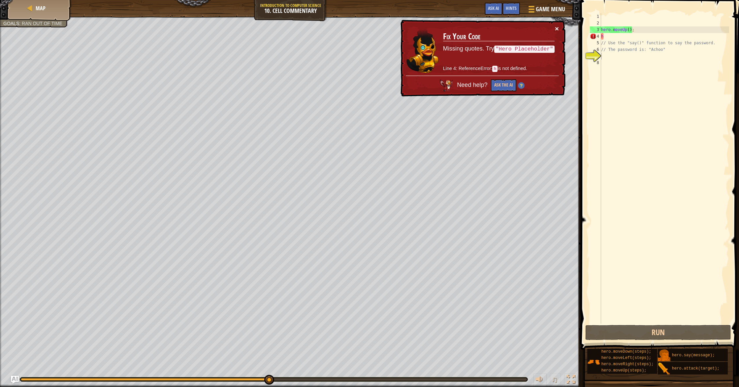
click at [557, 28] on button "×" at bounding box center [557, 28] width 4 height 7
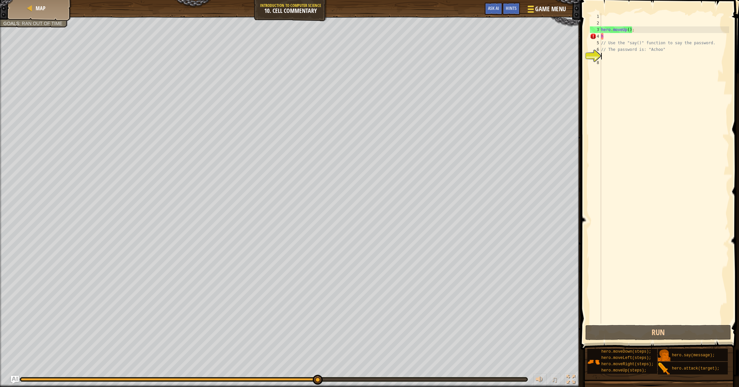
click at [535, 5] on div at bounding box center [530, 9] width 9 height 10
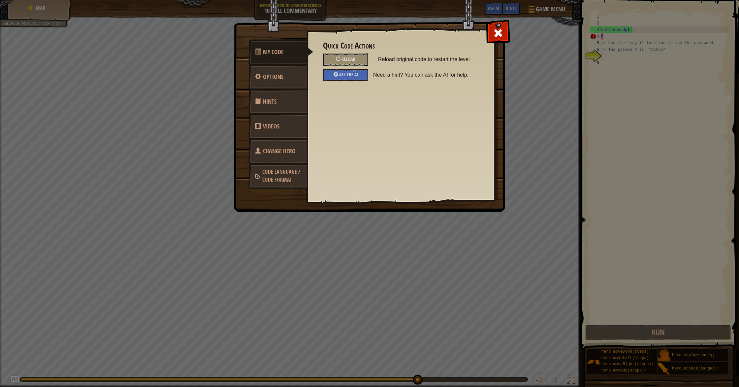
click at [266, 156] on link "Change Hero" at bounding box center [277, 151] width 59 height 26
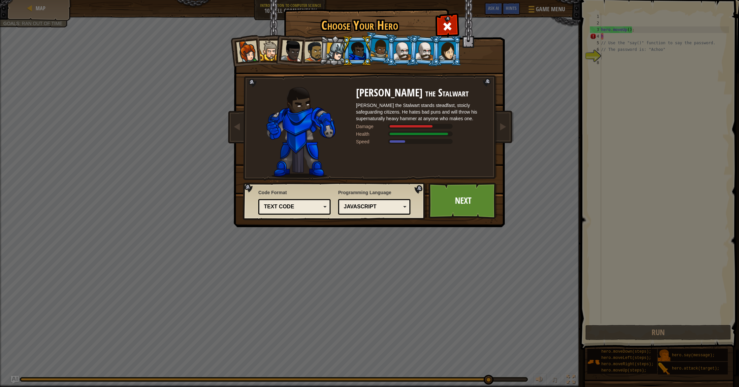
click at [405, 58] on div at bounding box center [402, 51] width 17 height 18
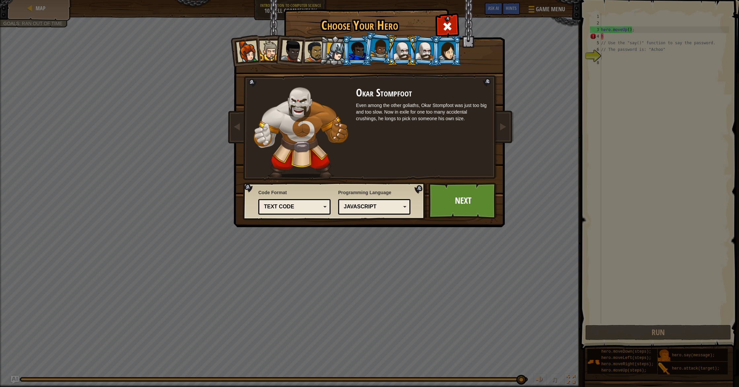
click at [424, 57] on div at bounding box center [425, 50] width 18 height 19
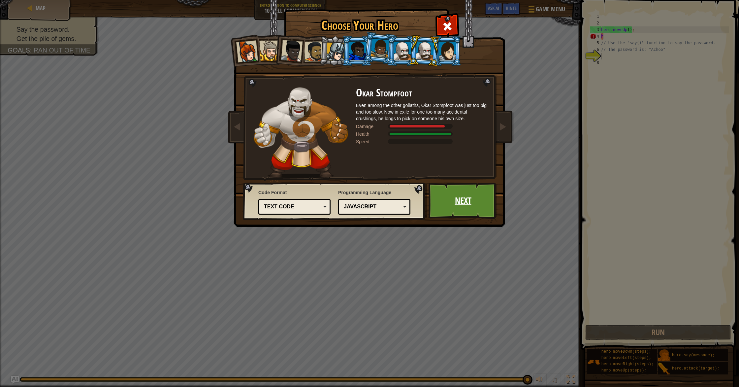
click at [456, 206] on link "Next" at bounding box center [463, 200] width 69 height 36
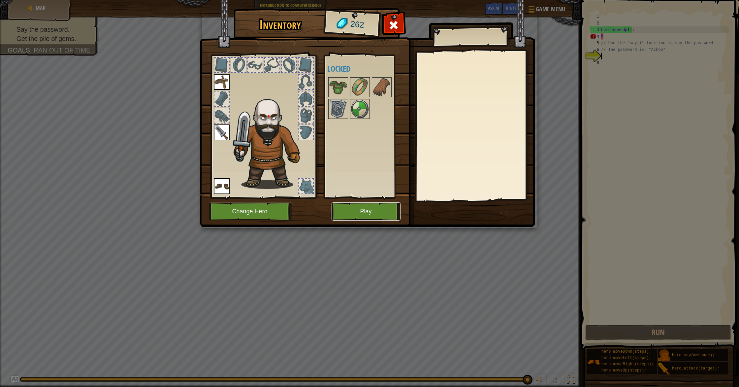
click at [369, 216] on button "Play" at bounding box center [366, 211] width 69 height 18
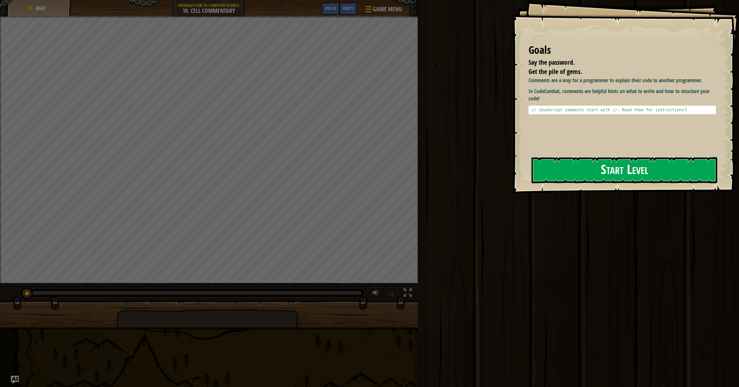
click at [556, 162] on button "Start Level" at bounding box center [625, 170] width 186 height 26
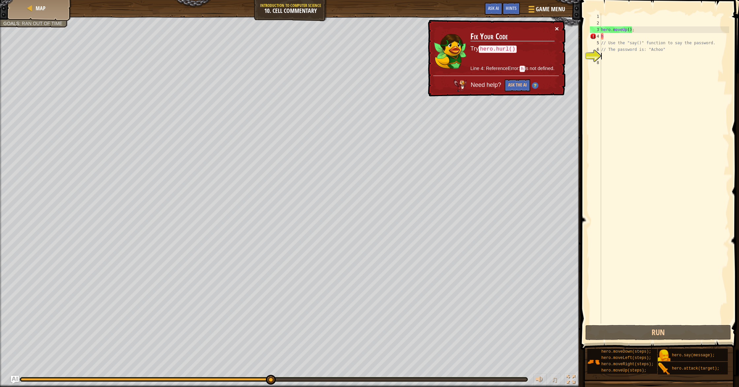
click at [558, 26] on button "×" at bounding box center [557, 28] width 4 height 7
click at [610, 37] on div "hero . moveUp ( ) ; h // Use the "say()" function to say the password. // The p…" at bounding box center [664, 174] width 129 height 323
type textarea "h"
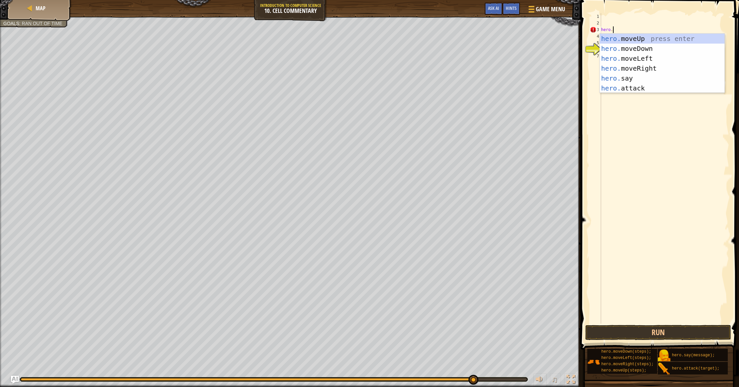
scroll to position [3, 1]
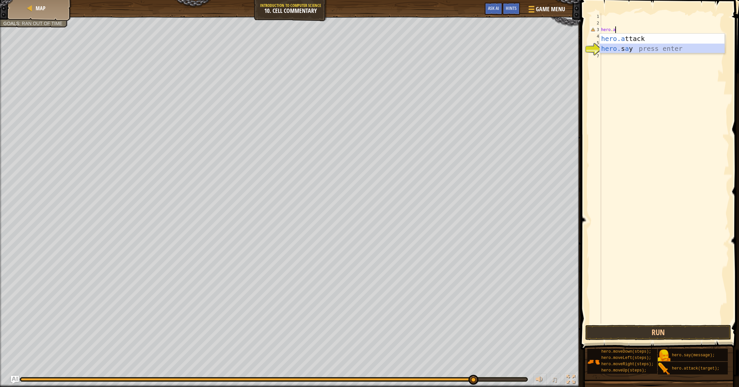
click at [622, 49] on div "hero.a ttack press enter hero. s a y press enter" at bounding box center [662, 54] width 125 height 40
click at [660, 327] on button "Run" at bounding box center [658, 332] width 146 height 15
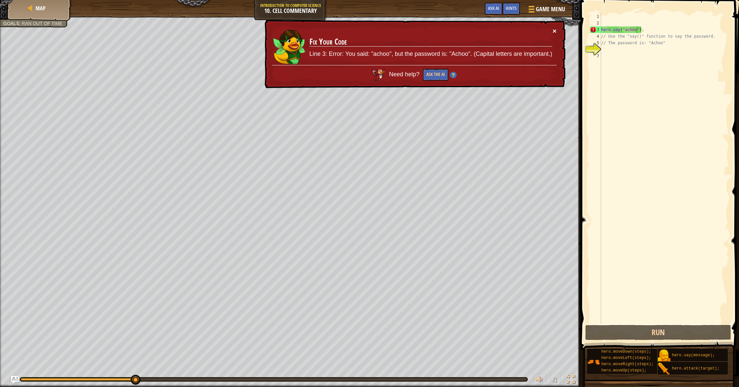
click at [555, 29] on button "×" at bounding box center [555, 30] width 4 height 7
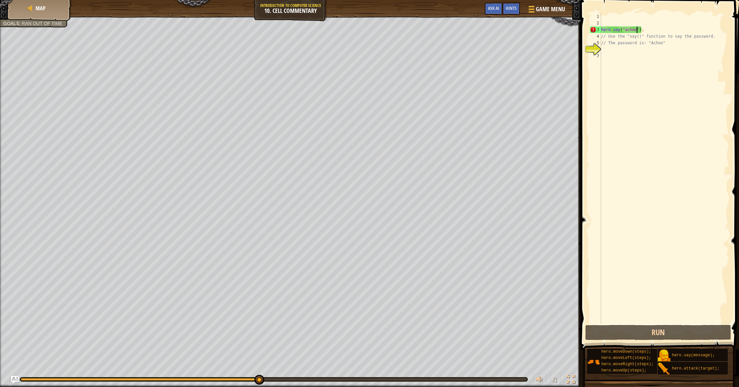
click at [645, 31] on div "hero . say ( "achoo" ) ; // Use the "say()" function to say the password. // Th…" at bounding box center [664, 174] width 129 height 323
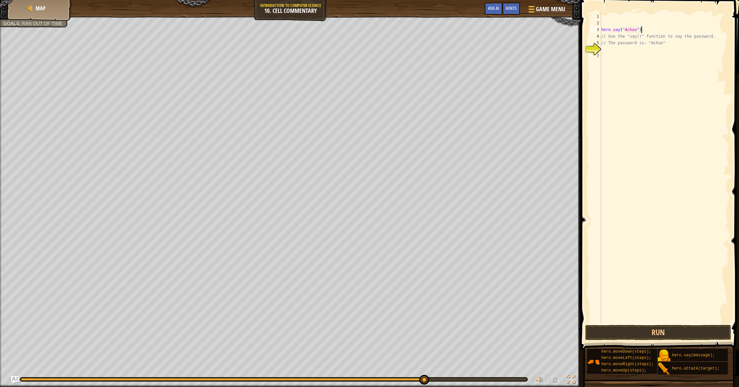
type textarea "hero.say("Achoo");"
click at [602, 21] on div "hero . say ( "Achoo" ) ; // Use the "say()" function to say the password. // Th…" at bounding box center [664, 174] width 129 height 323
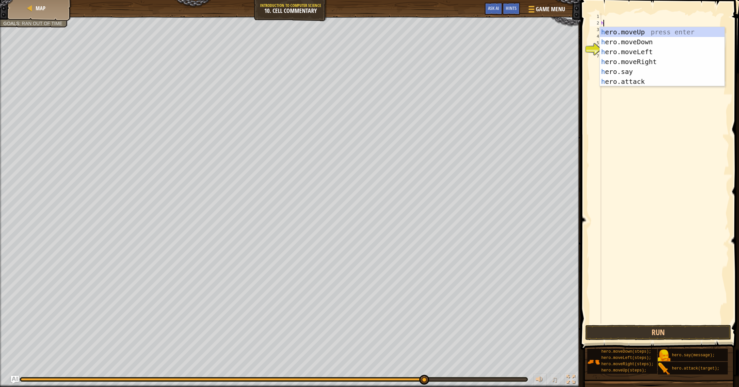
type textarea "he"
click at [635, 30] on div "he ro.moveUp press enter he ro.moveDown press enter he ro.moveLeft press enter …" at bounding box center [662, 66] width 125 height 79
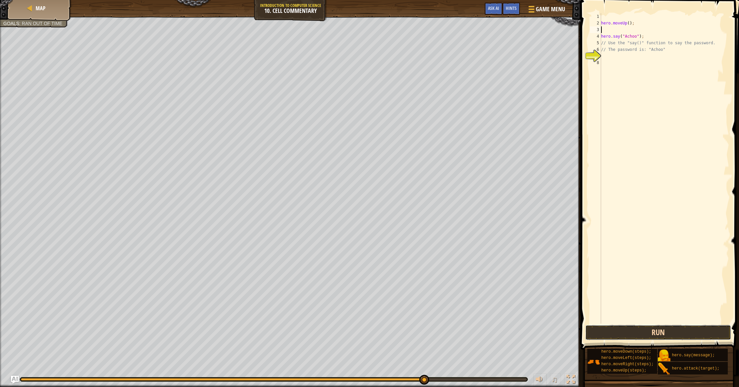
click at [677, 327] on button "Run" at bounding box center [658, 332] width 146 height 15
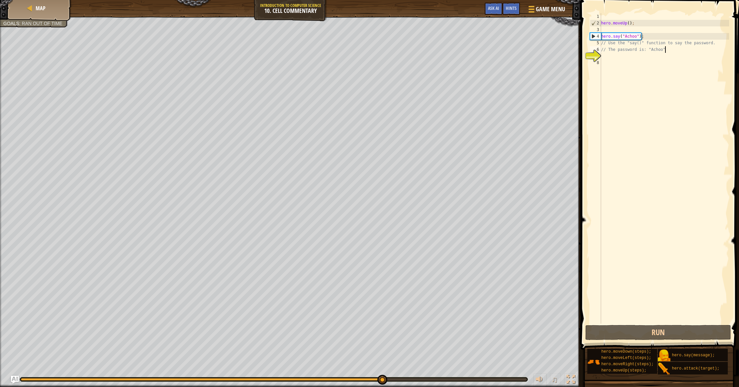
click at [672, 50] on div "hero . moveUp ( ) ; hero . say ( "Achoo" ) ; // Use the "say()" function to say…" at bounding box center [664, 174] width 129 height 323
type textarea "/"
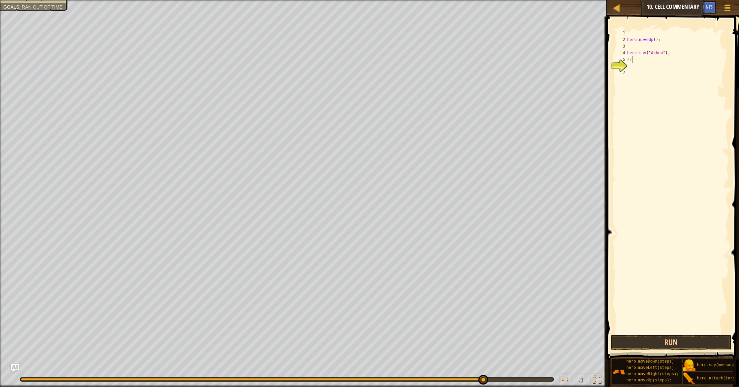
type textarea "/"
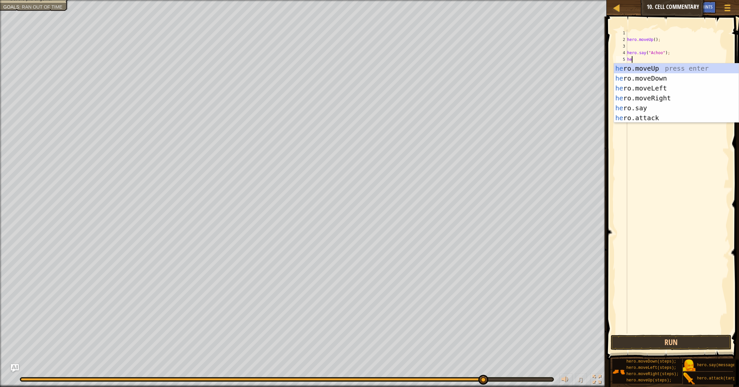
scroll to position [3, 0]
type textarea "her"
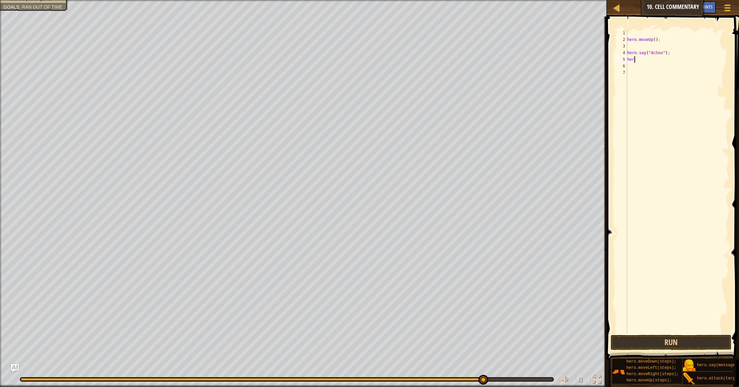
type textarea "hero"
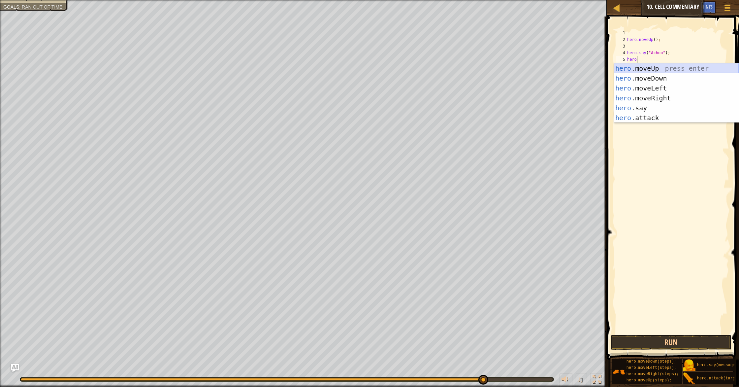
click at [646, 68] on div "hero .moveUp press enter hero .moveDown press enter hero .moveLeft press enter …" at bounding box center [676, 102] width 125 height 79
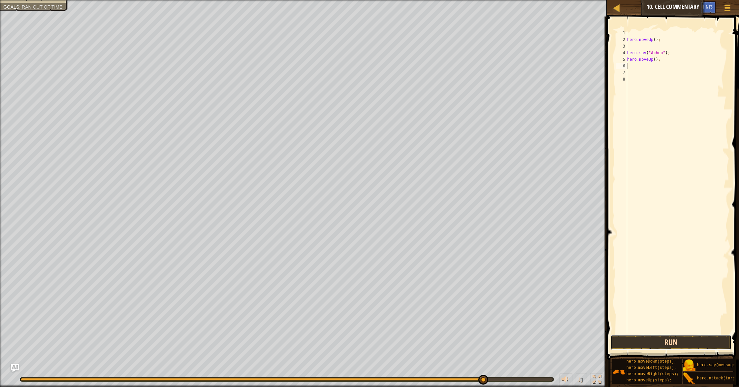
click at [708, 343] on button "Run" at bounding box center [671, 342] width 121 height 15
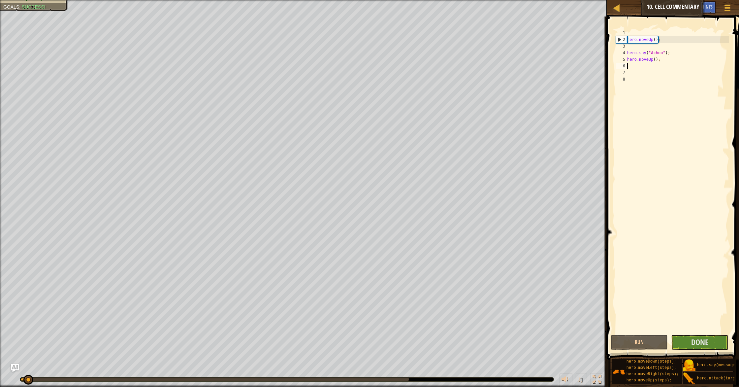
drag, startPoint x: 409, startPoint y: 381, endPoint x: 1, endPoint y: 353, distance: 408.9
click at [0, 352] on div "Say the password. Get the pile of gems. Goals : Success! ♫ Okar 21 x: 22 y: 7 x…" at bounding box center [369, 193] width 739 height 387
drag, startPoint x: 23, startPoint y: 377, endPoint x: 12, endPoint y: 381, distance: 11.9
click at [12, 381] on div "♫" at bounding box center [303, 378] width 607 height 20
click at [23, 381] on div at bounding box center [28, 380] width 10 height 10
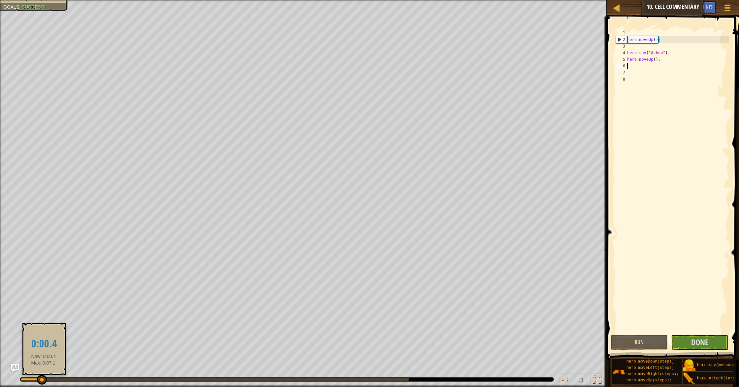
drag, startPoint x: 27, startPoint y: 380, endPoint x: 72, endPoint y: 380, distance: 45.2
click at [44, 379] on div at bounding box center [42, 380] width 10 height 10
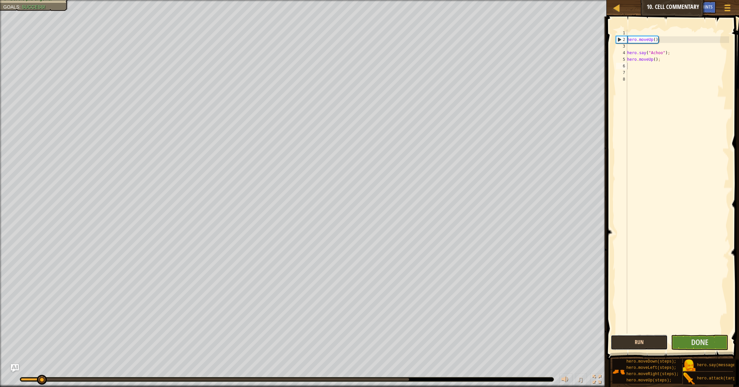
click at [650, 343] on button "Run" at bounding box center [639, 342] width 57 height 15
click at [684, 344] on button "Done" at bounding box center [699, 342] width 57 height 15
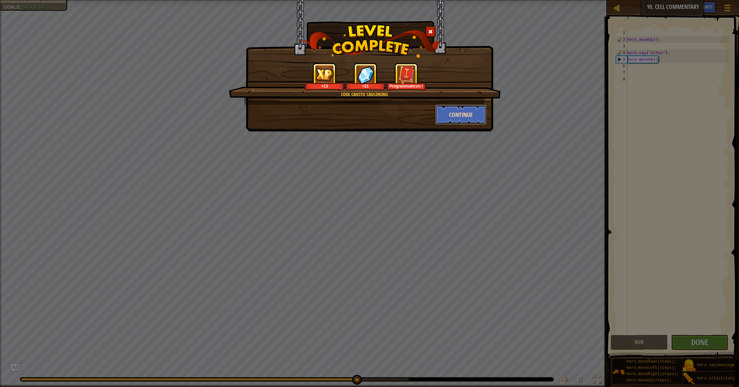
click at [452, 115] on button "Continue" at bounding box center [461, 115] width 51 height 20
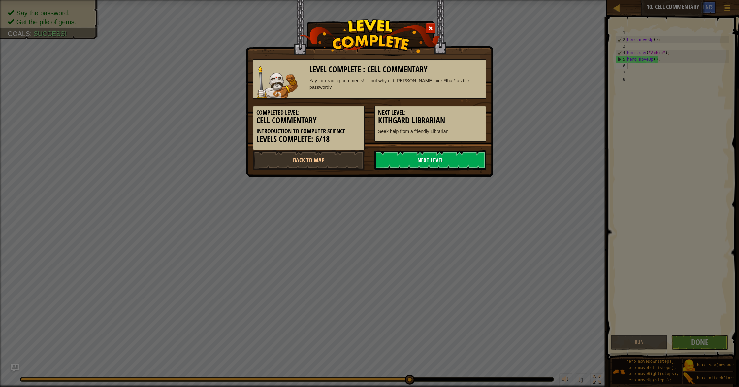
click at [450, 158] on link "Next Level" at bounding box center [431, 160] width 112 height 20
